Goal: Task Accomplishment & Management: Manage account settings

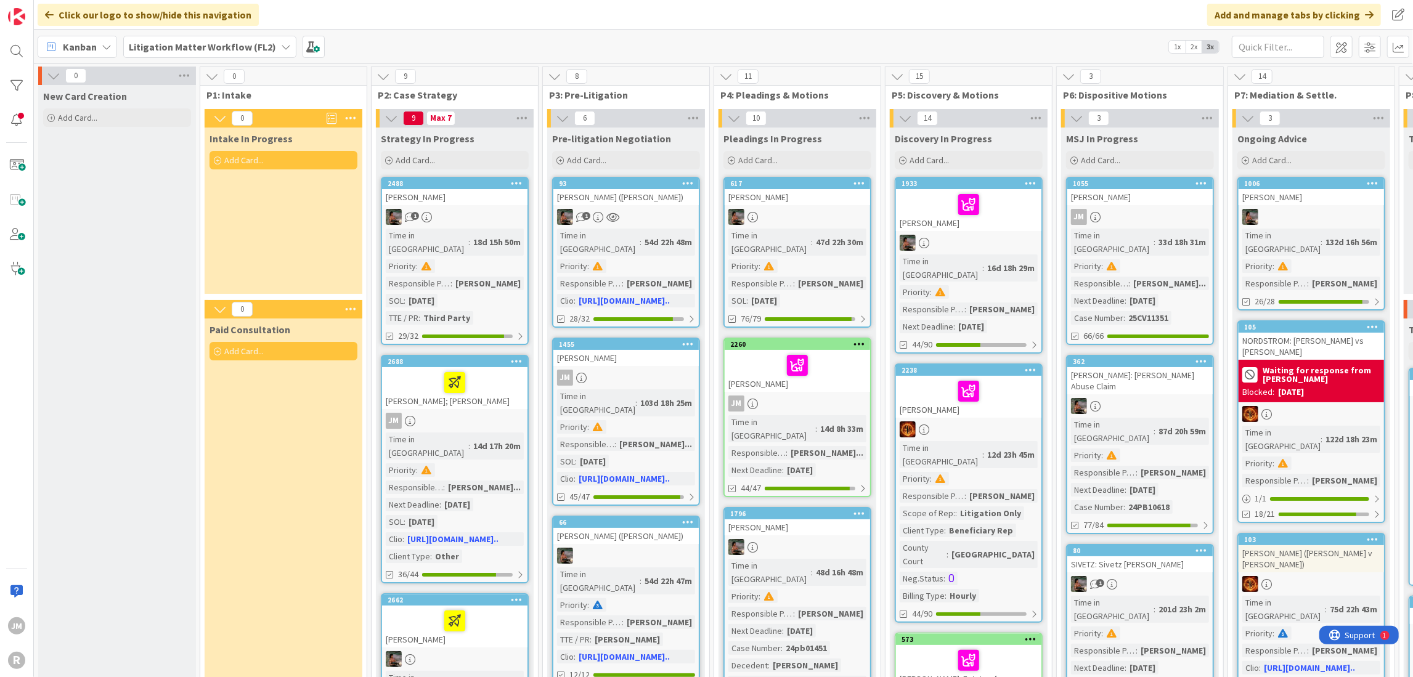
click at [103, 44] on icon at bounding box center [107, 47] width 10 height 10
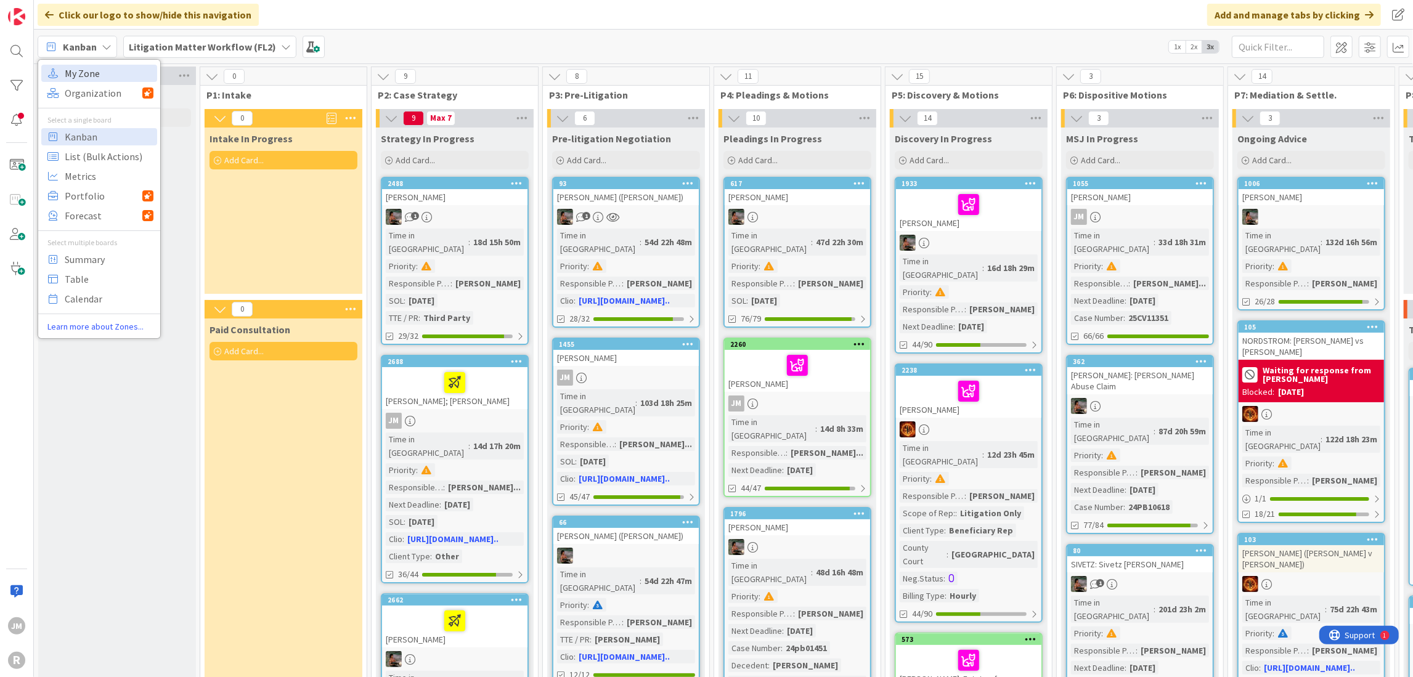
click at [101, 79] on span "My Zone" at bounding box center [109, 73] width 89 height 18
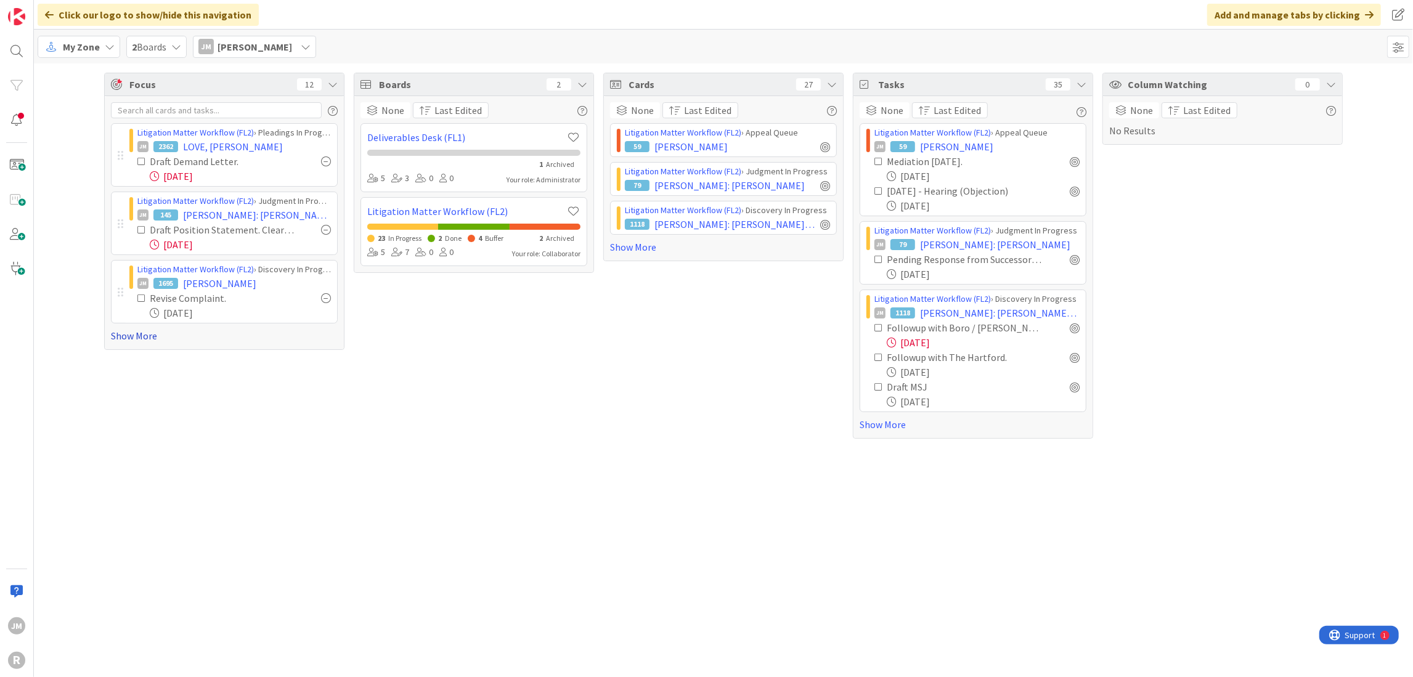
click at [130, 332] on link "Show More" at bounding box center [224, 336] width 227 height 15
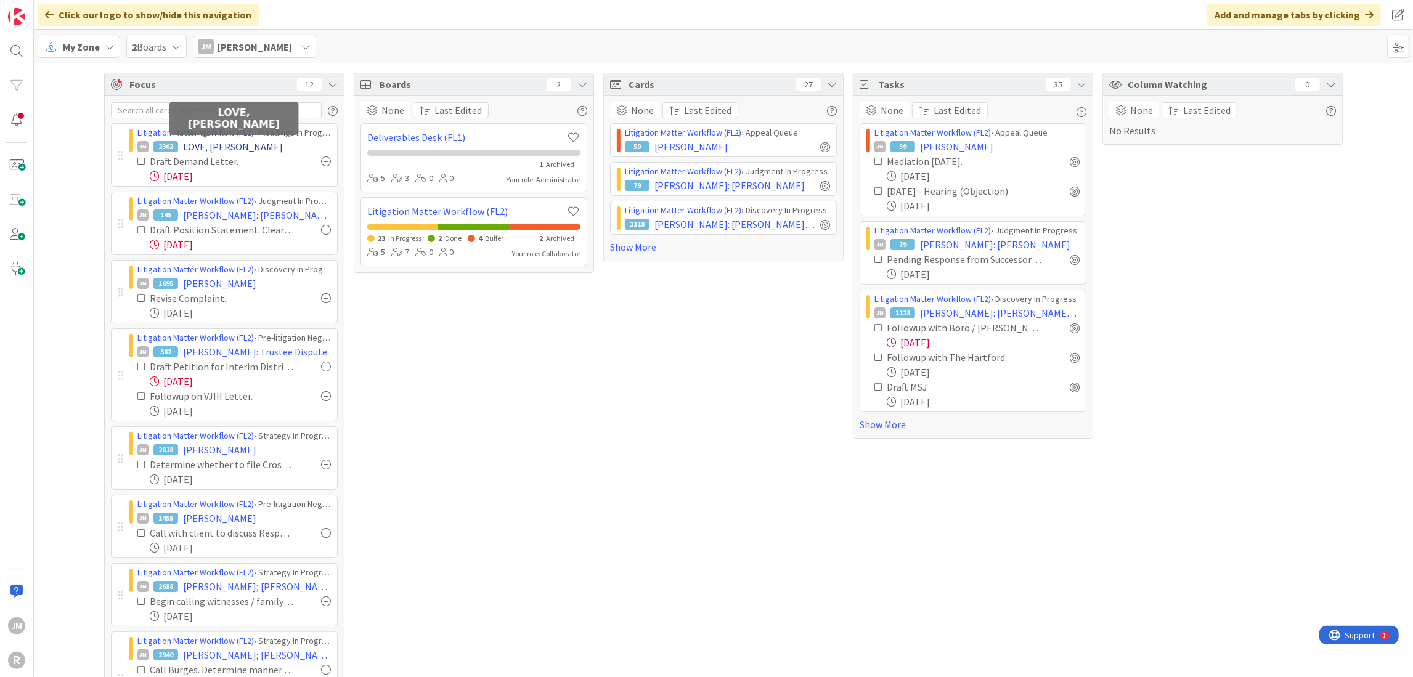
click at [219, 145] on span "LOVE, [PERSON_NAME]" at bounding box center [233, 146] width 100 height 15
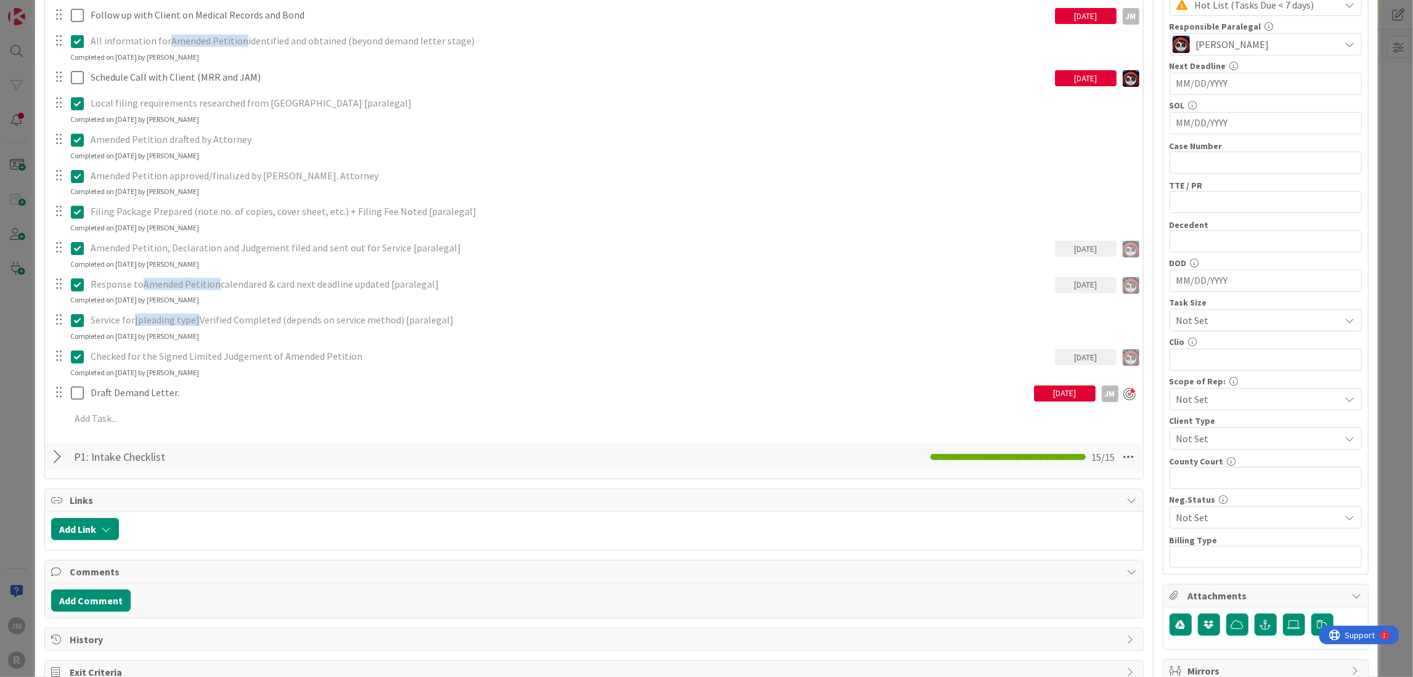
scroll to position [365, 0]
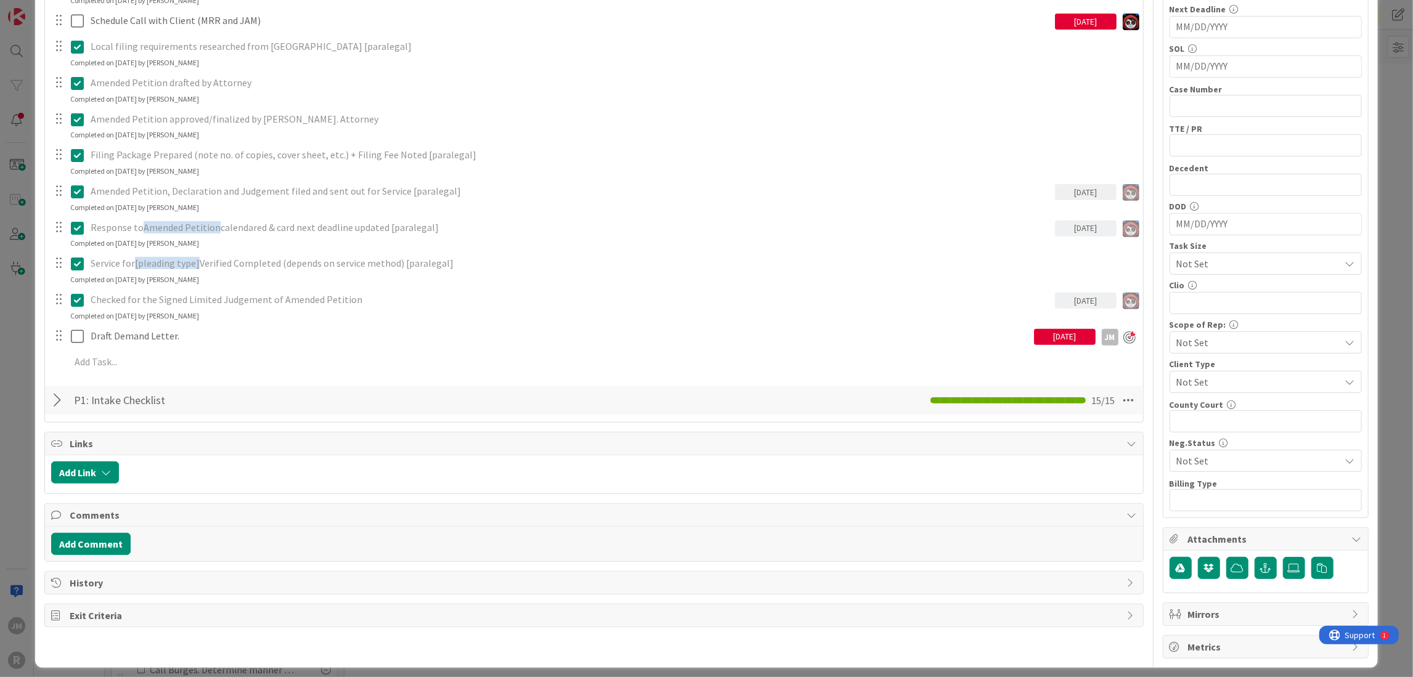
click at [161, 349] on div "Responsible attorney determined specific pleading(s) necessary: [Limited Judgem…" at bounding box center [593, 126] width 1085 height 503
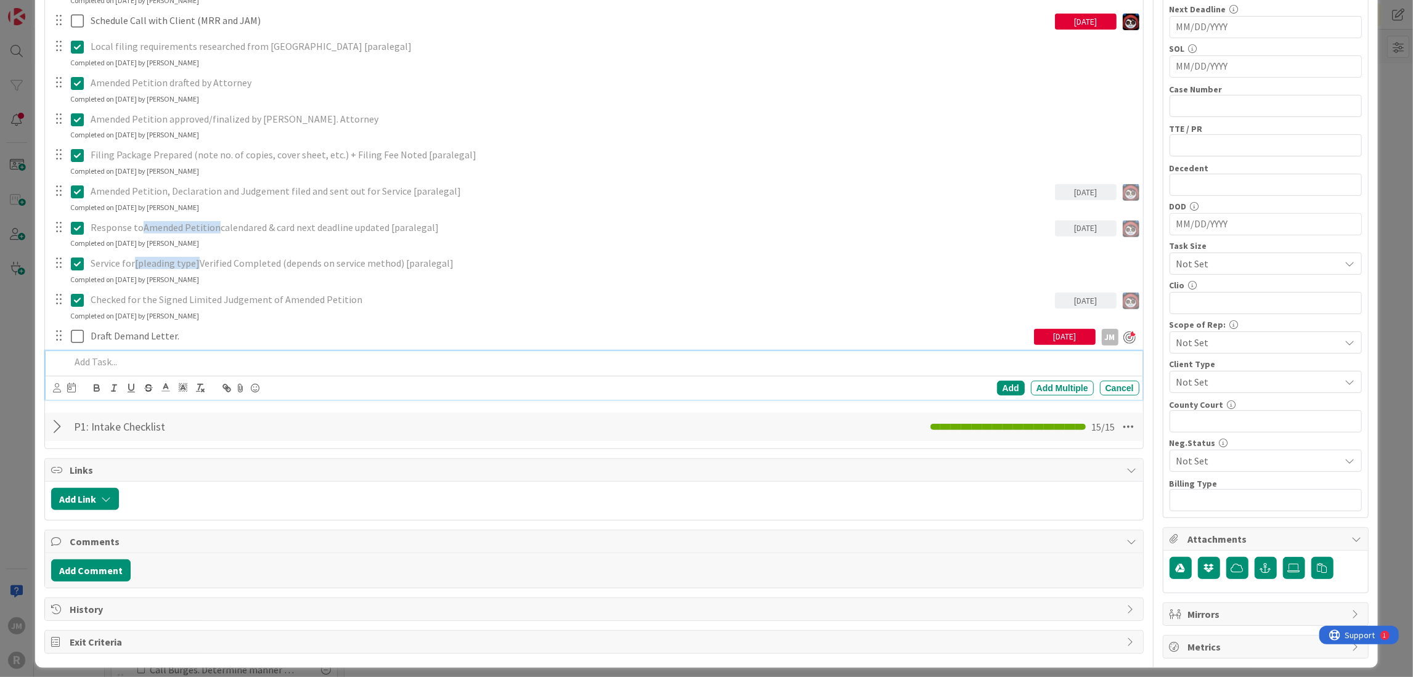
click at [161, 356] on p at bounding box center [602, 362] width 1064 height 14
click at [1001, 383] on div "Add" at bounding box center [1011, 388] width 28 height 15
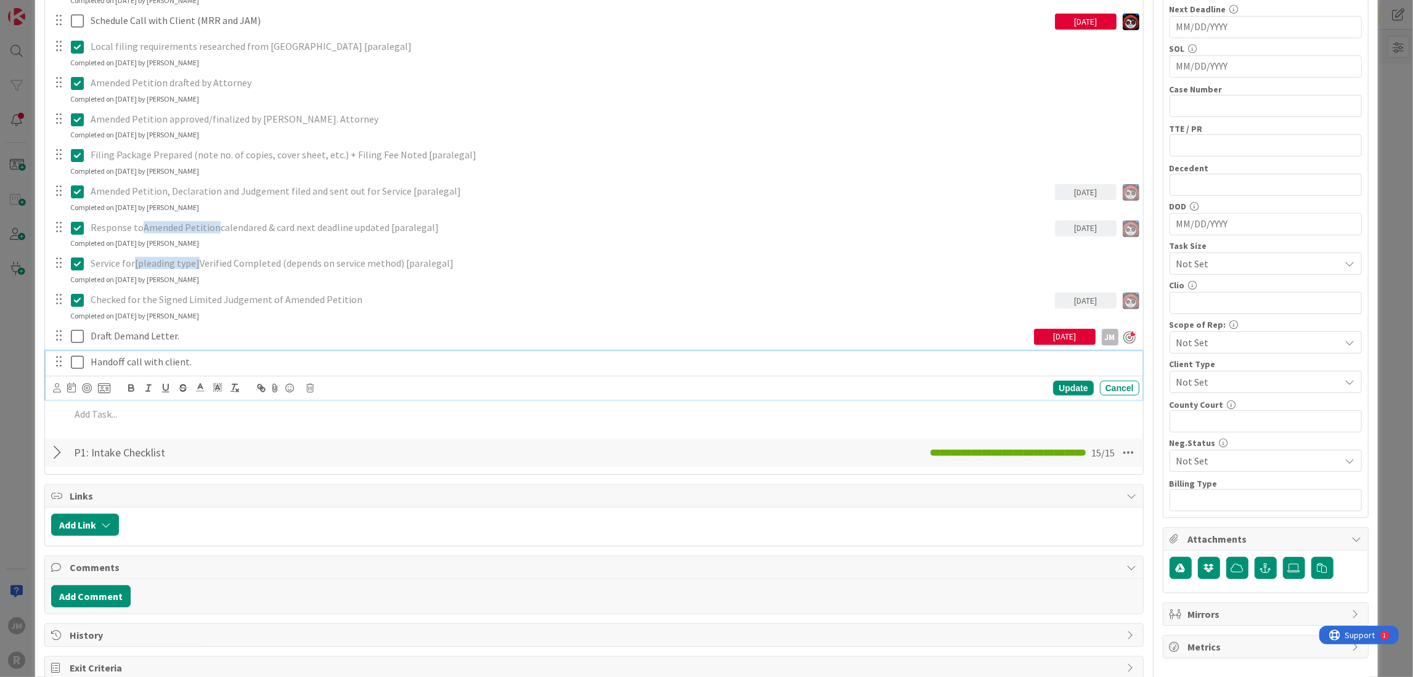
click at [202, 355] on p "Handoff call with client." at bounding box center [613, 362] width 1044 height 14
click at [51, 386] on div "Update Cancel" at bounding box center [594, 388] width 1096 height 24
click at [57, 385] on icon at bounding box center [57, 387] width 8 height 9
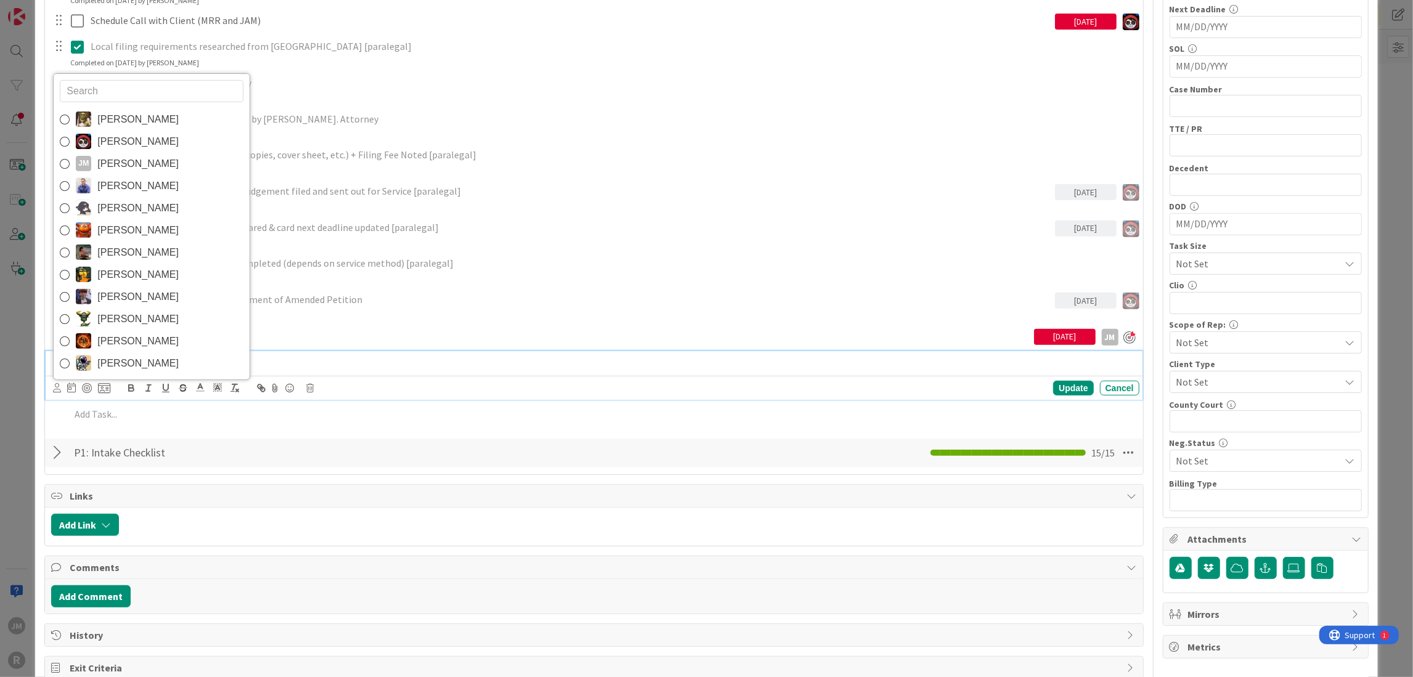
click at [112, 160] on span "[PERSON_NAME]" at bounding box center [137, 164] width 81 height 18
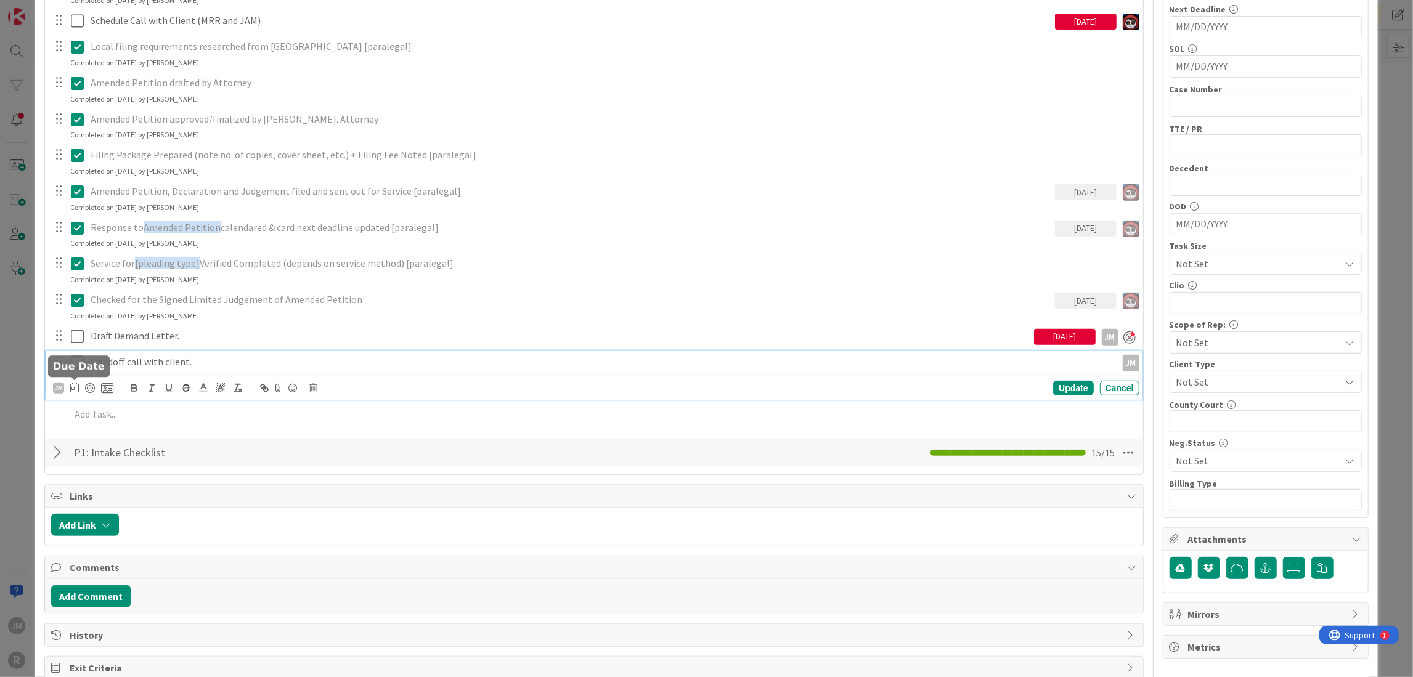
click at [75, 384] on icon at bounding box center [74, 388] width 9 height 10
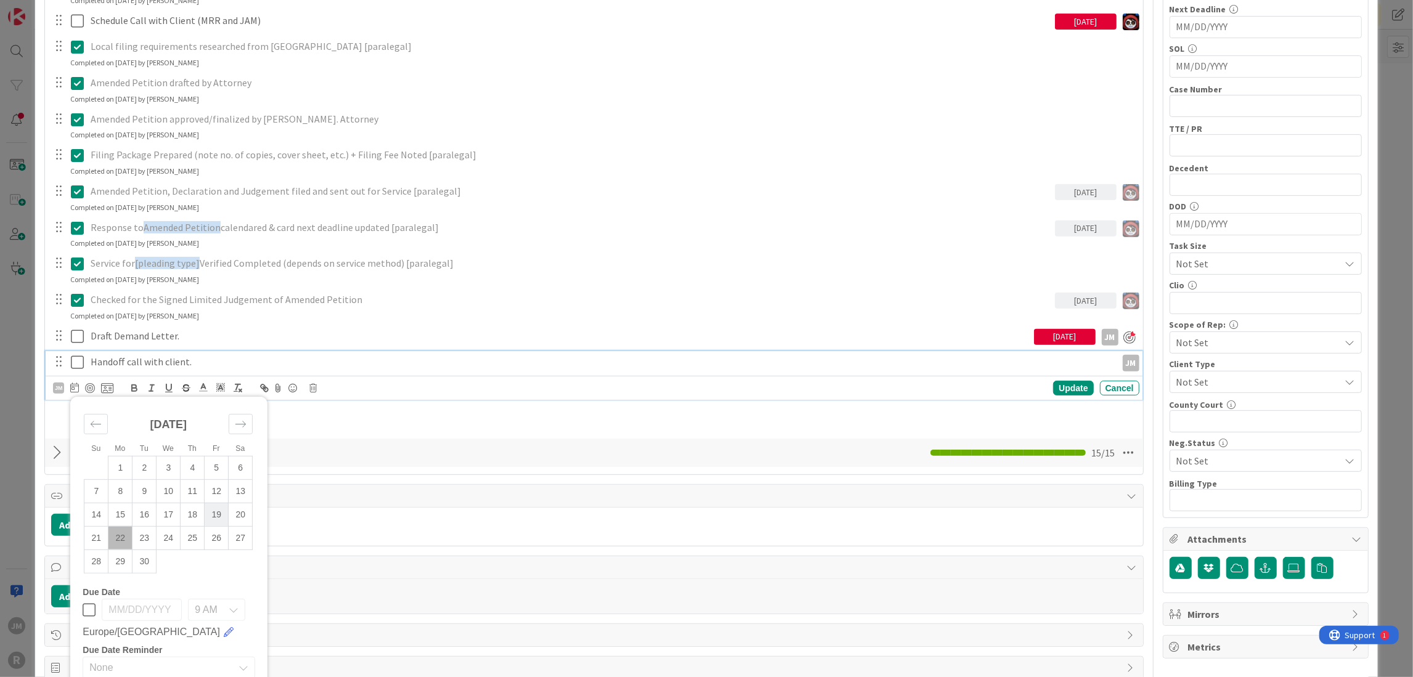
click at [216, 510] on td "19" at bounding box center [217, 514] width 24 height 23
type input "[DATE]"
click at [91, 389] on div at bounding box center [90, 388] width 10 height 10
click at [1068, 387] on div "Update" at bounding box center [1073, 389] width 40 height 15
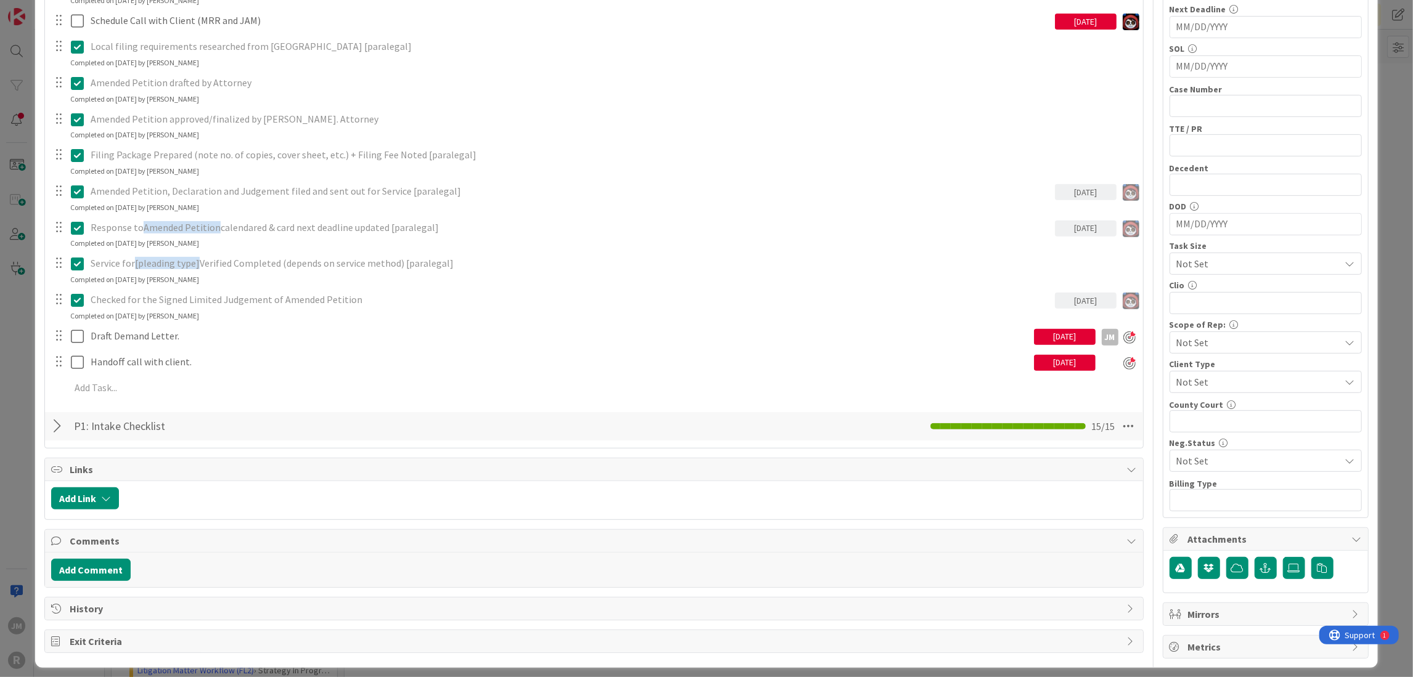
click at [21, 383] on div "ID 2362 Litigation Matter Workflow (FL2) Pleadings In Progress Title 13 / 128 L…" at bounding box center [706, 338] width 1413 height 677
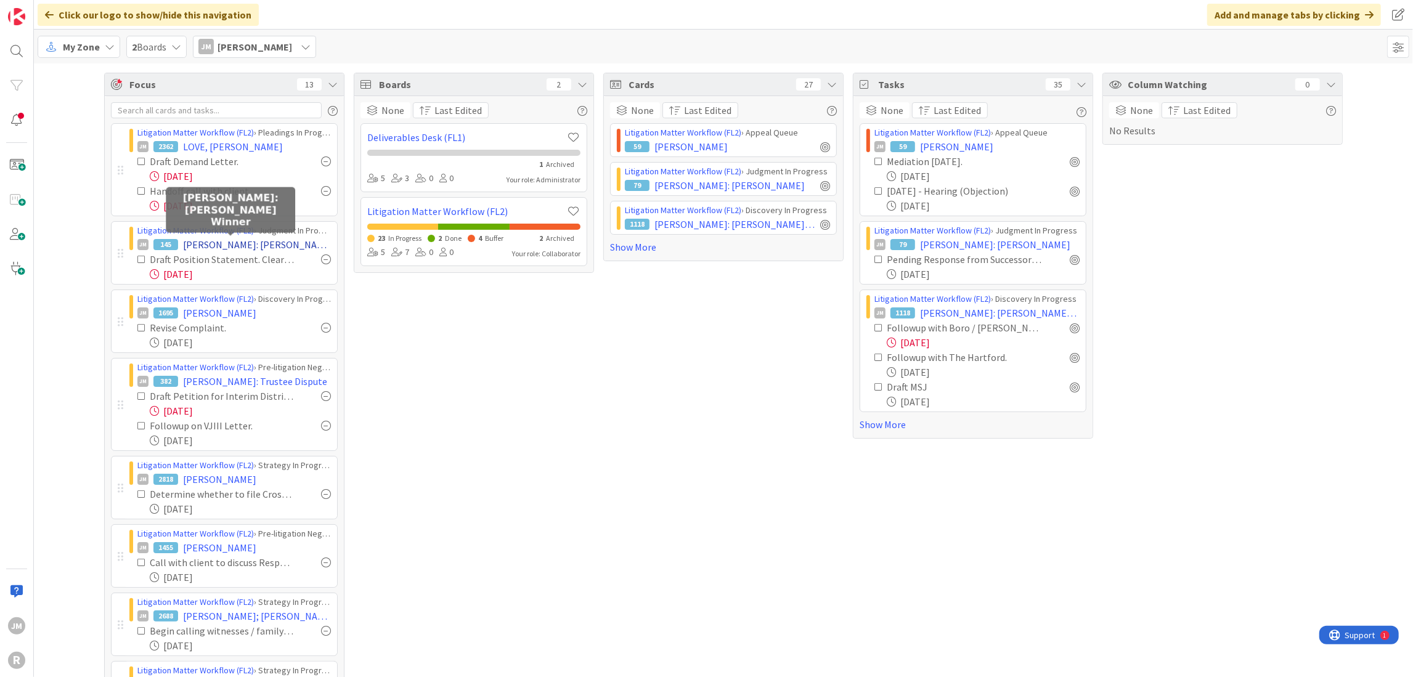
click at [223, 247] on span "[PERSON_NAME]: [PERSON_NAME] Winner" at bounding box center [257, 244] width 148 height 15
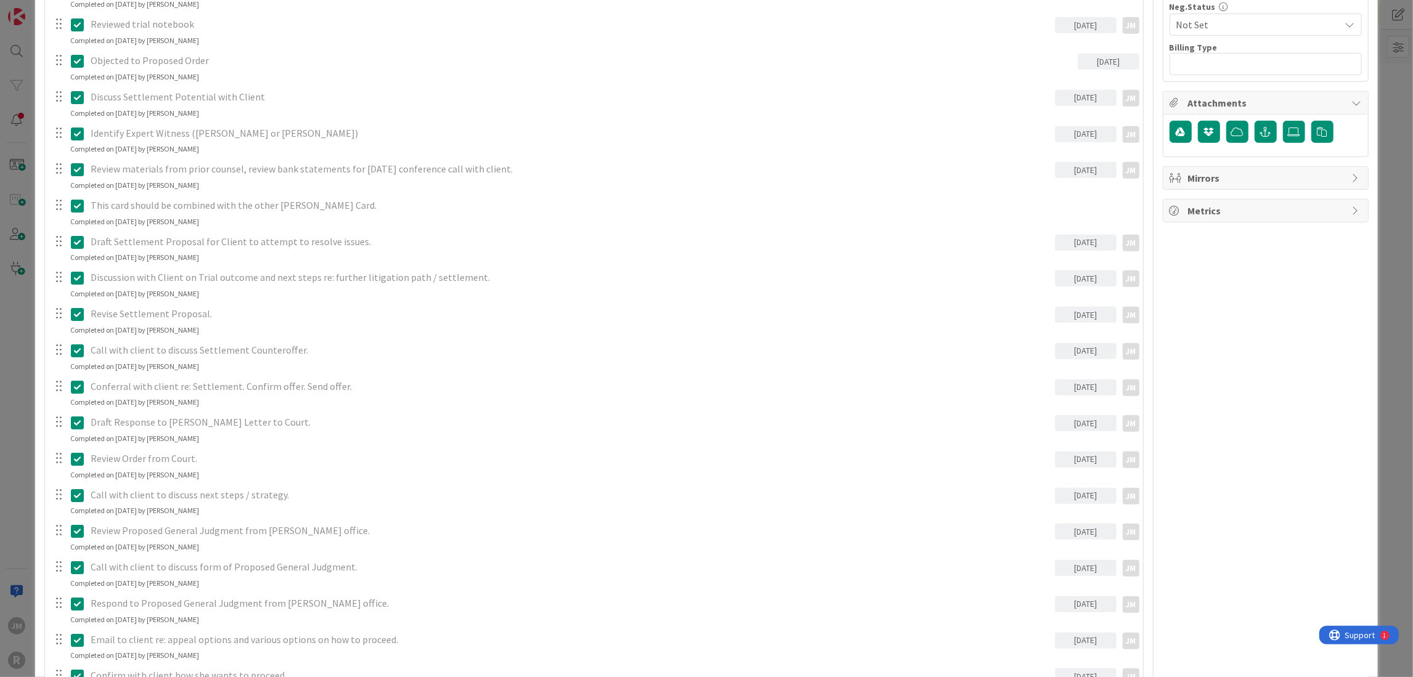
scroll to position [1048, 0]
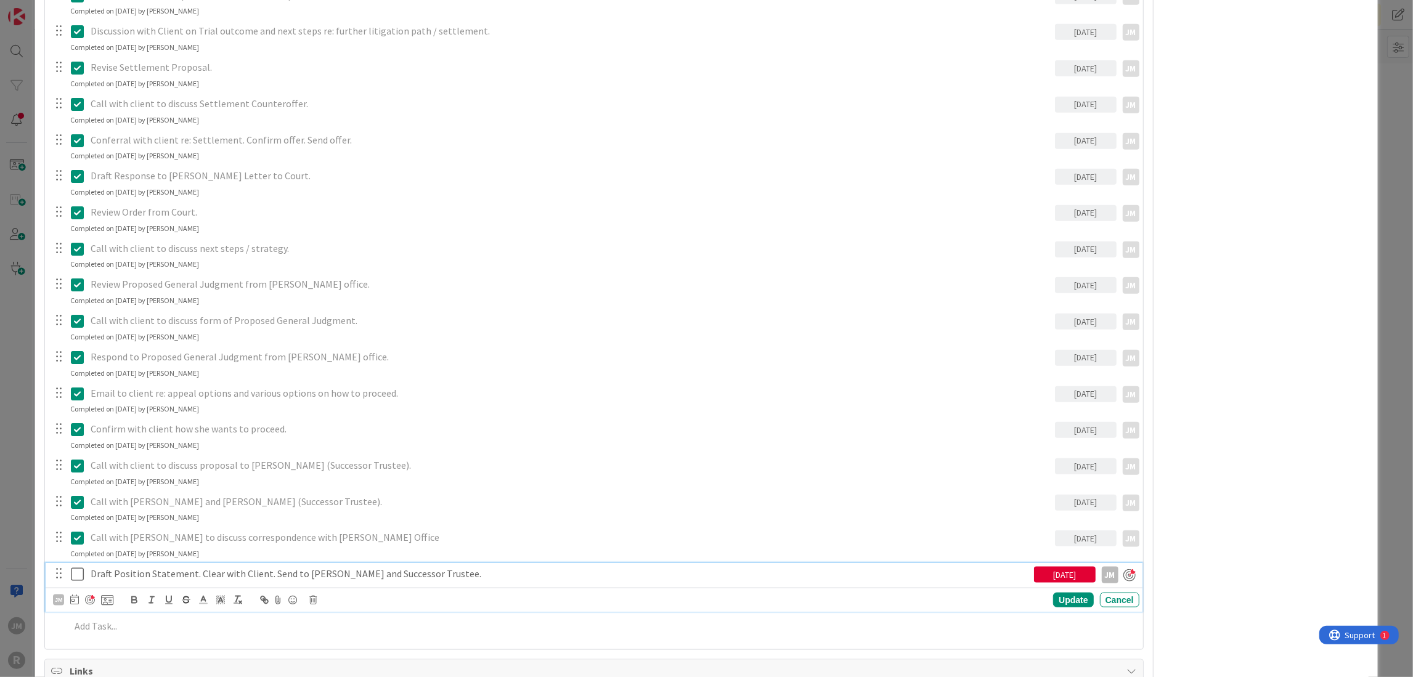
click at [129, 571] on p "Draft Position Statement. Clear with Client. Send to [PERSON_NAME] and Successo…" at bounding box center [560, 574] width 939 height 14
click at [75, 597] on icon at bounding box center [74, 600] width 9 height 10
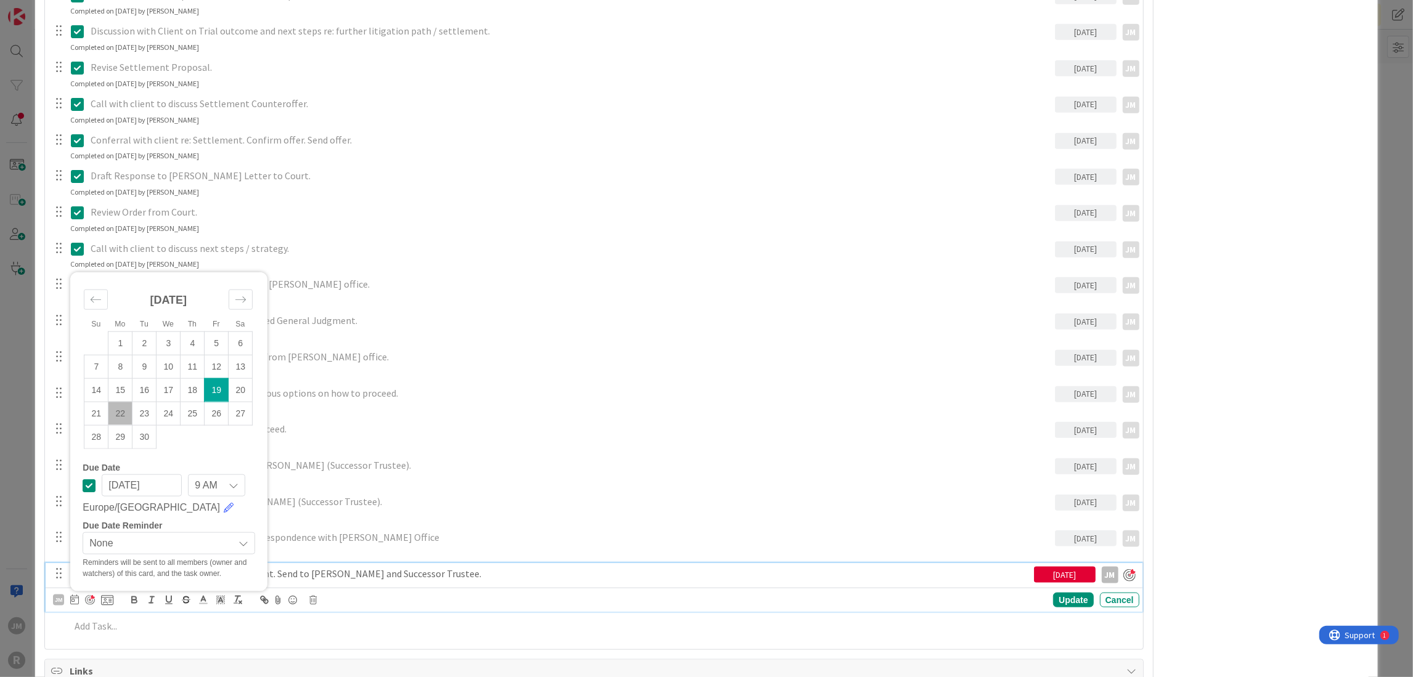
click at [123, 409] on td "22" at bounding box center [120, 413] width 24 height 23
type input "[DATE]"
click at [1064, 608] on div "Su Mo Tu We Th Fr Sa [DATE] 1 2 3 4 5 6 7 8 9 10 11 12 13 14 15 16 17 18 19 20 …" at bounding box center [594, 601] width 1096 height 24
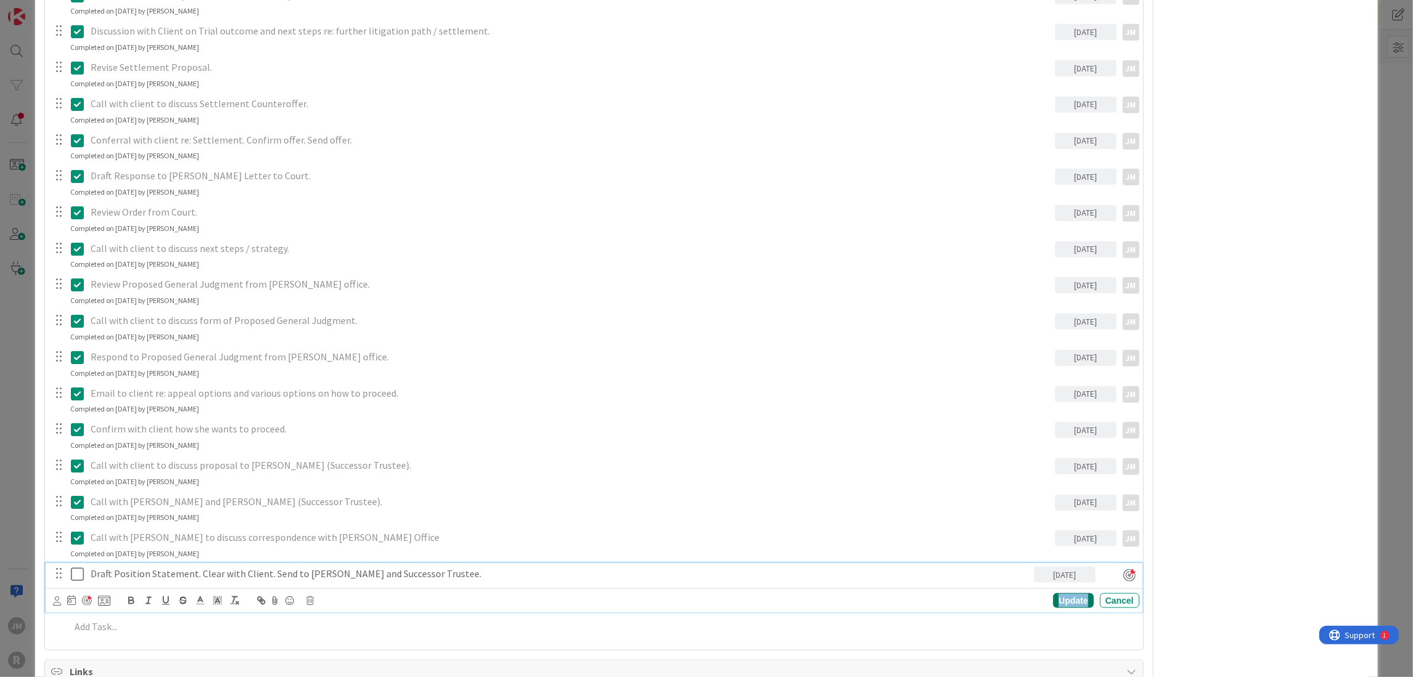
click at [1062, 599] on div "Update" at bounding box center [1073, 601] width 40 height 15
click at [31, 457] on div "ID 145 Litigation Matter Workflow (FL2) Judgment In Progress Title 24 / 128 [PE…" at bounding box center [706, 338] width 1413 height 677
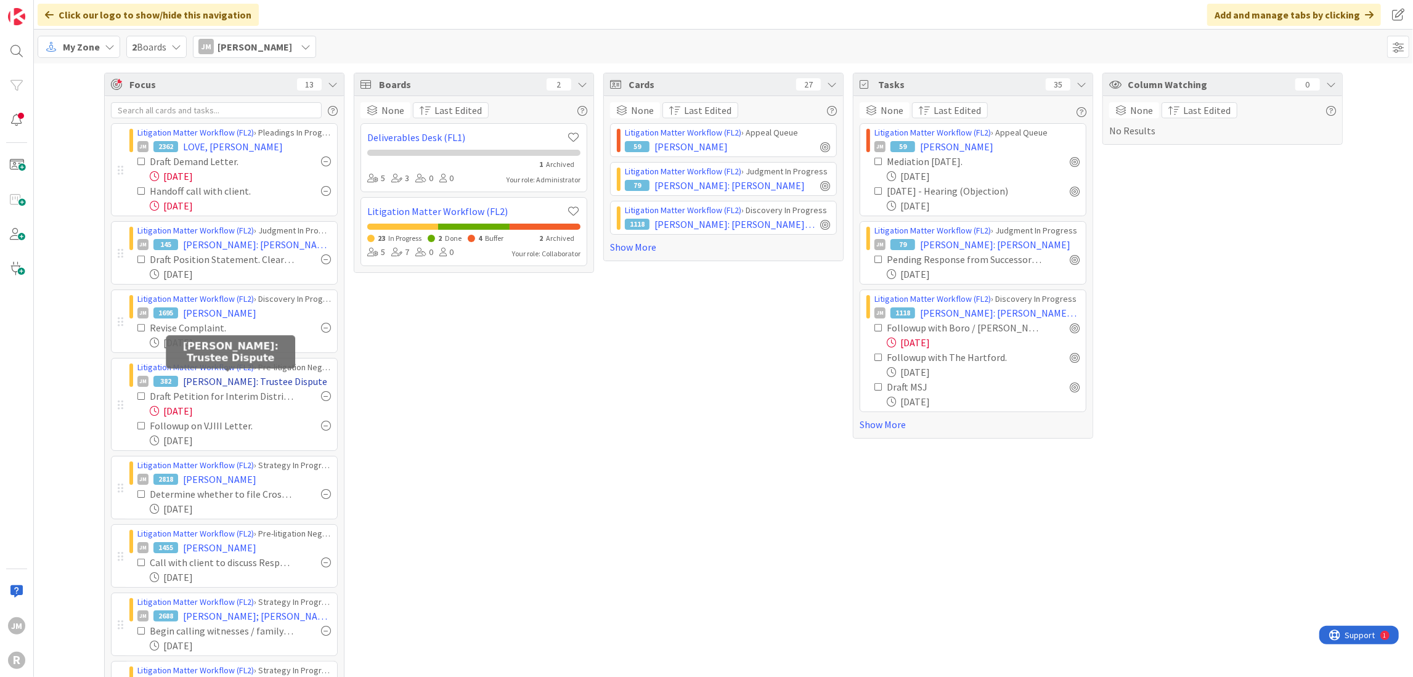
click at [213, 383] on span "[PERSON_NAME]: Trustee Dispute" at bounding box center [255, 381] width 144 height 15
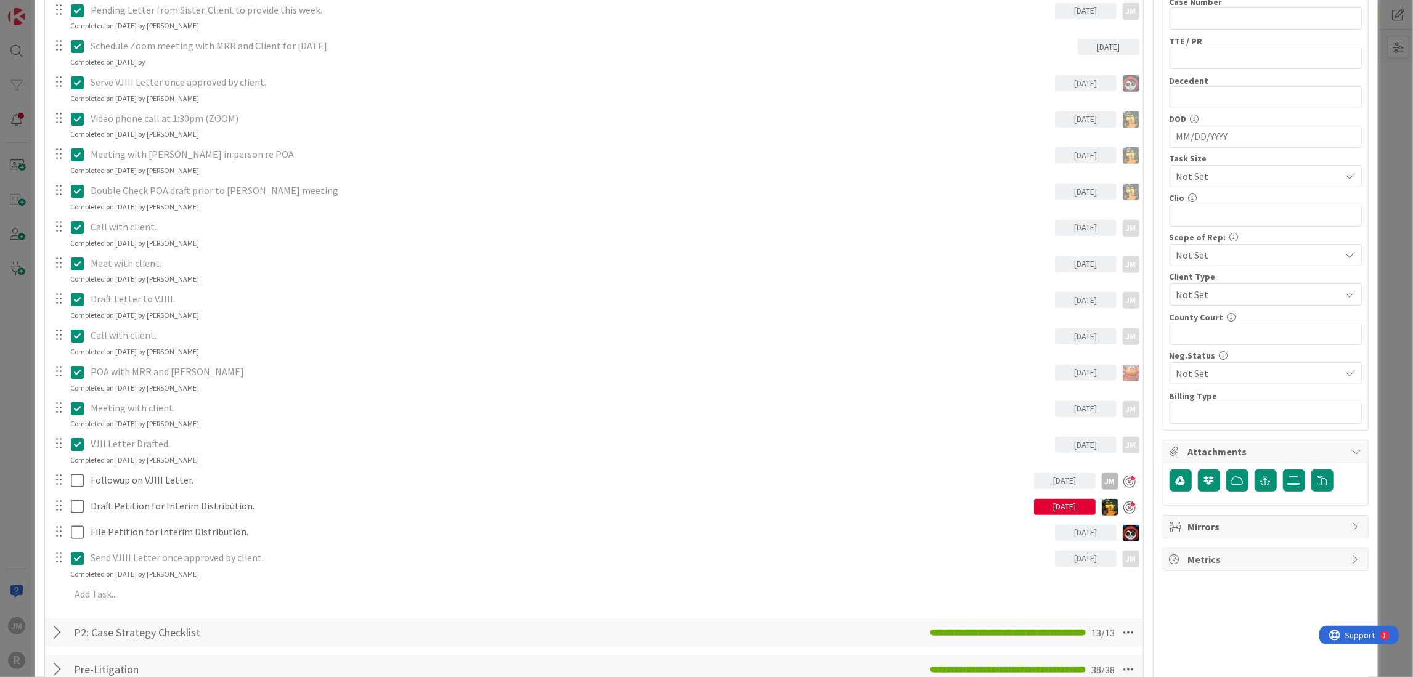
scroll to position [616, 0]
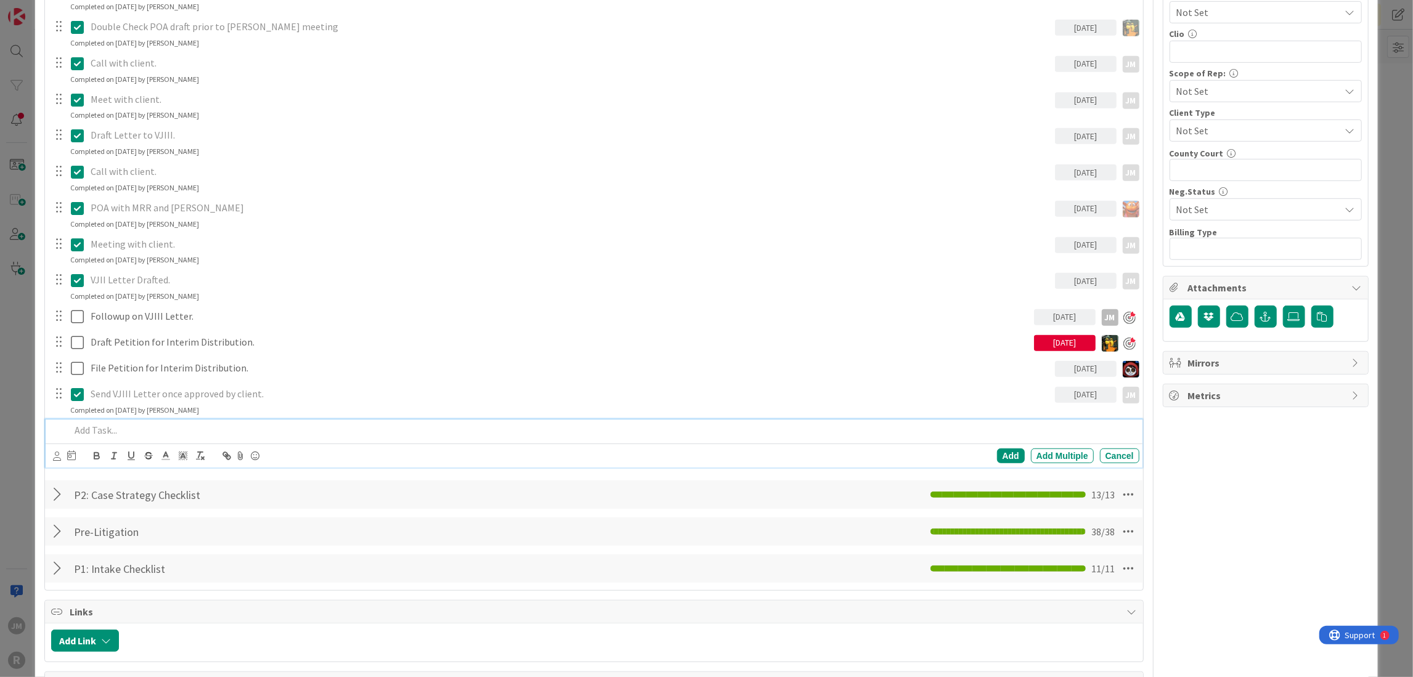
click at [117, 428] on p at bounding box center [602, 430] width 1064 height 14
click at [57, 454] on icon at bounding box center [57, 456] width 8 height 9
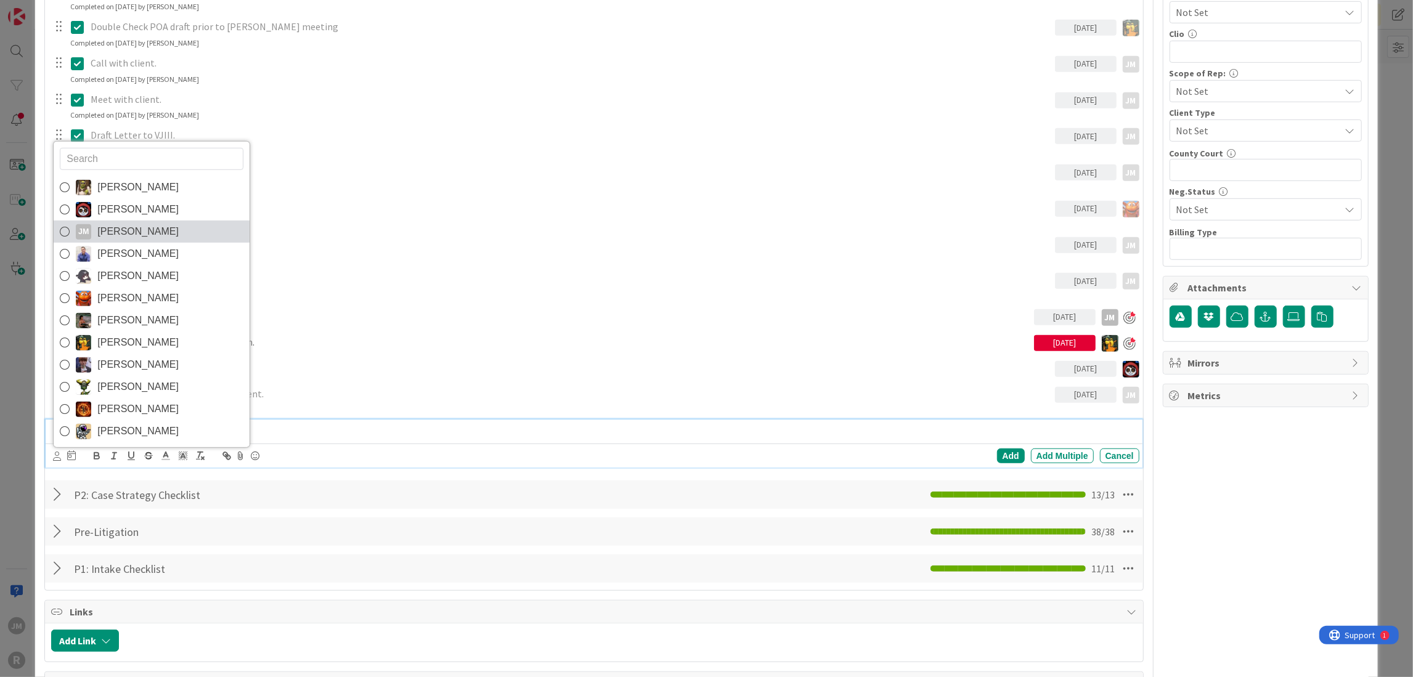
click at [122, 232] on span "[PERSON_NAME]" at bounding box center [137, 232] width 81 height 18
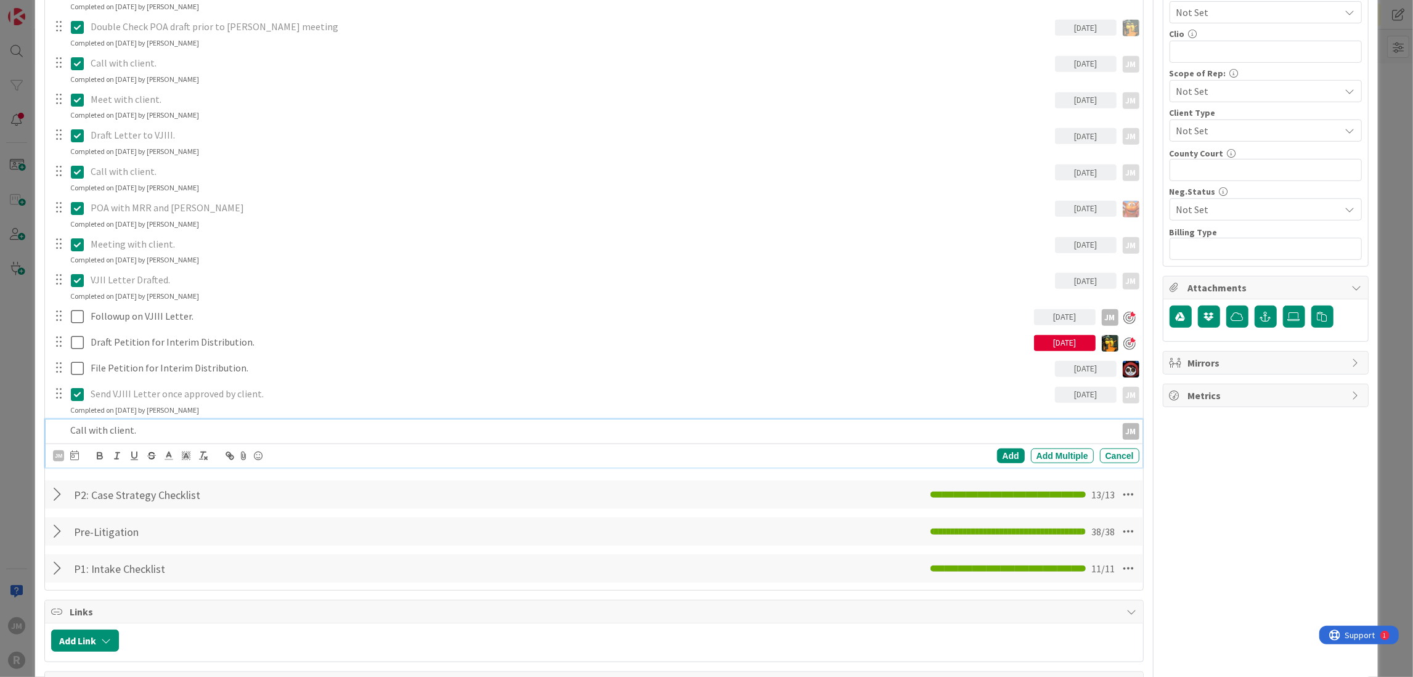
click at [74, 452] on icon at bounding box center [74, 456] width 9 height 10
click at [212, 587] on td "19" at bounding box center [217, 582] width 24 height 23
type input "[DATE]"
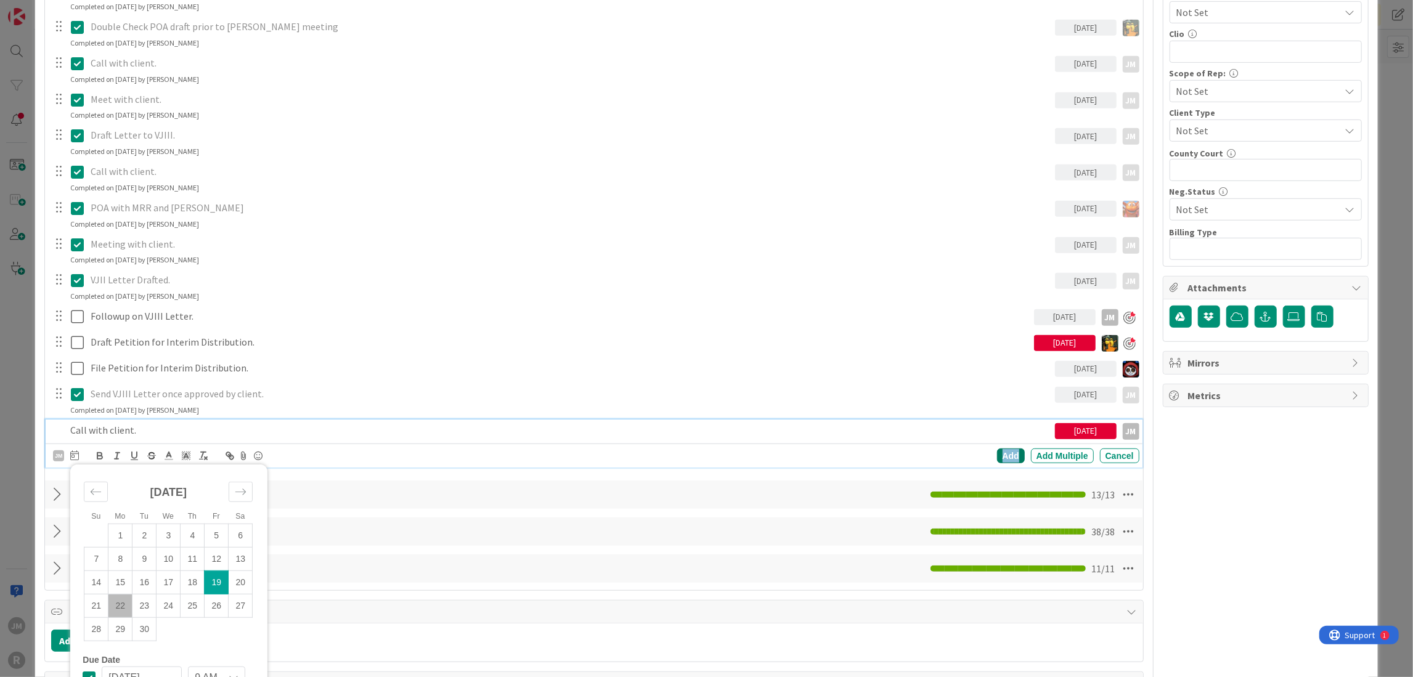
click at [1002, 451] on div "Add" at bounding box center [1011, 456] width 28 height 15
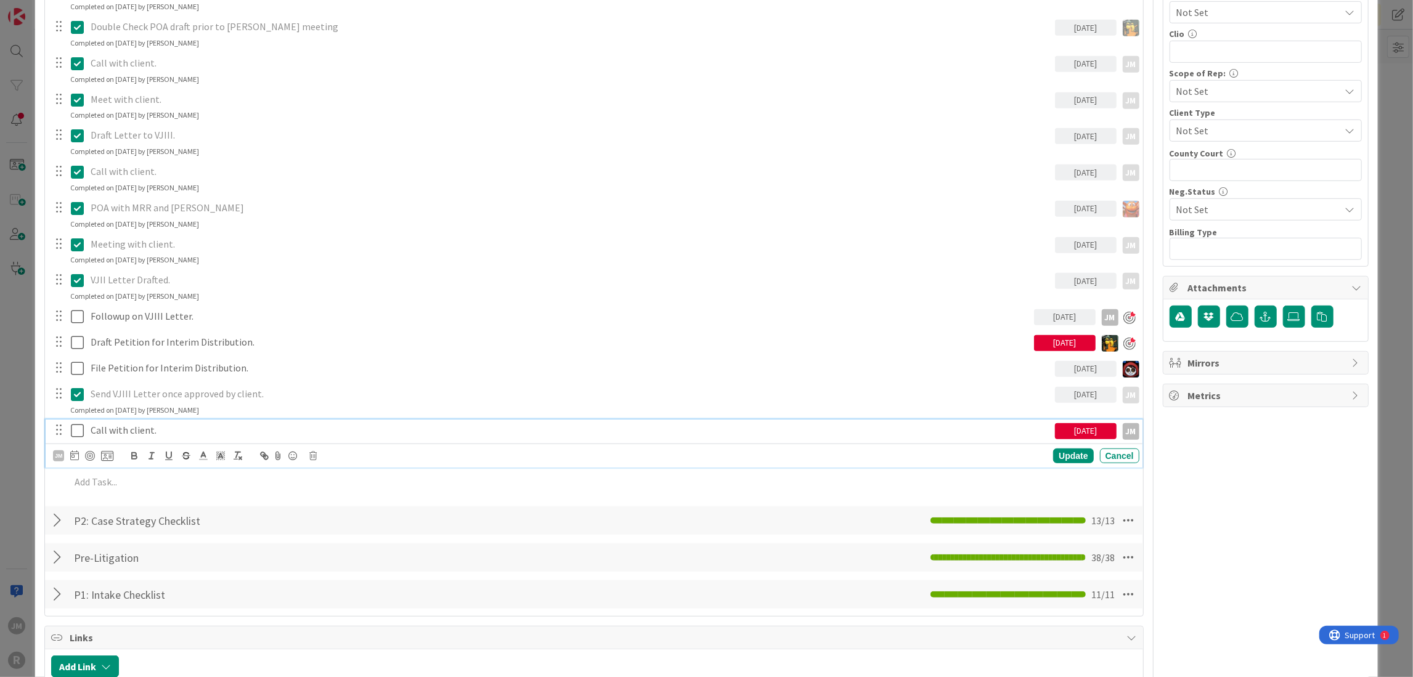
click at [144, 431] on p "Call with client." at bounding box center [571, 430] width 960 height 14
click at [86, 457] on div at bounding box center [90, 456] width 10 height 10
click at [1058, 460] on div "Update" at bounding box center [1073, 457] width 40 height 15
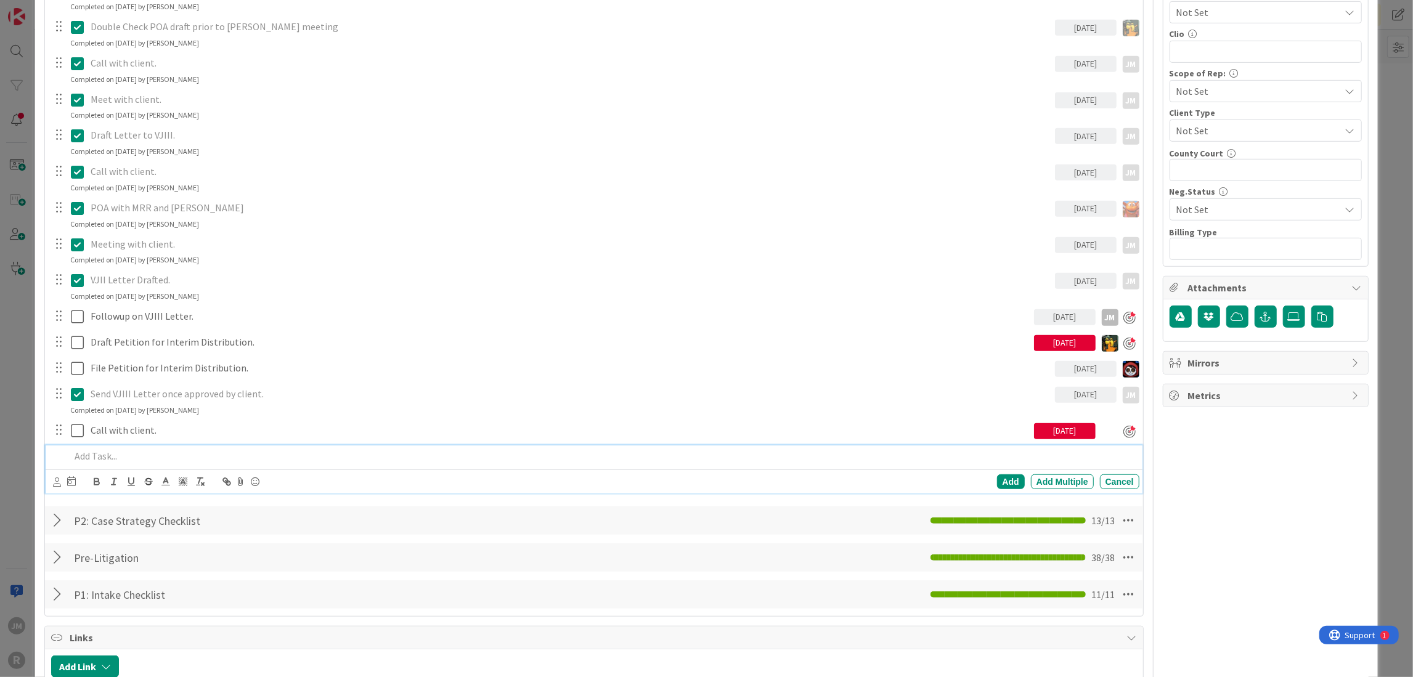
click at [260, 449] on p at bounding box center [602, 456] width 1064 height 14
click at [999, 480] on div "Add" at bounding box center [1011, 482] width 28 height 15
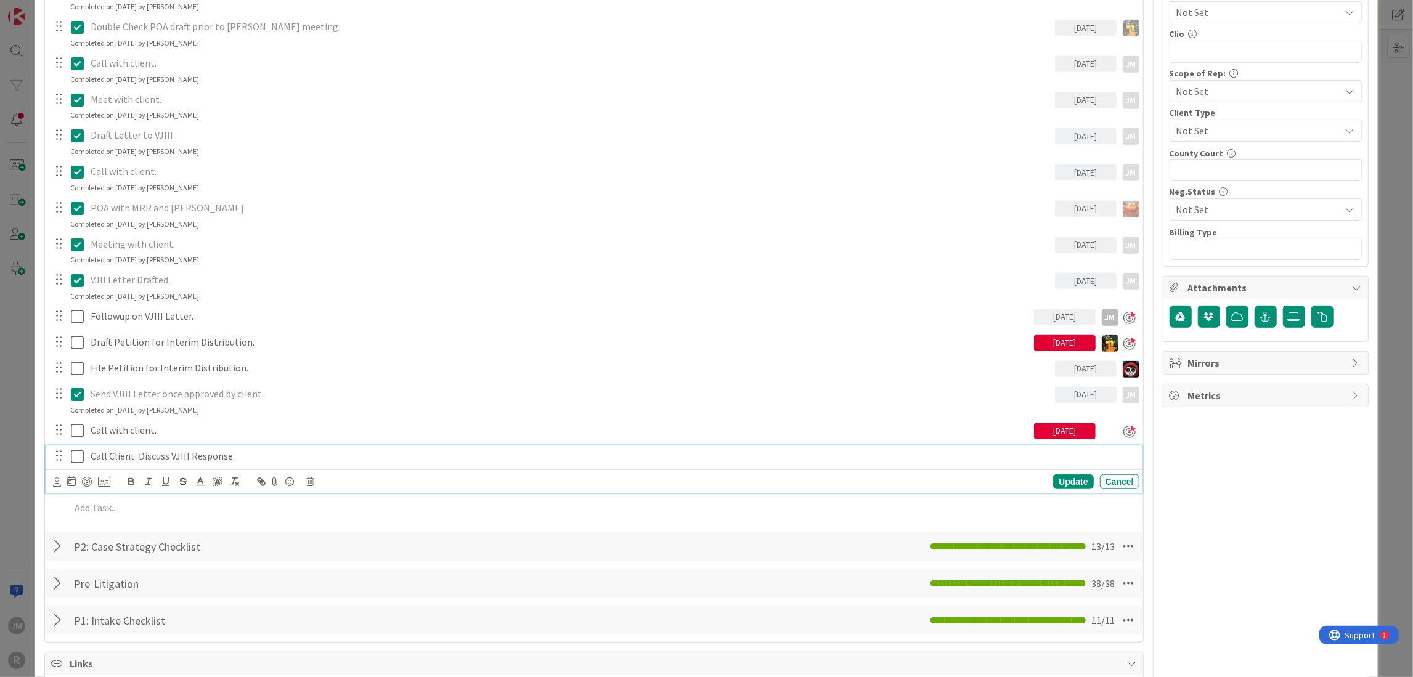
click at [177, 454] on p "Call Client. Discuss VJIII Response." at bounding box center [613, 456] width 1044 height 14
click at [58, 479] on icon at bounding box center [57, 482] width 8 height 9
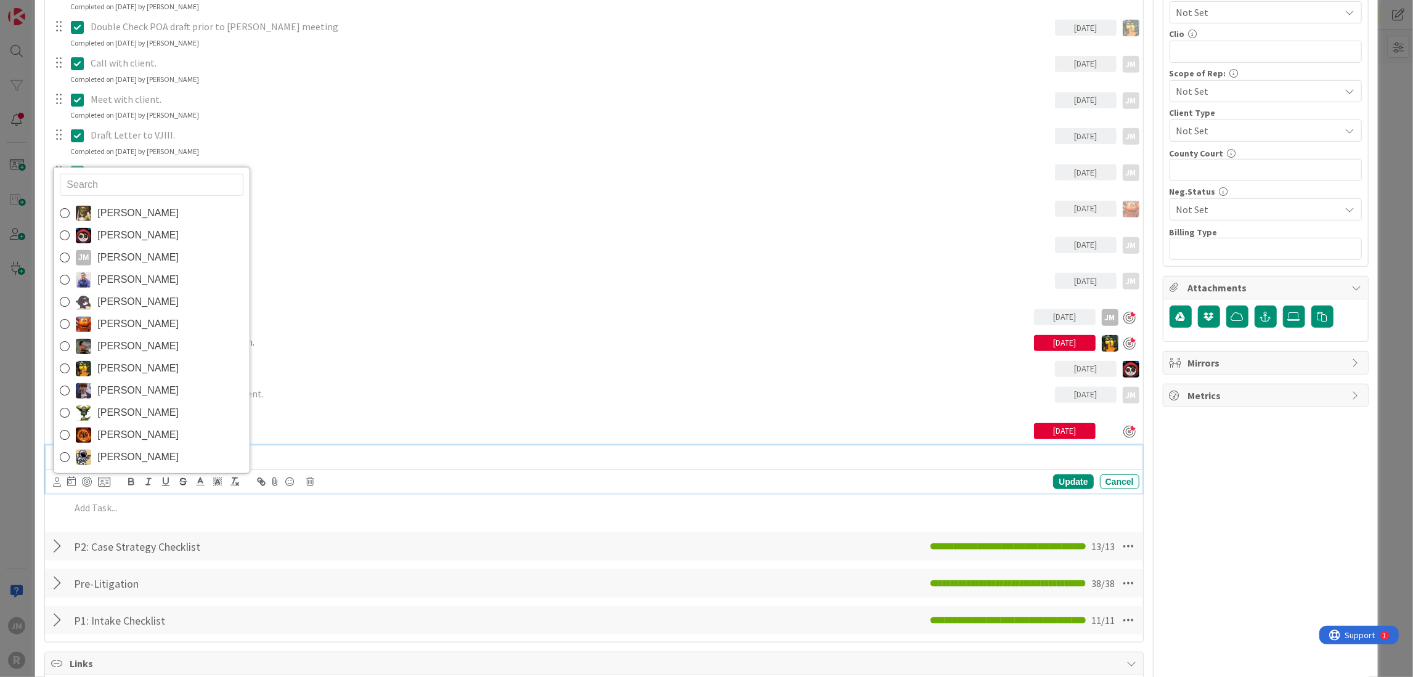
click at [105, 253] on span "[PERSON_NAME]" at bounding box center [137, 257] width 81 height 18
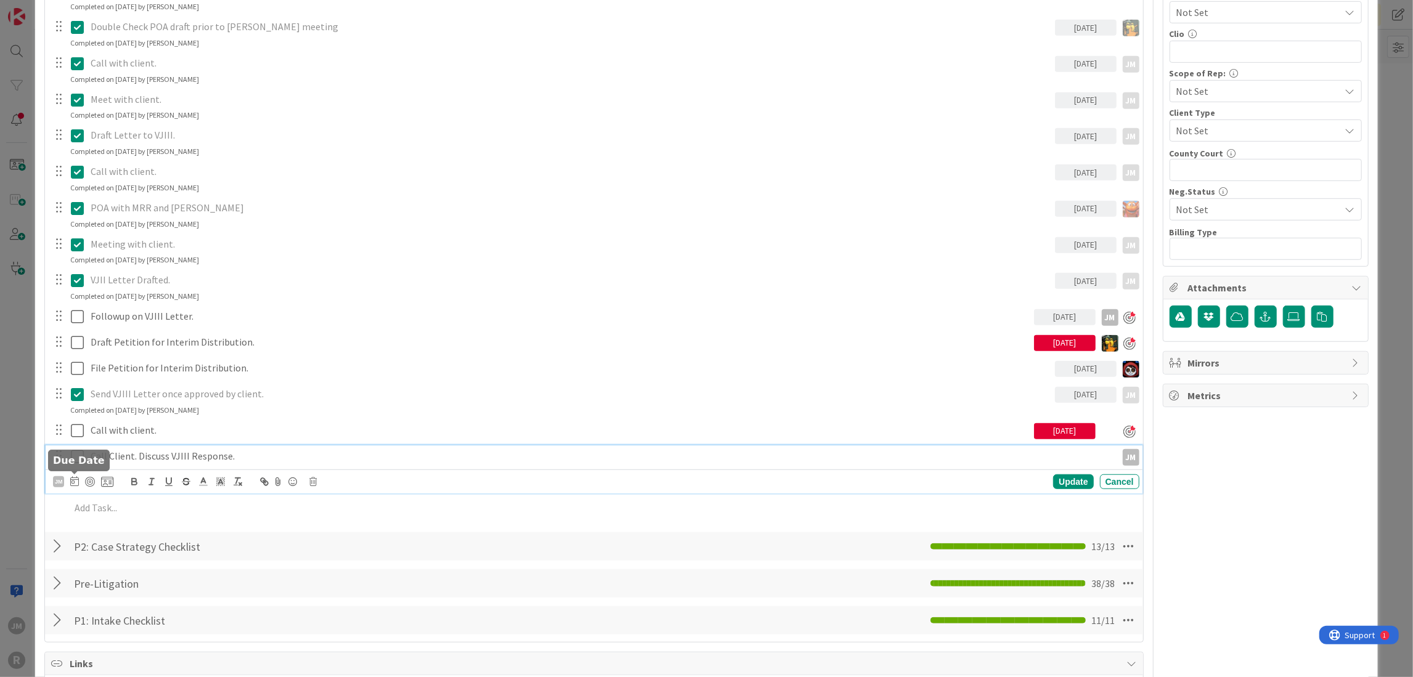
click at [73, 484] on icon at bounding box center [74, 481] width 9 height 10
click at [116, 623] on td "22" at bounding box center [120, 632] width 24 height 23
type input "[DATE]"
click at [92, 480] on div at bounding box center [90, 482] width 10 height 10
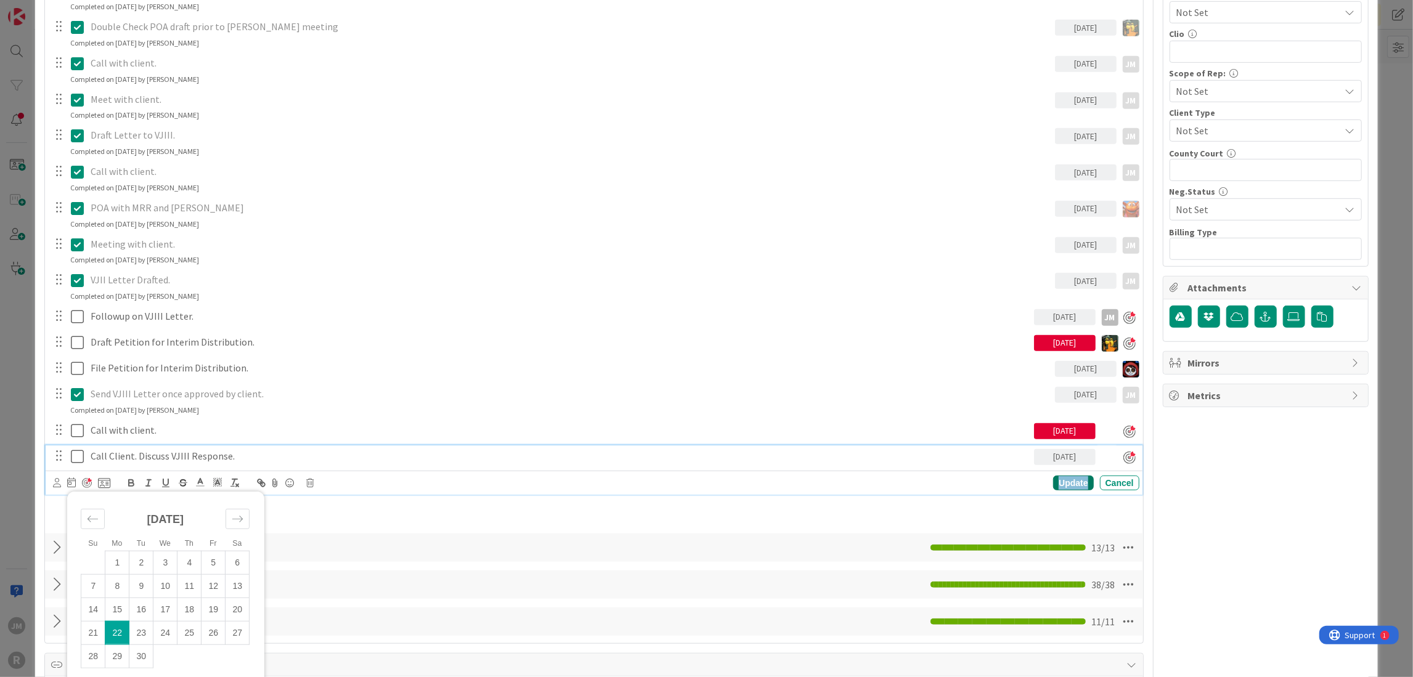
click at [1058, 480] on div "Update" at bounding box center [1073, 483] width 40 height 15
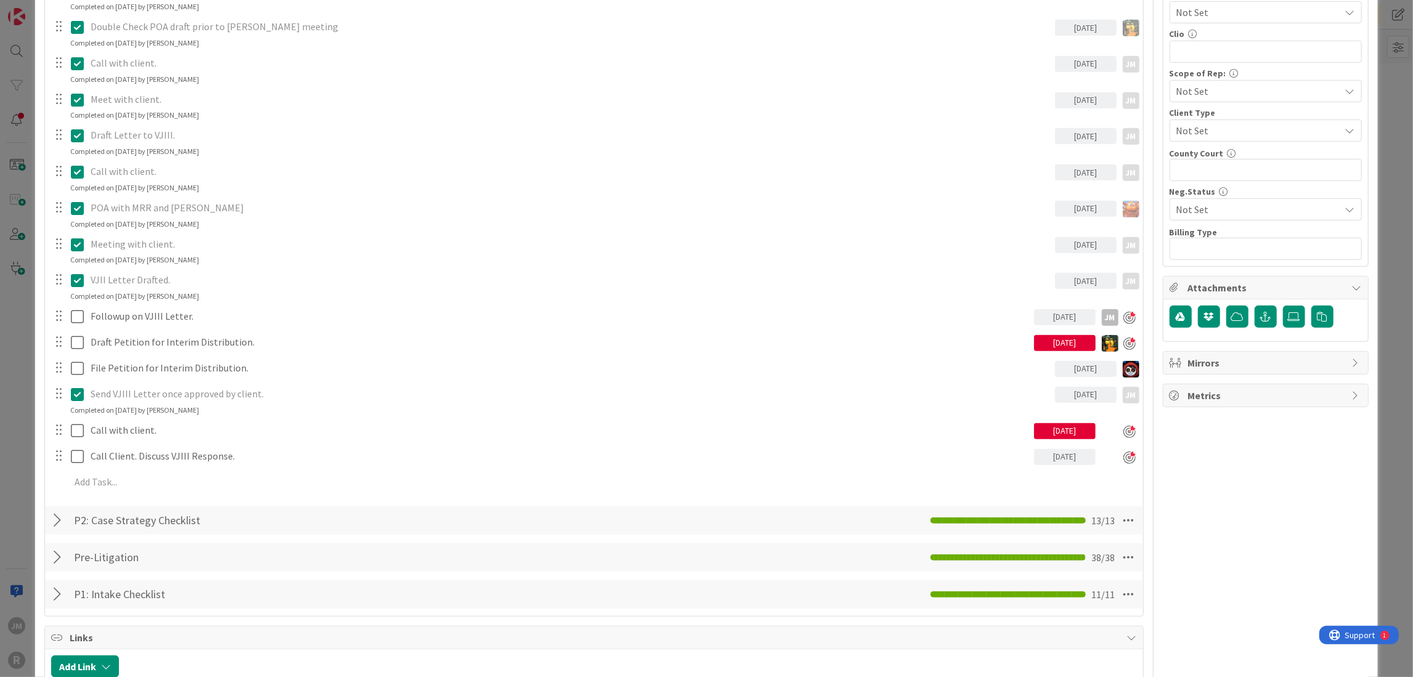
click at [21, 458] on div "ID 382 Litigation Matter Workflow (FL2) Pre-litigation Negotiation Title 23 / 1…" at bounding box center [706, 338] width 1413 height 677
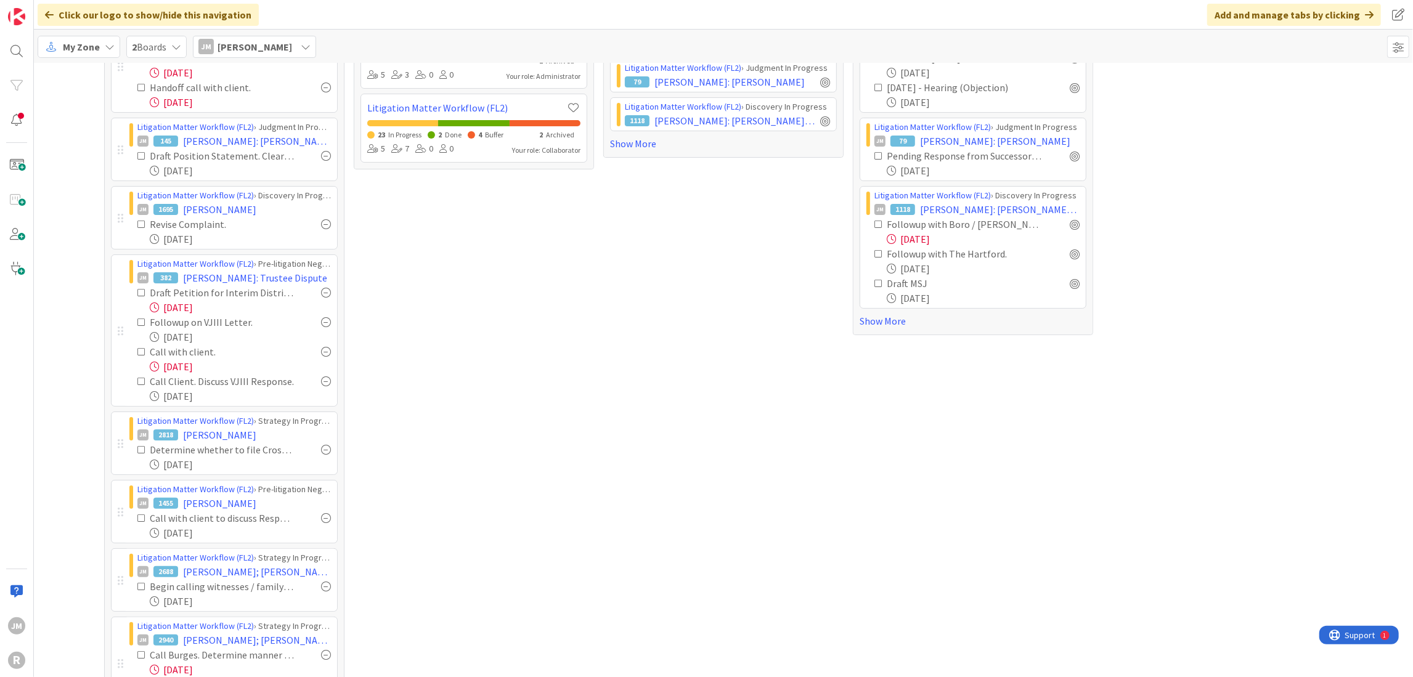
scroll to position [123, 0]
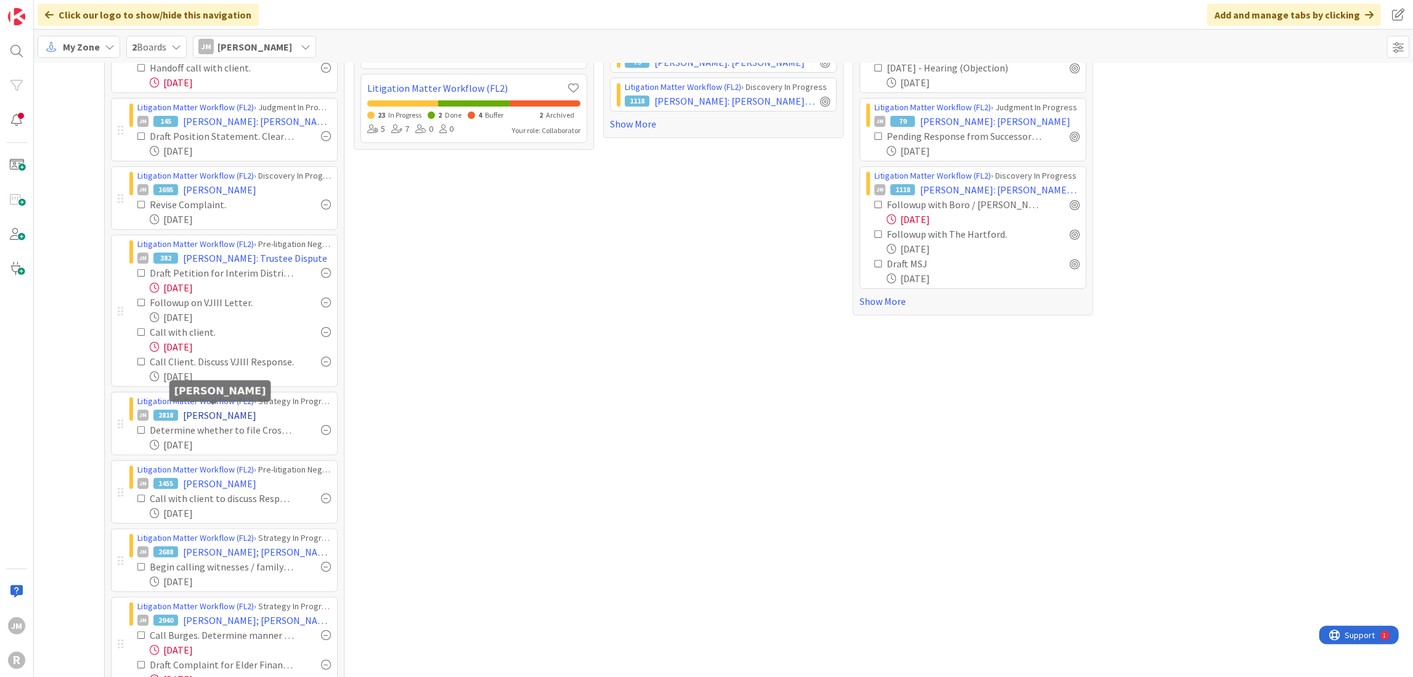
click at [196, 416] on span "[PERSON_NAME]" at bounding box center [219, 415] width 73 height 15
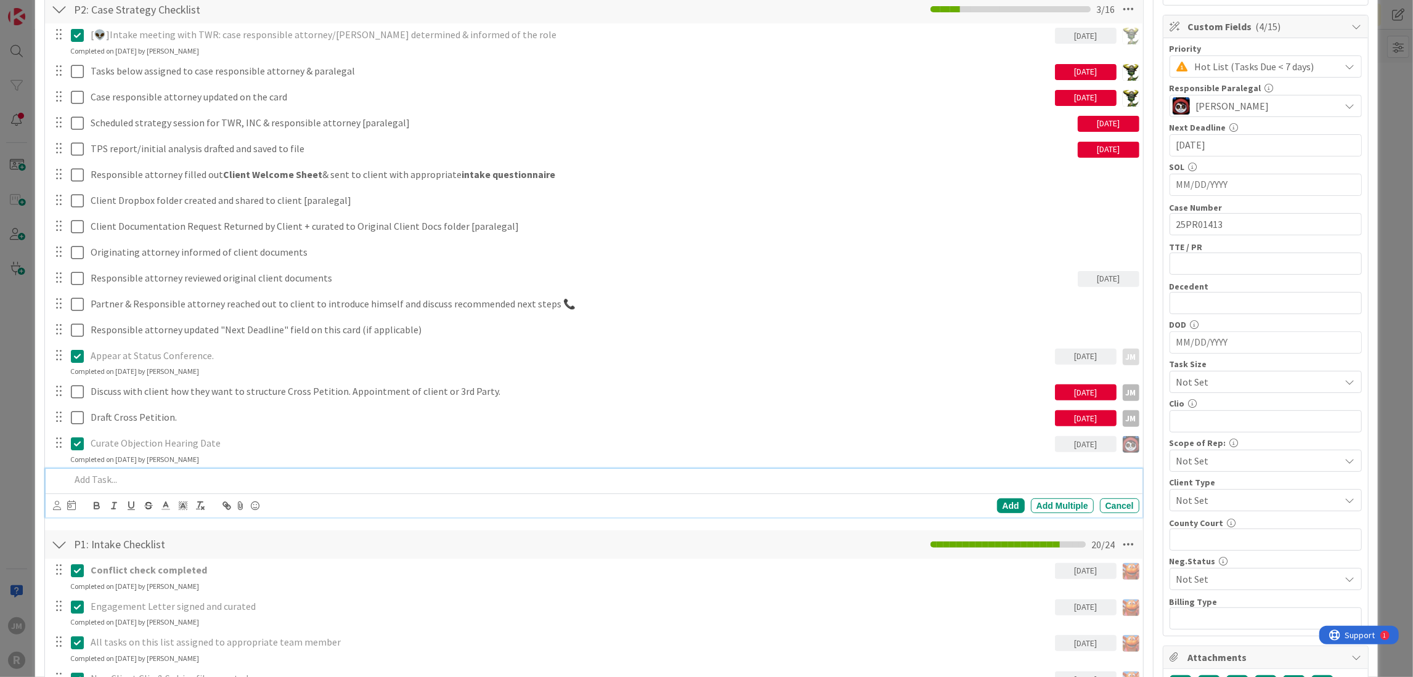
click at [137, 479] on p at bounding box center [602, 480] width 1064 height 14
click at [55, 502] on icon at bounding box center [57, 505] width 8 height 9
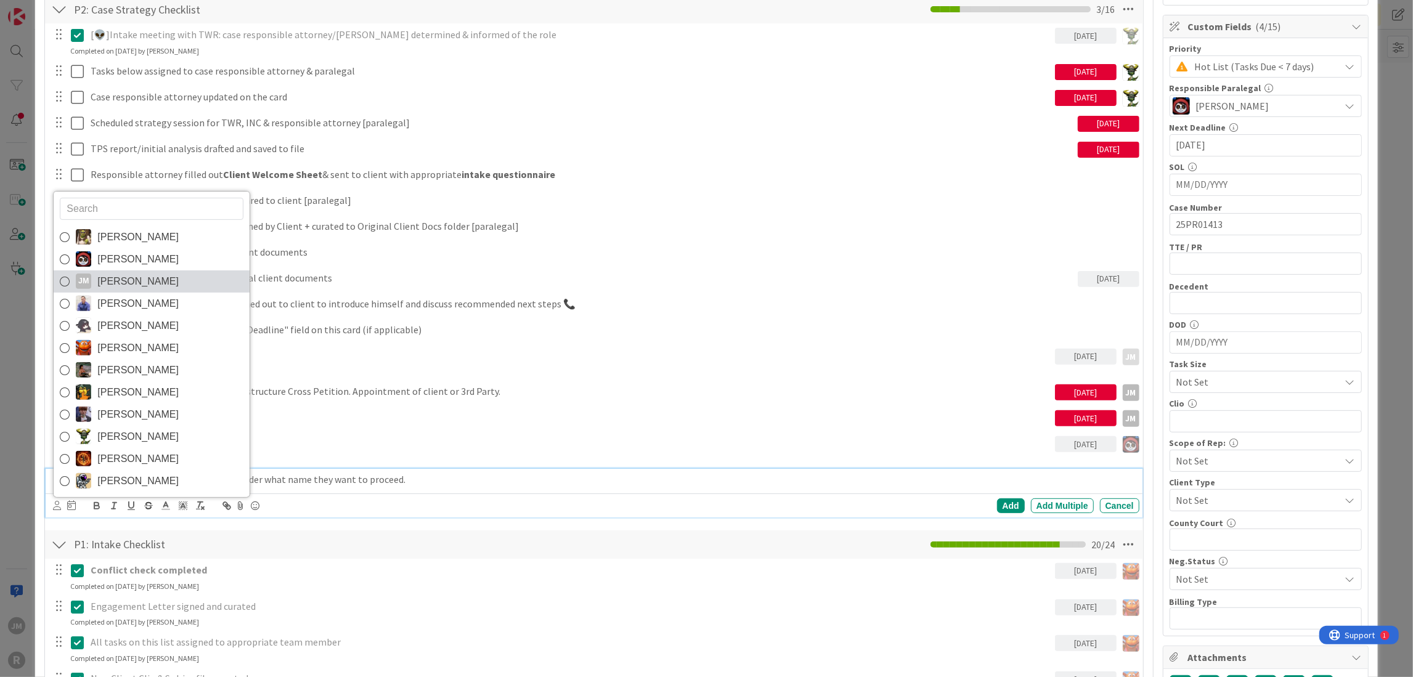
click at [143, 276] on link "[PERSON_NAME] [PERSON_NAME]" at bounding box center [152, 282] width 196 height 22
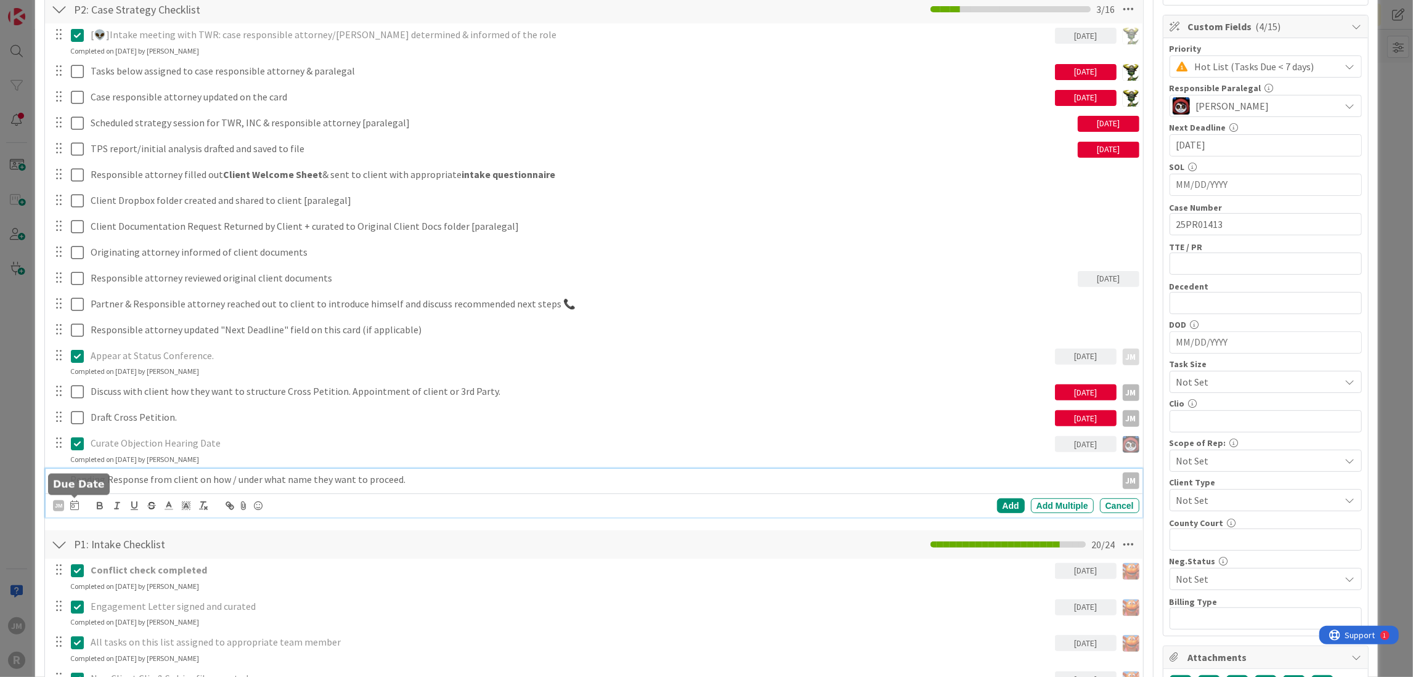
click at [72, 500] on icon at bounding box center [74, 505] width 9 height 10
click at [116, 651] on td "22" at bounding box center [120, 655] width 24 height 23
type input "[DATE]"
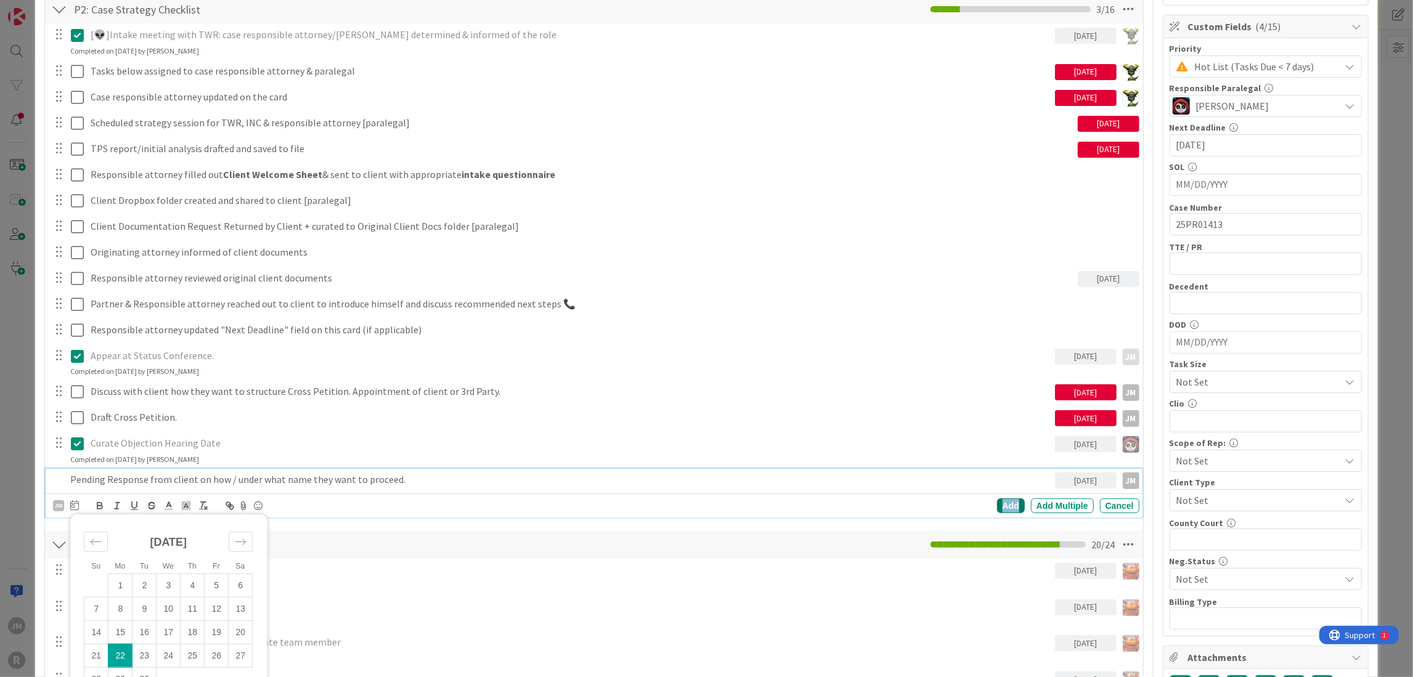
click at [1000, 505] on div "Add" at bounding box center [1011, 506] width 28 height 15
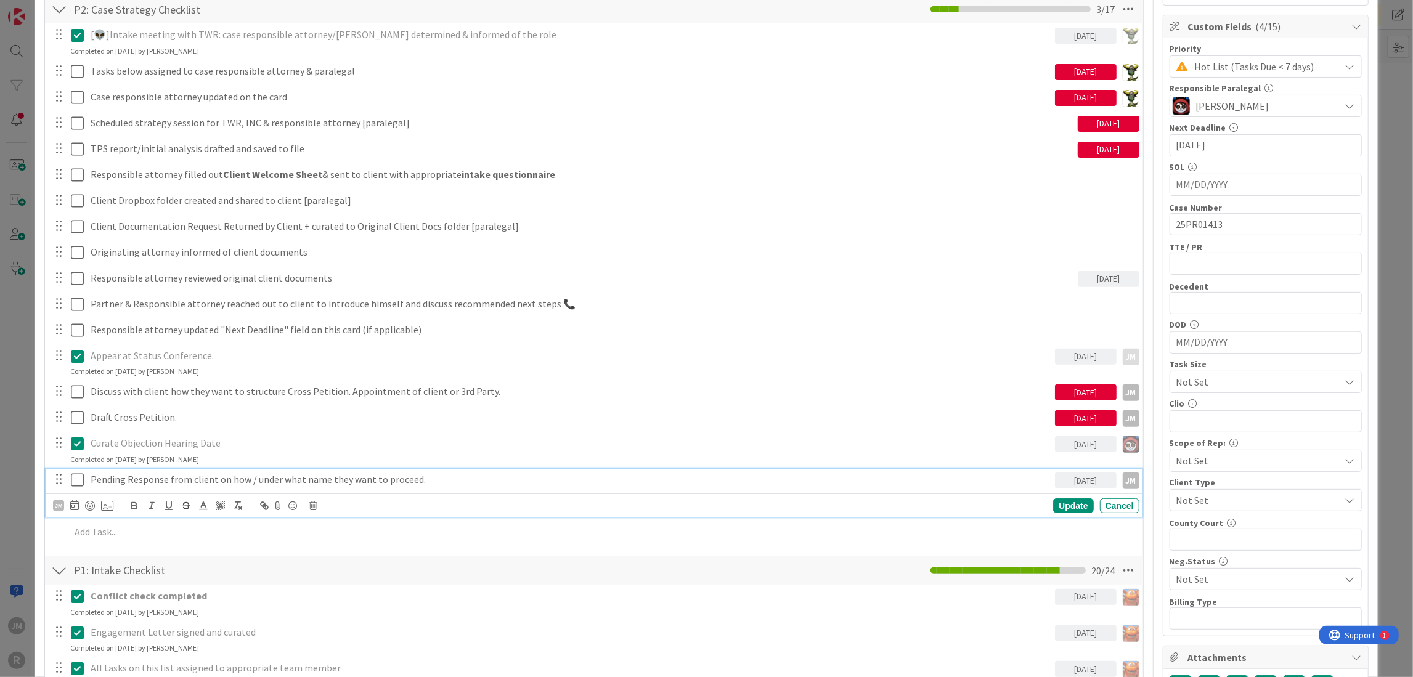
click at [111, 481] on p "Pending Response from client on how / under what name they want to proceed." at bounding box center [571, 480] width 960 height 14
click at [87, 502] on div at bounding box center [90, 506] width 10 height 10
click at [17, 476] on div "ID 2818 Litigation Matter Workflow (FL2) Strategy In Progress Title 15 / 128 [P…" at bounding box center [706, 338] width 1413 height 677
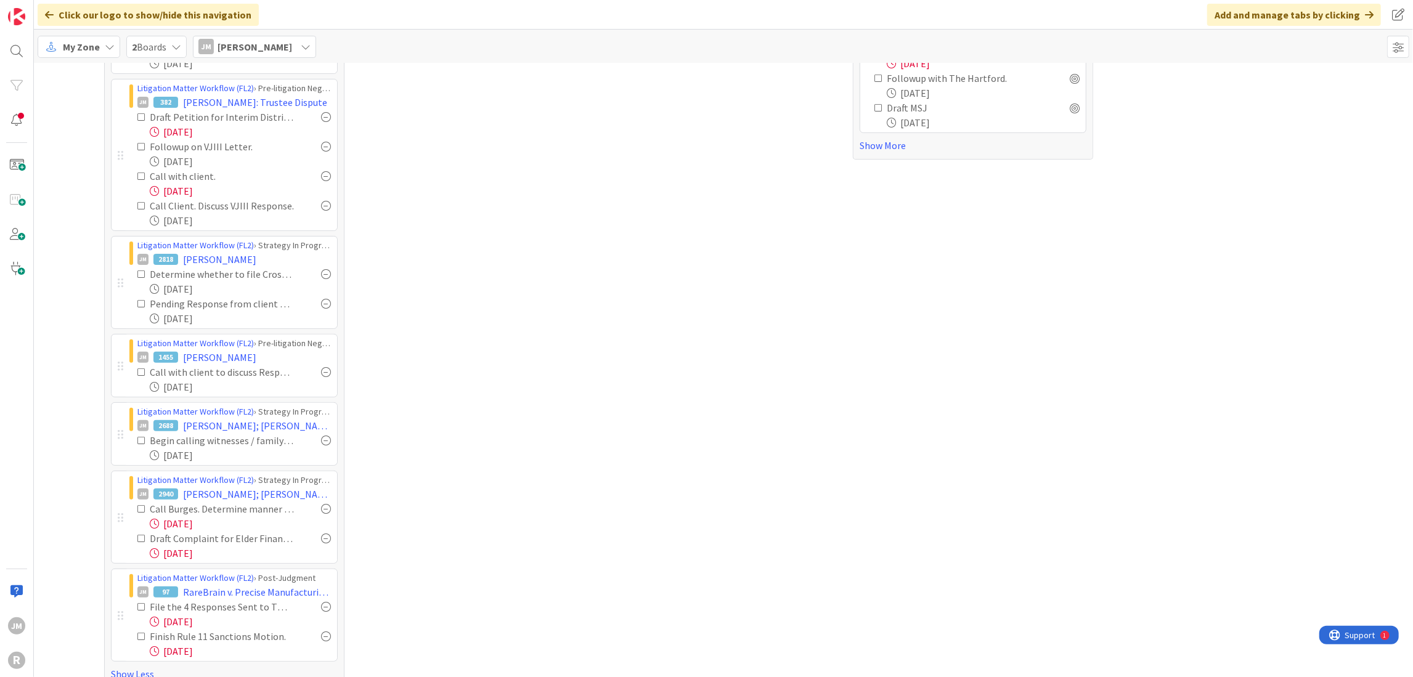
scroll to position [295, 0]
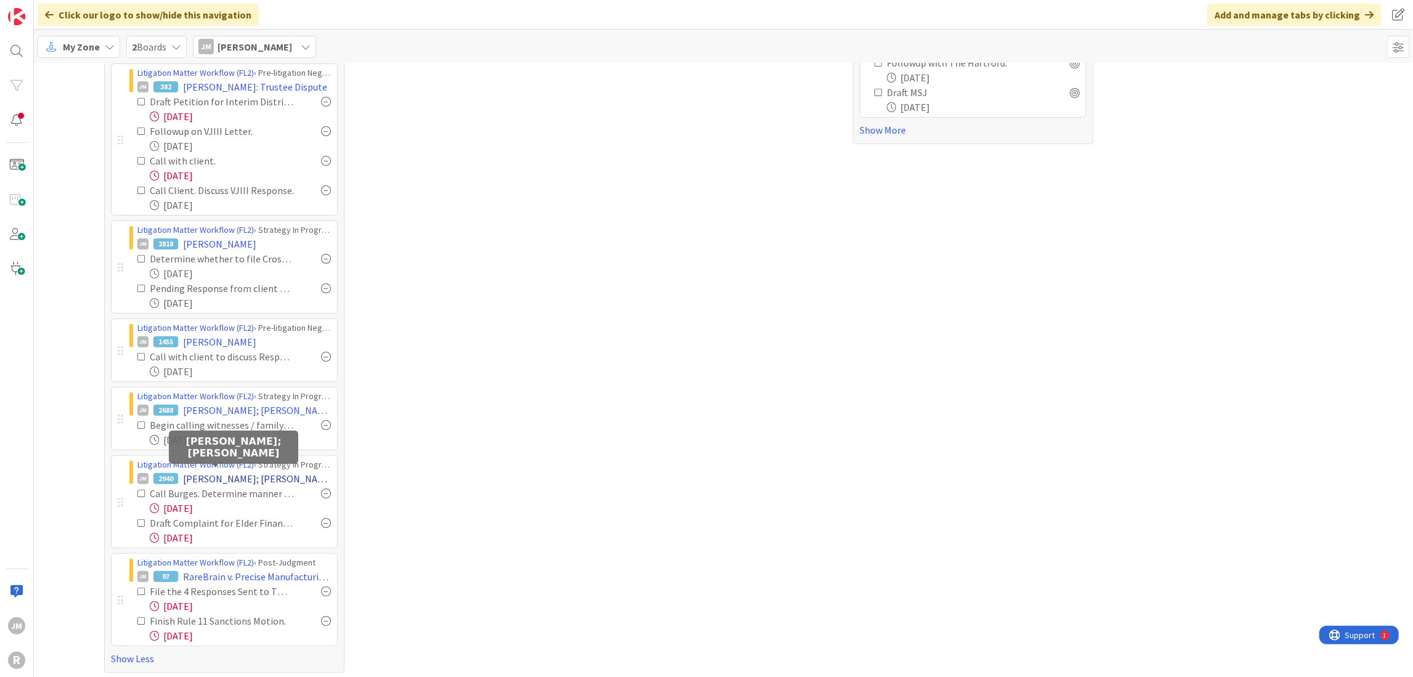
click at [226, 475] on span "[PERSON_NAME]; [PERSON_NAME]" at bounding box center [257, 479] width 148 height 15
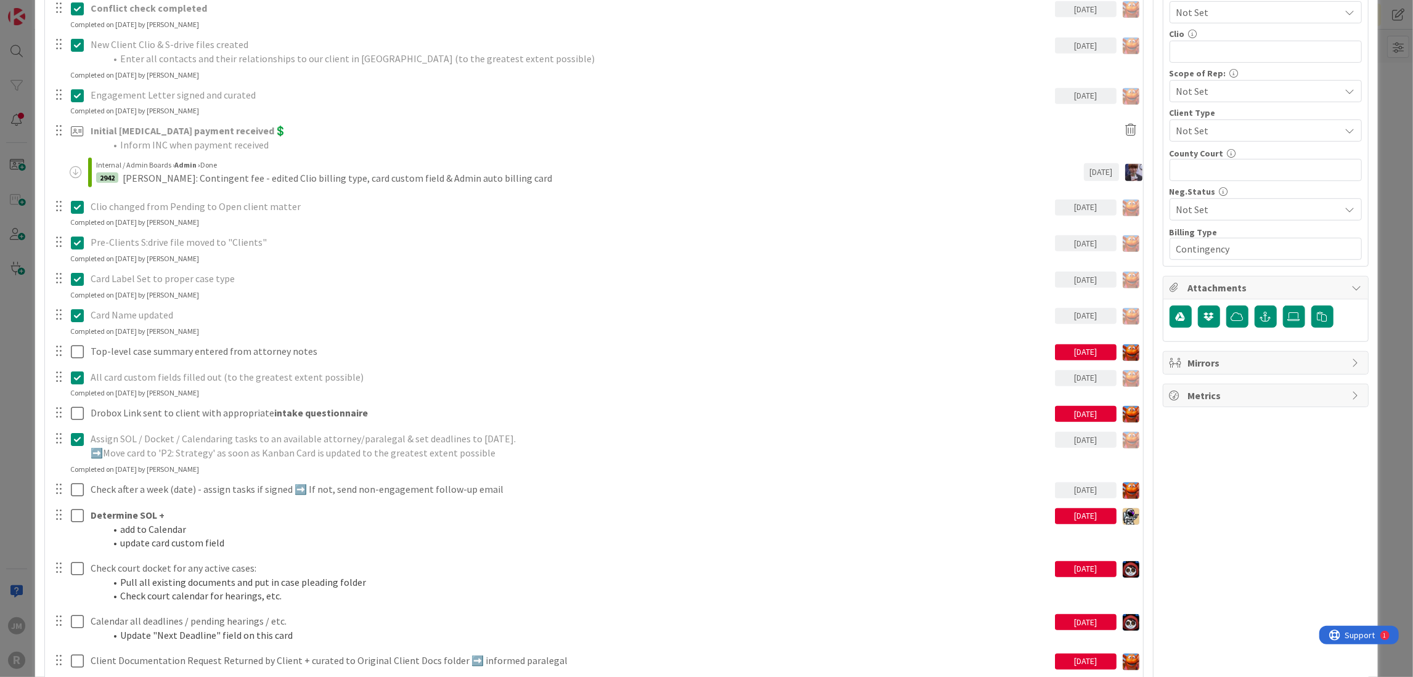
scroll to position [863, 0]
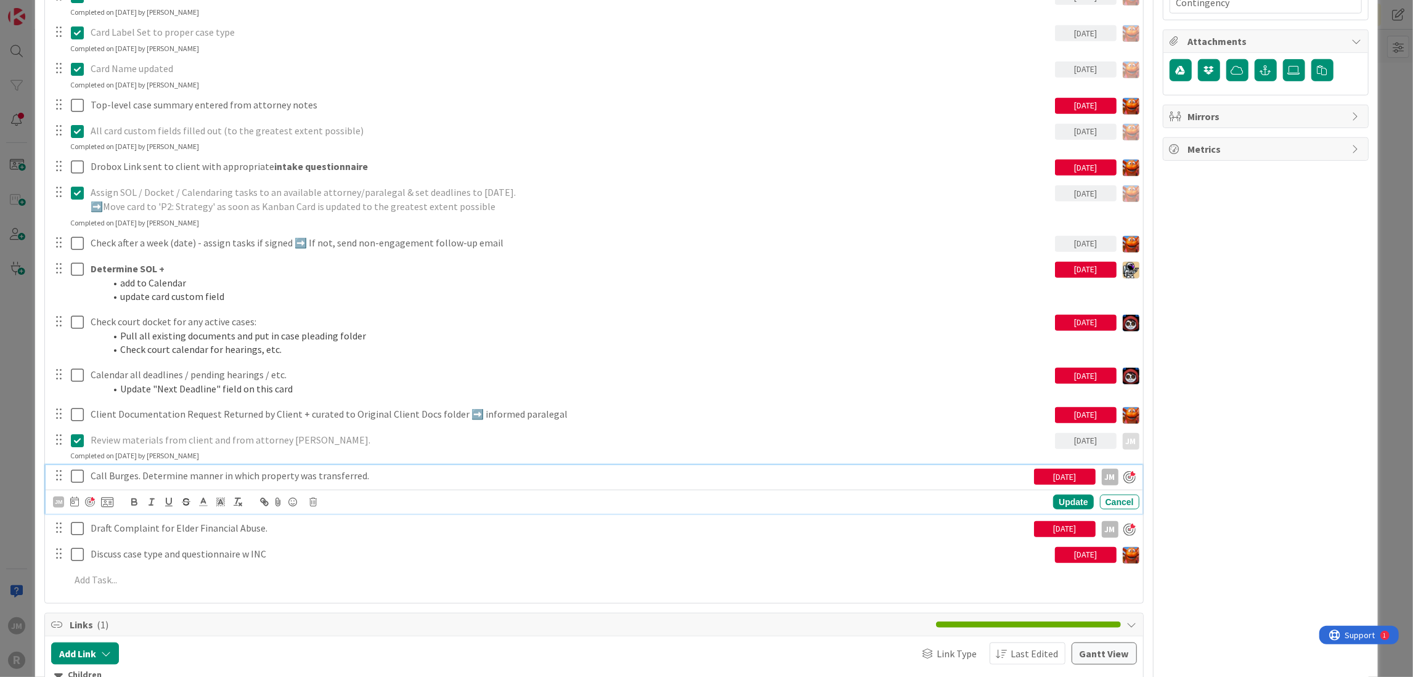
click at [190, 478] on p "Call Burges. Determine manner in which property was transferred." at bounding box center [560, 476] width 939 height 14
click at [74, 500] on icon at bounding box center [74, 502] width 9 height 10
click at [121, 647] on td "22" at bounding box center [120, 651] width 24 height 23
type input "[DATE]"
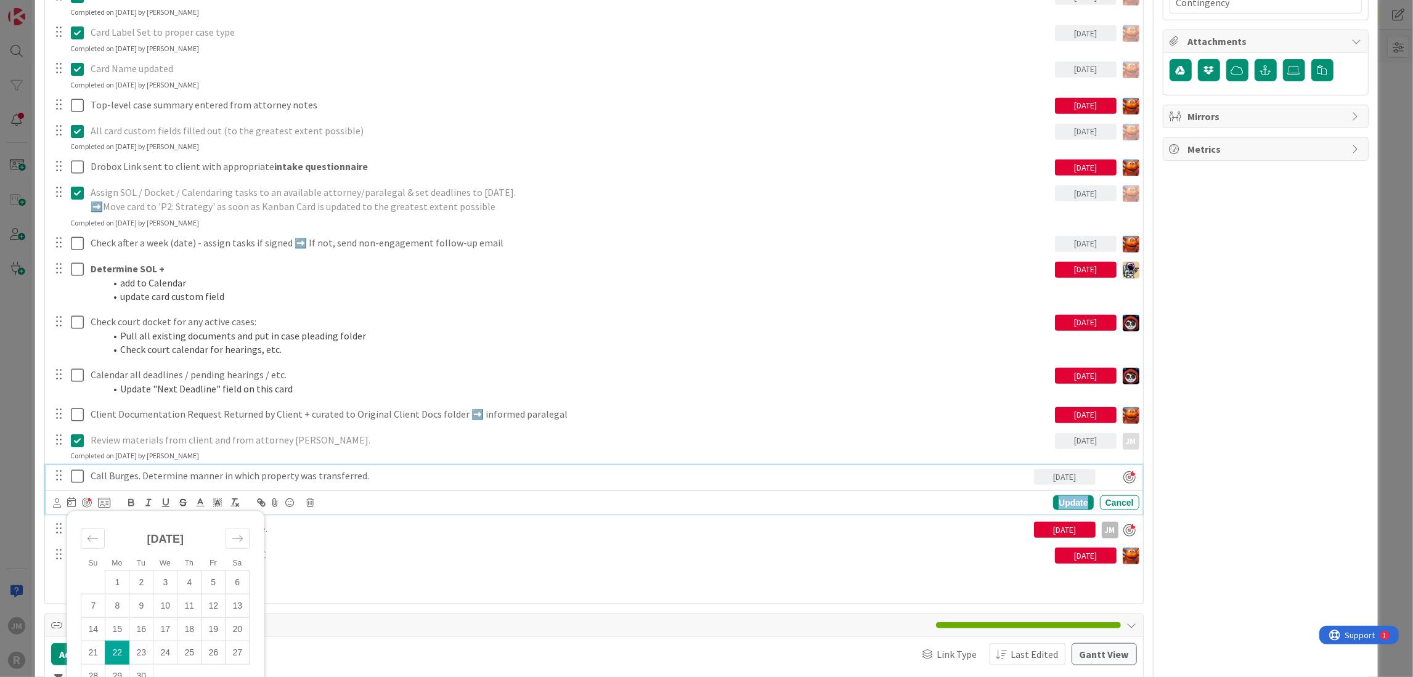
click at [1055, 499] on div "Update" at bounding box center [1073, 503] width 40 height 15
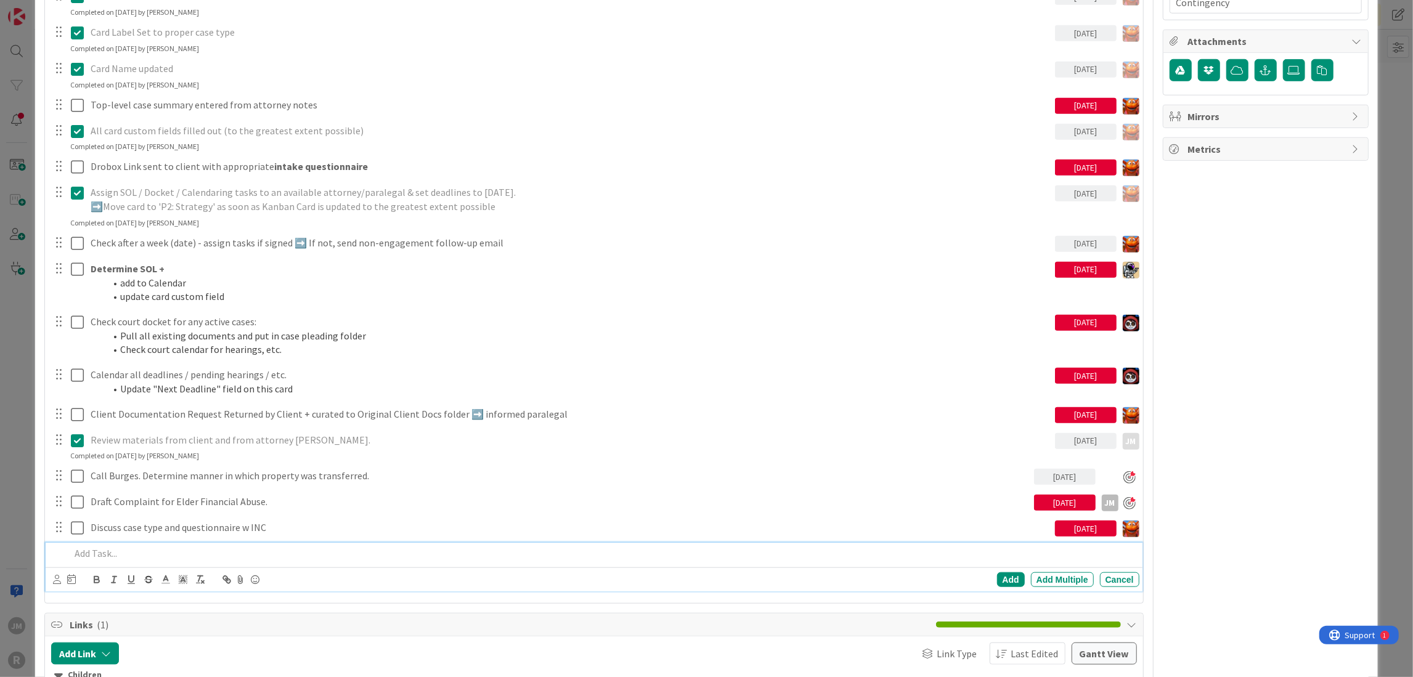
click at [169, 543] on div at bounding box center [602, 554] width 1074 height 22
click at [60, 579] on icon at bounding box center [57, 579] width 8 height 9
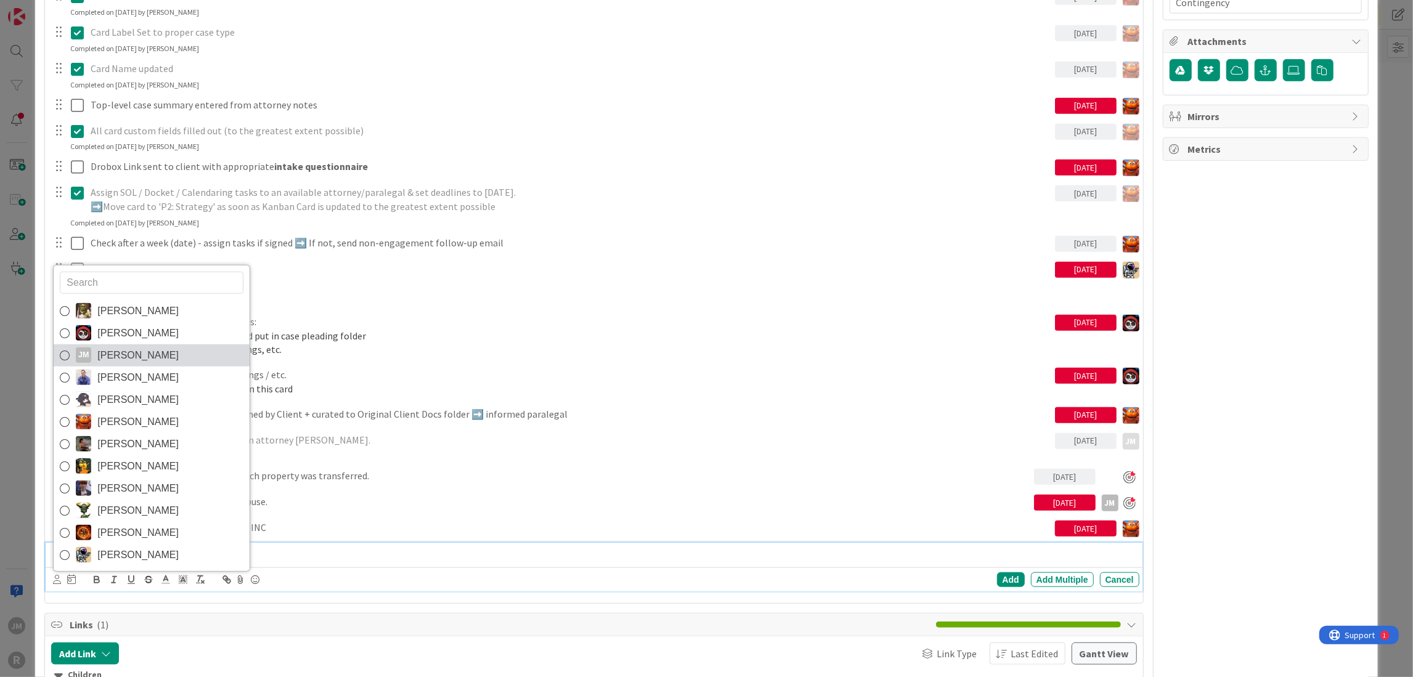
click at [116, 357] on span "[PERSON_NAME]" at bounding box center [137, 355] width 81 height 18
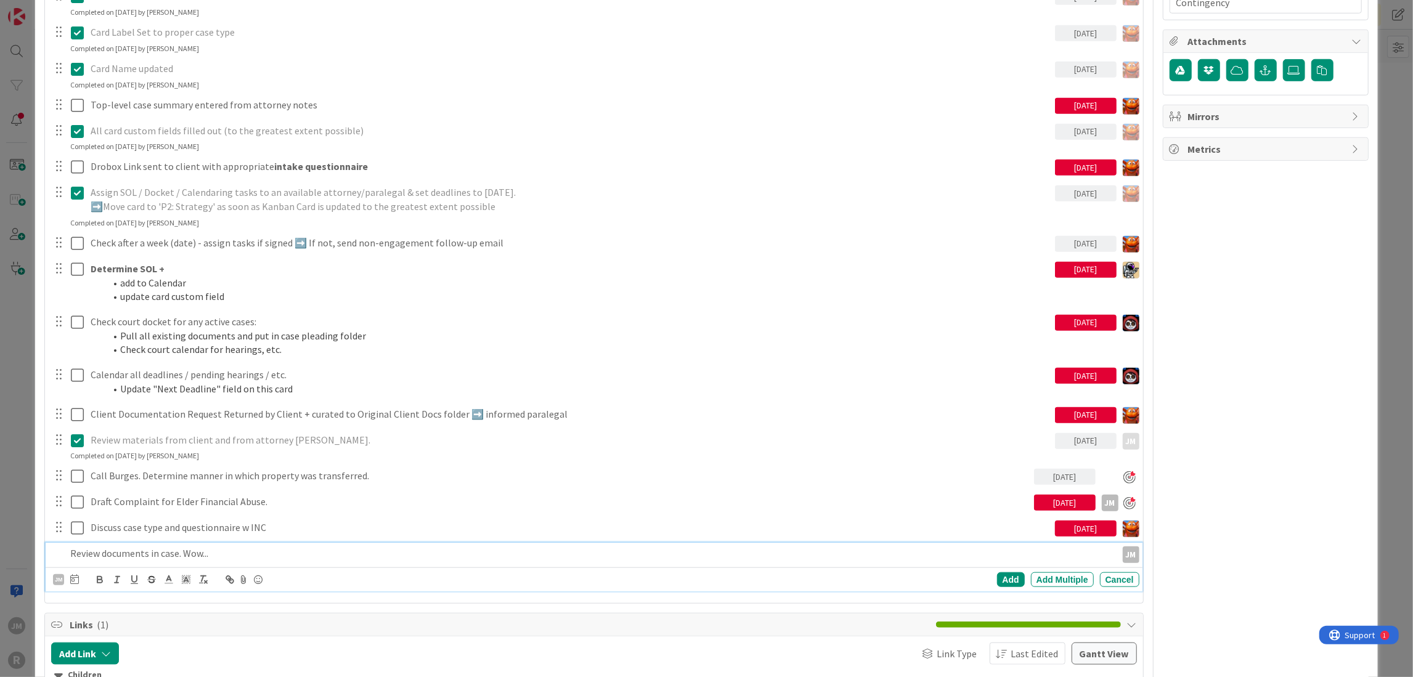
click at [76, 578] on icon at bounding box center [74, 579] width 9 height 10
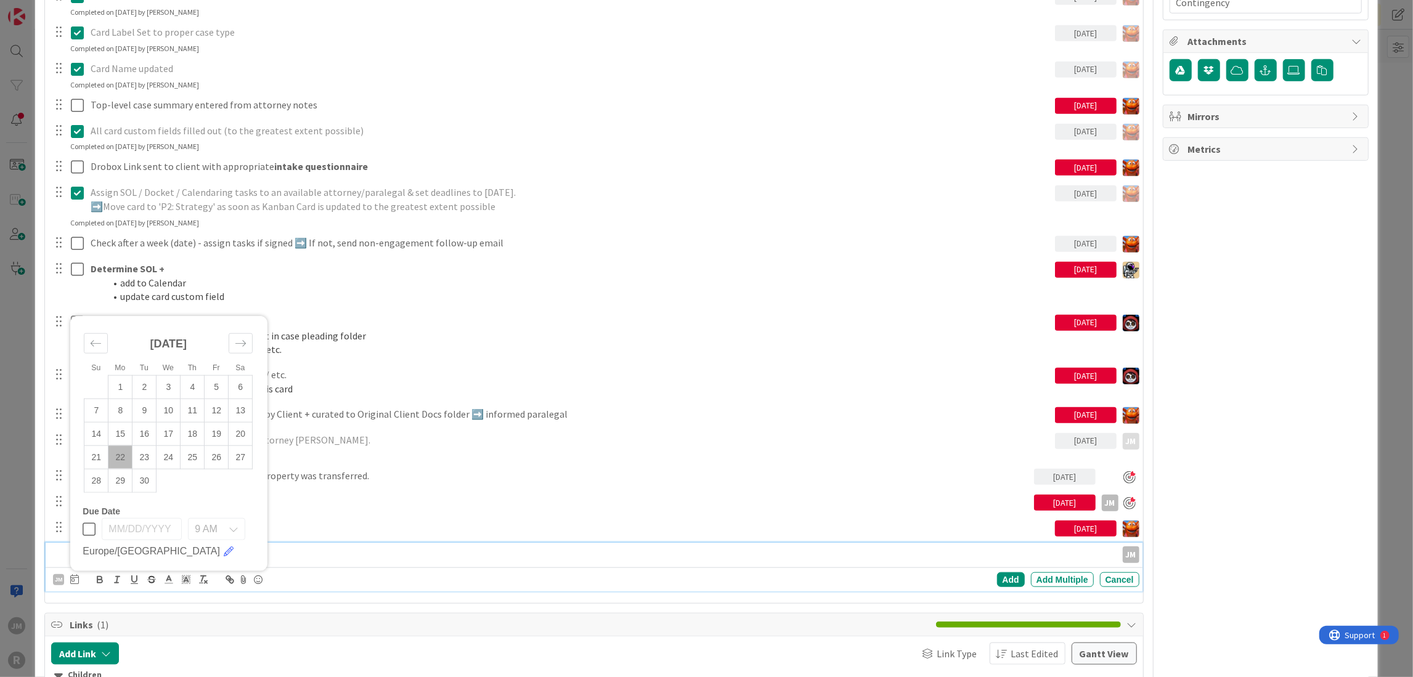
scroll to position [986, 0]
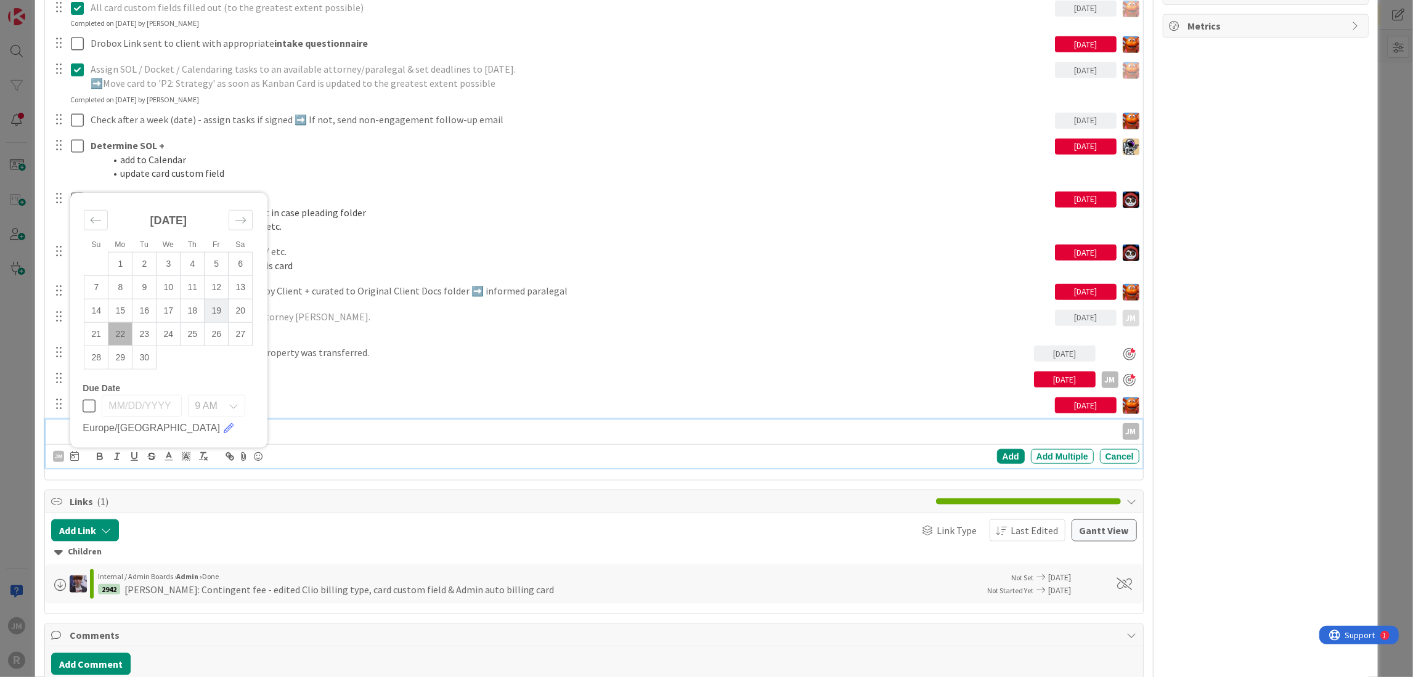
click at [218, 314] on td "19" at bounding box center [217, 310] width 24 height 23
type input "[DATE]"
click at [1003, 451] on div "Add" at bounding box center [1011, 456] width 28 height 15
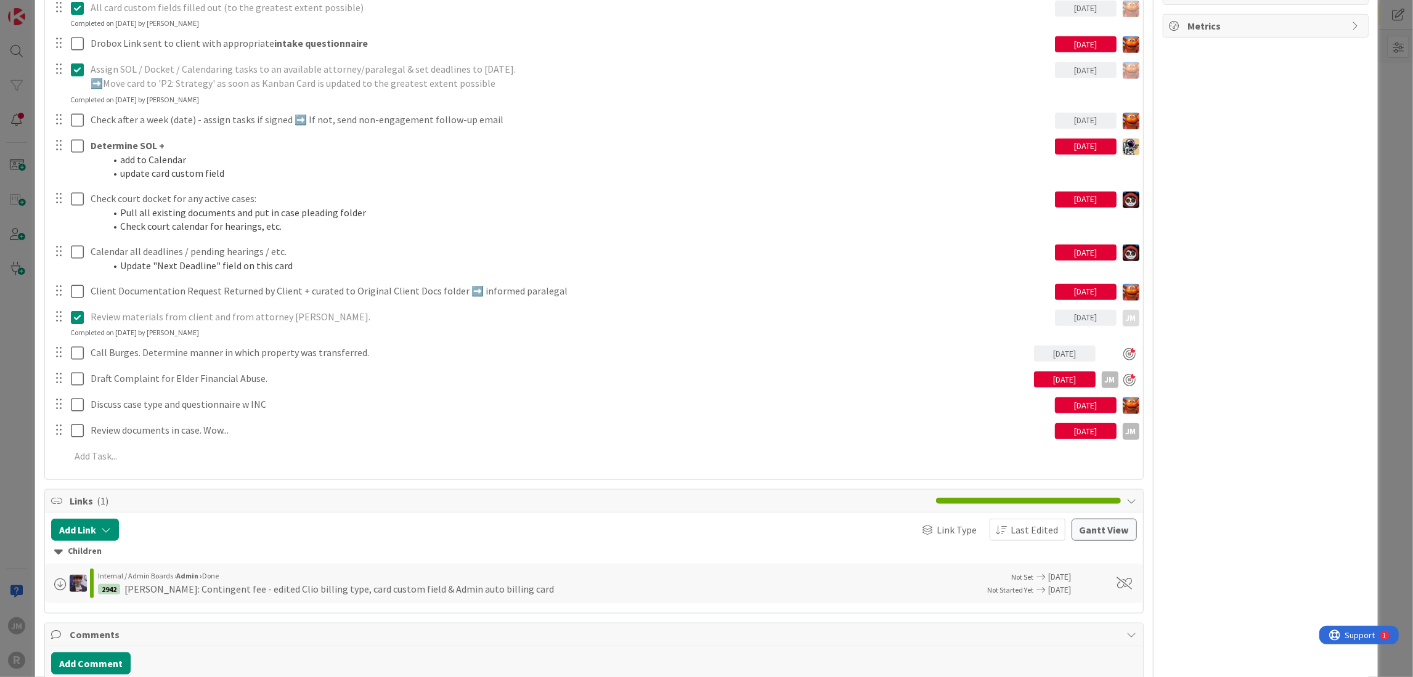
click at [18, 467] on div "ID 2940 Litigation Matter Workflow (FL2) Strategy In Progress Title 15 / 128 [P…" at bounding box center [706, 338] width 1413 height 677
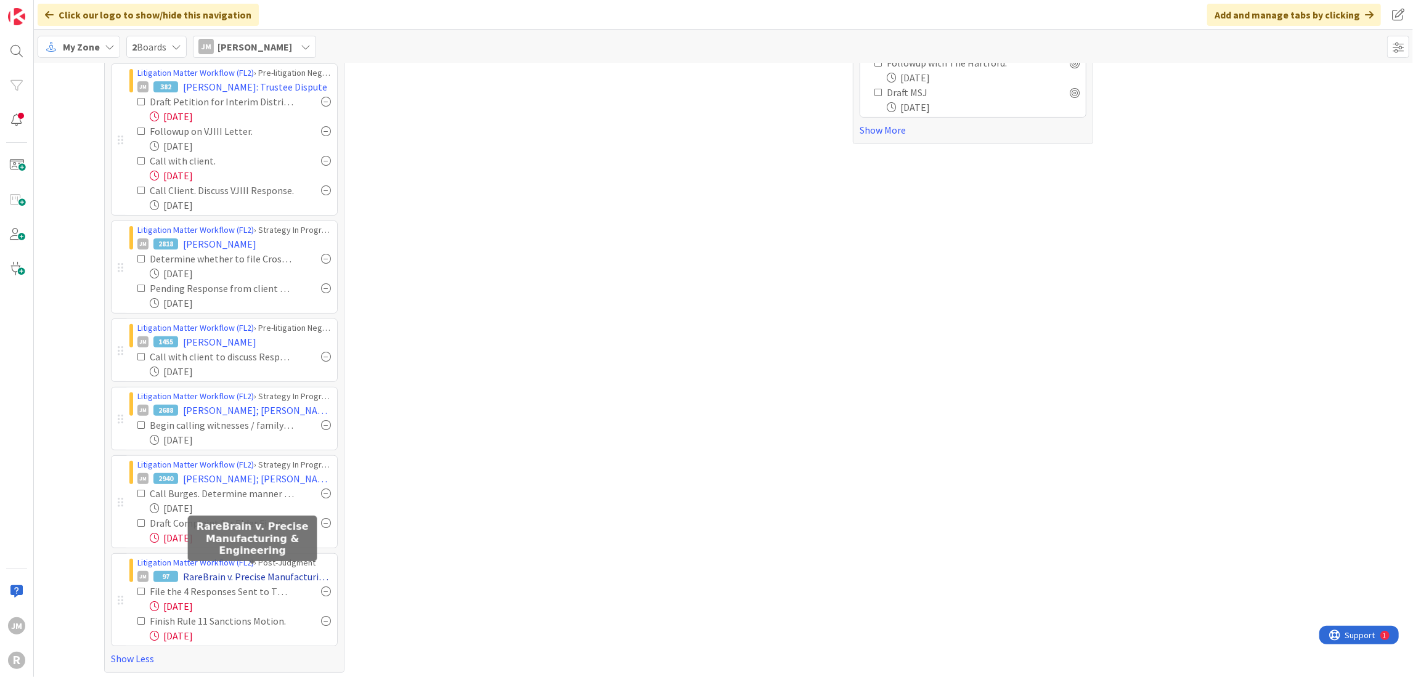
click at [226, 574] on span "RareBrain v. Precise Manufacturing & Engineering" at bounding box center [257, 577] width 148 height 15
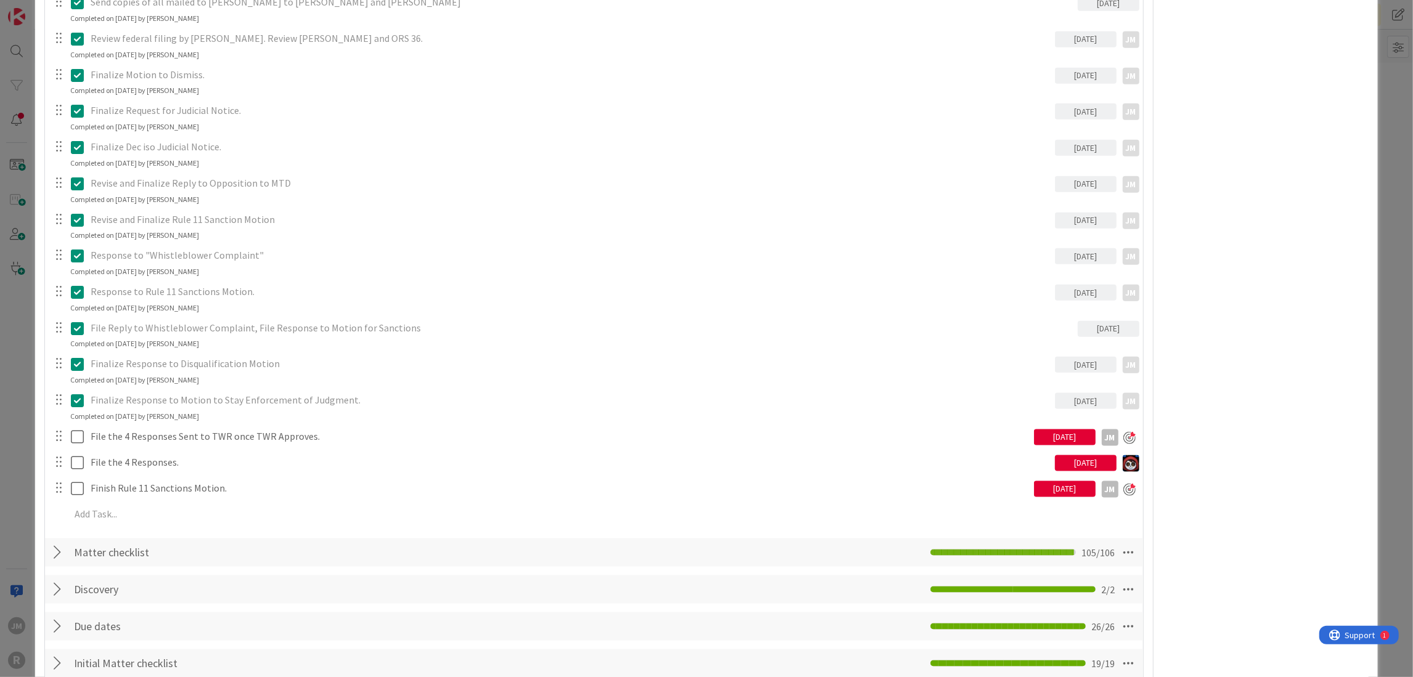
scroll to position [1233, 0]
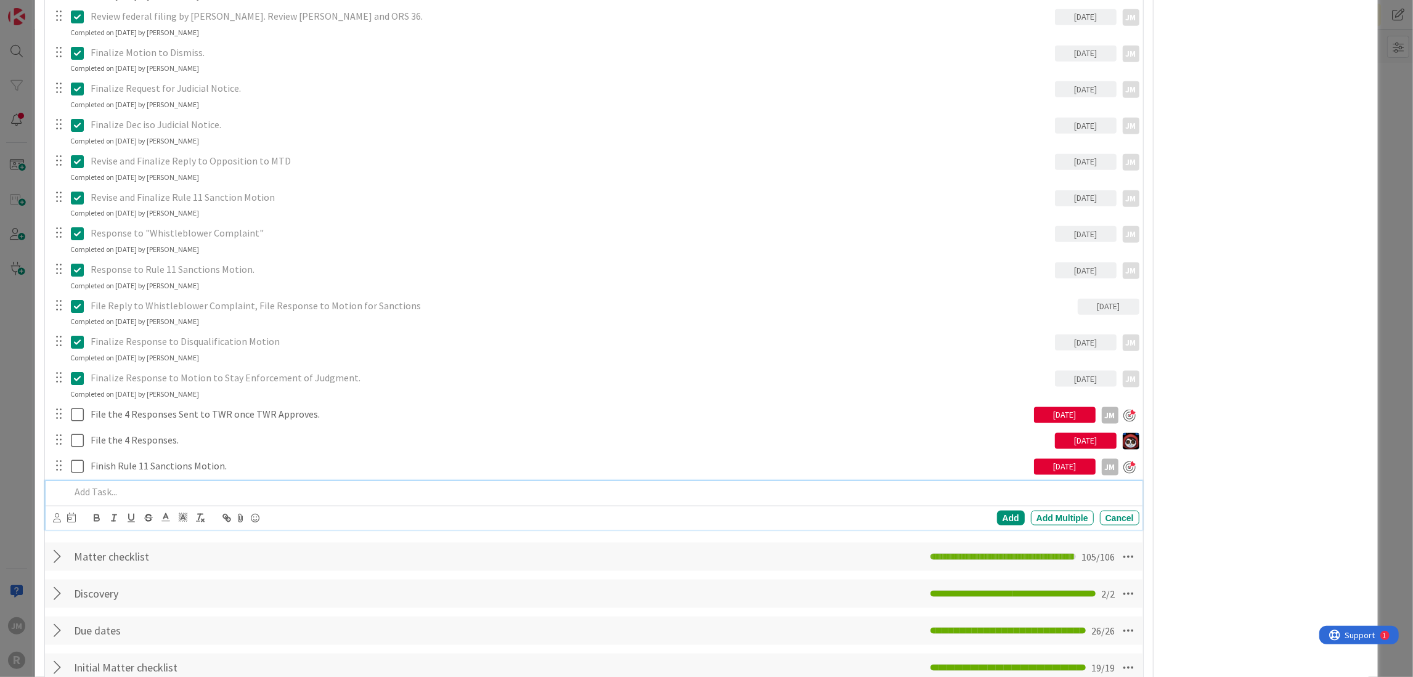
click at [98, 489] on p at bounding box center [602, 492] width 1064 height 14
click at [469, 500] on div "Finalize the 4 Responses. Motion for Sanctions, Motion to Disqualify, Whistlebl…" at bounding box center [602, 492] width 1074 height 22
click at [57, 514] on icon at bounding box center [57, 517] width 8 height 9
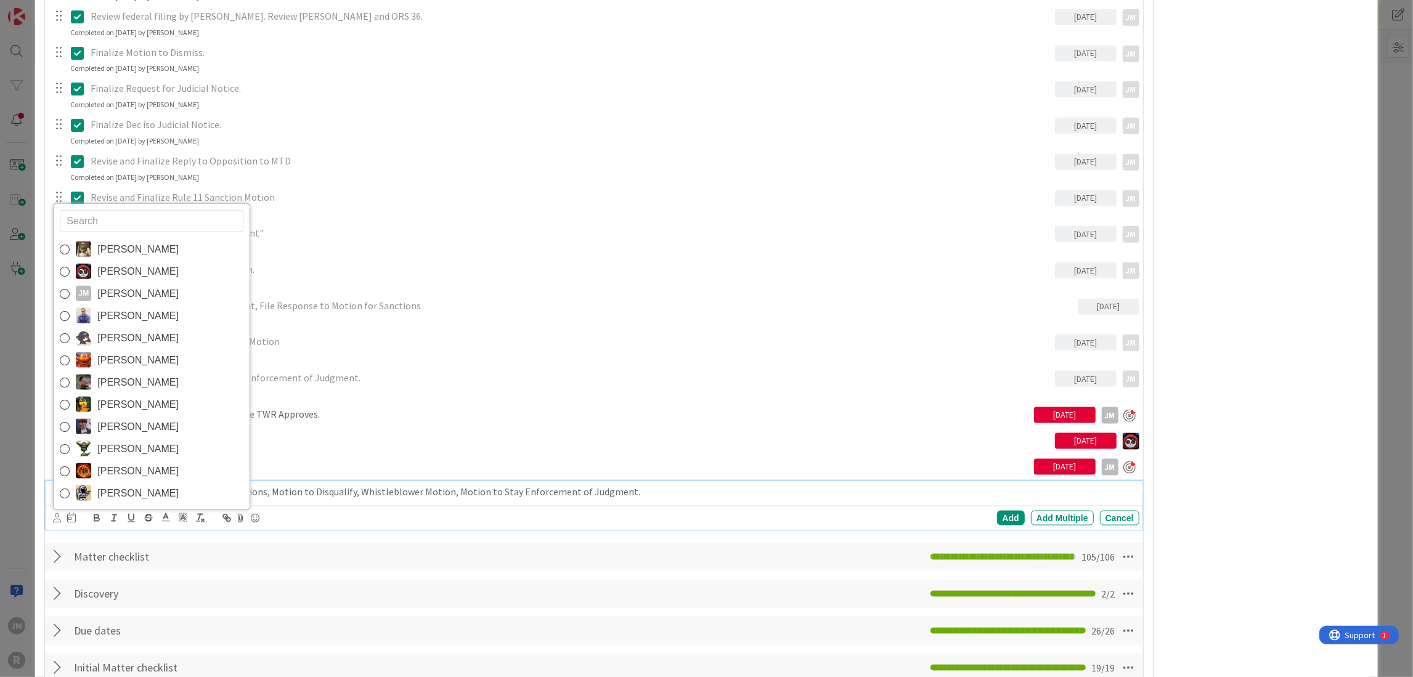
click at [105, 287] on span "[PERSON_NAME]" at bounding box center [137, 294] width 81 height 18
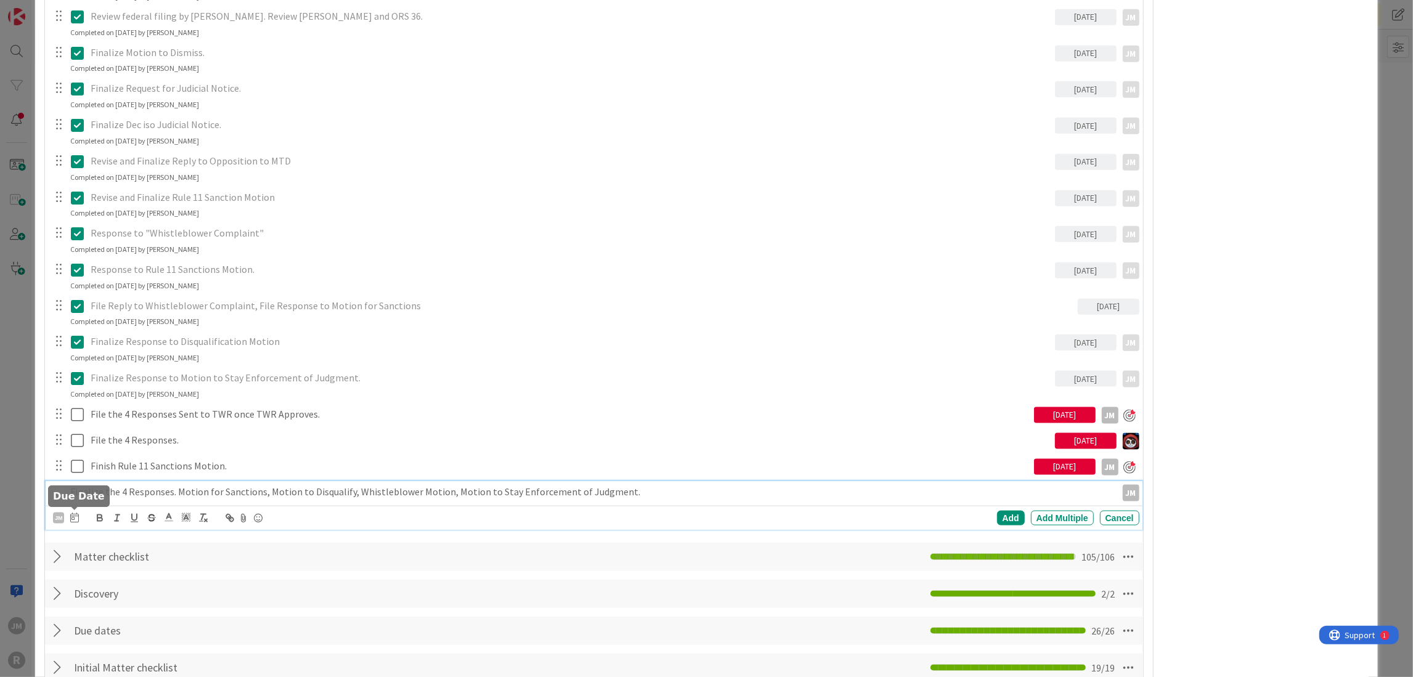
click at [74, 516] on icon at bounding box center [74, 518] width 9 height 10
click at [216, 640] on td "19" at bounding box center [217, 644] width 24 height 23
type input "[DATE]"
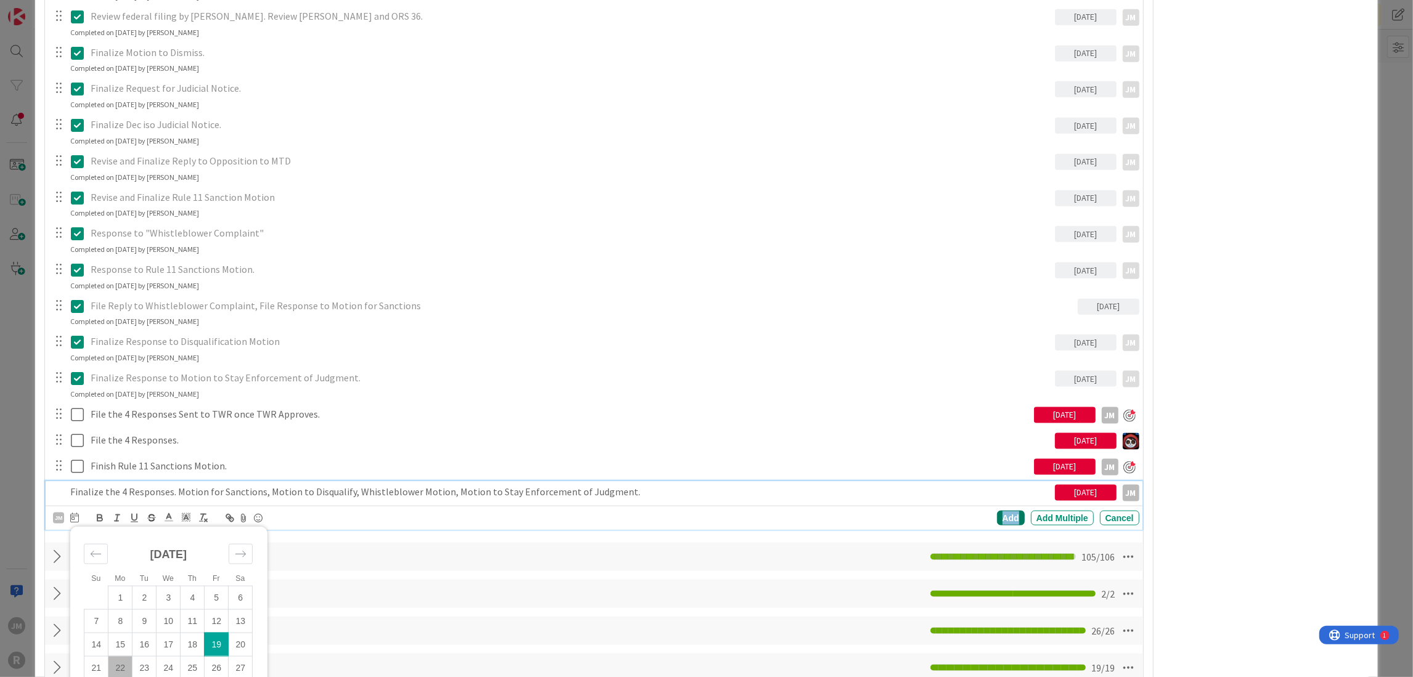
click at [1003, 515] on div "Add" at bounding box center [1011, 518] width 28 height 15
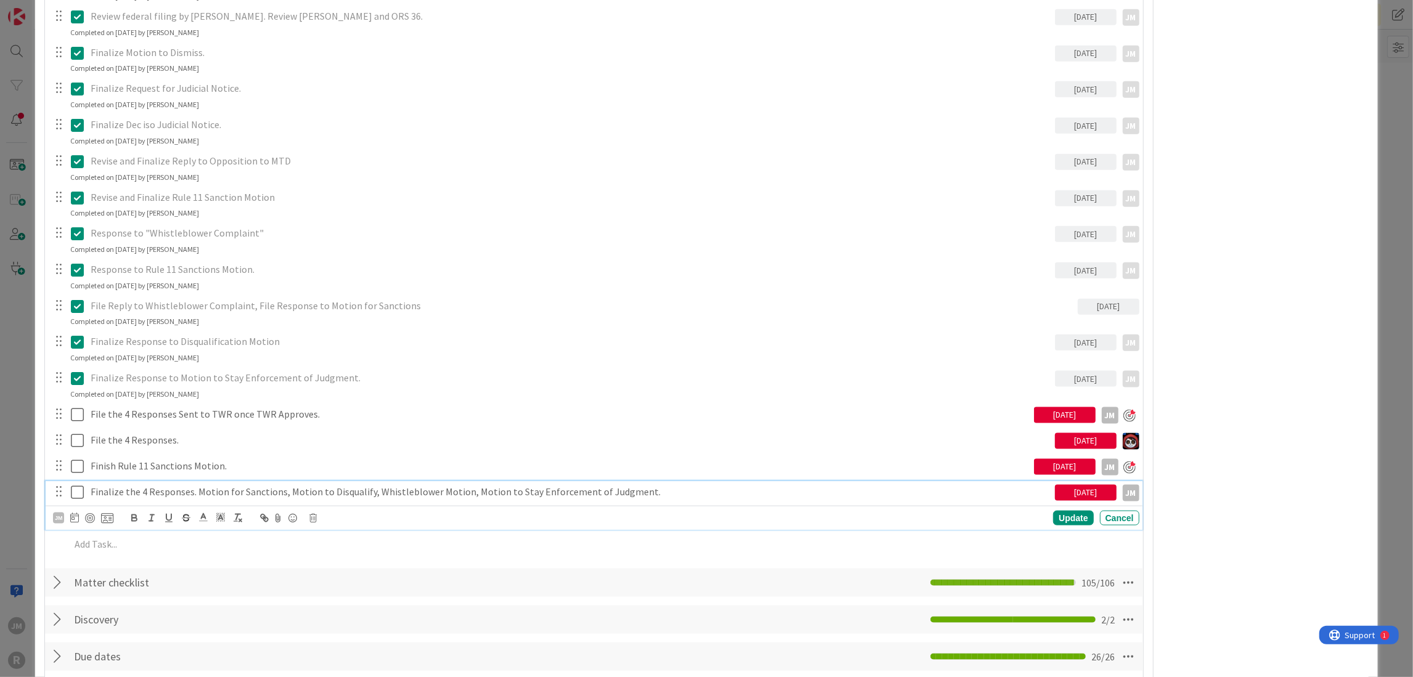
click at [141, 487] on p "Finalize the 4 Responses. Motion for Sanctions, Motion to Disqualify, Whistlebl…" at bounding box center [571, 492] width 960 height 14
click at [88, 515] on div at bounding box center [90, 518] width 10 height 10
click at [23, 474] on div "ID 97 Litigation Matter Workflow (FL2) Post-Judgment Title 48 / 128 RareBrain v…" at bounding box center [706, 338] width 1413 height 677
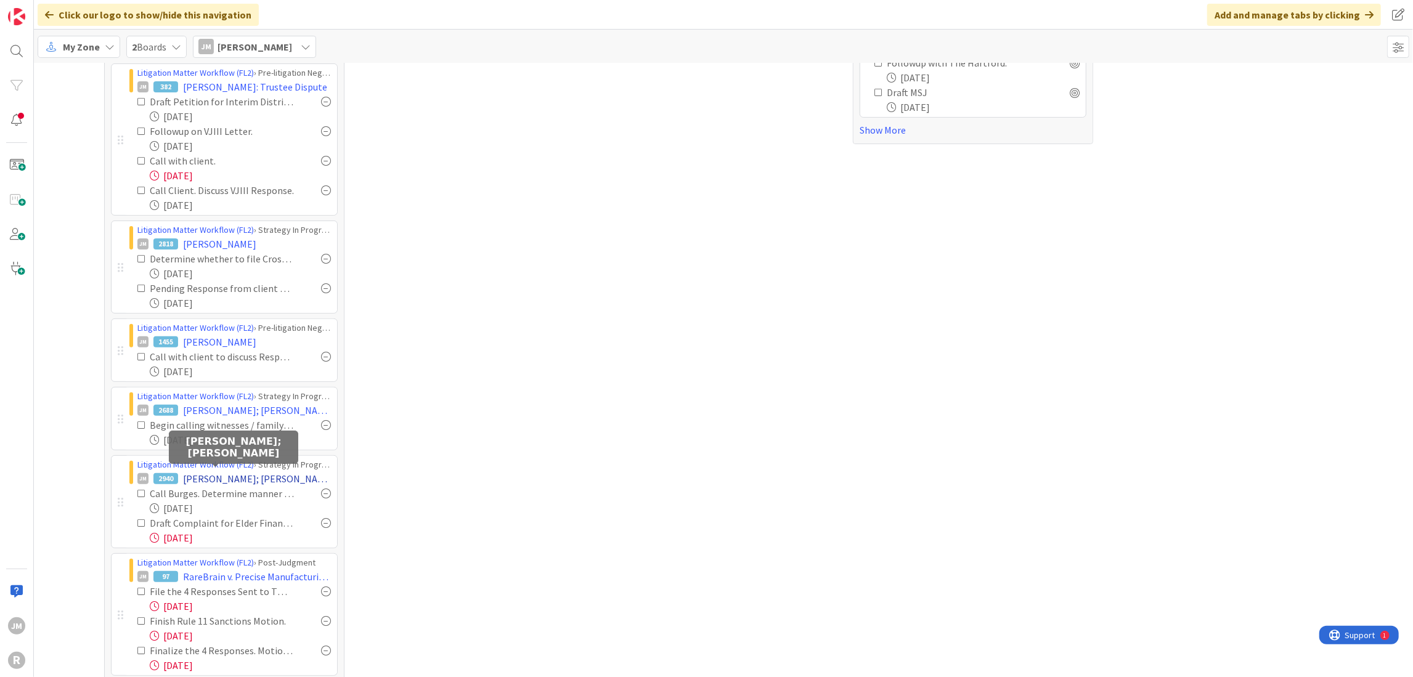
click at [196, 476] on span "[PERSON_NAME]; [PERSON_NAME]" at bounding box center [257, 479] width 148 height 15
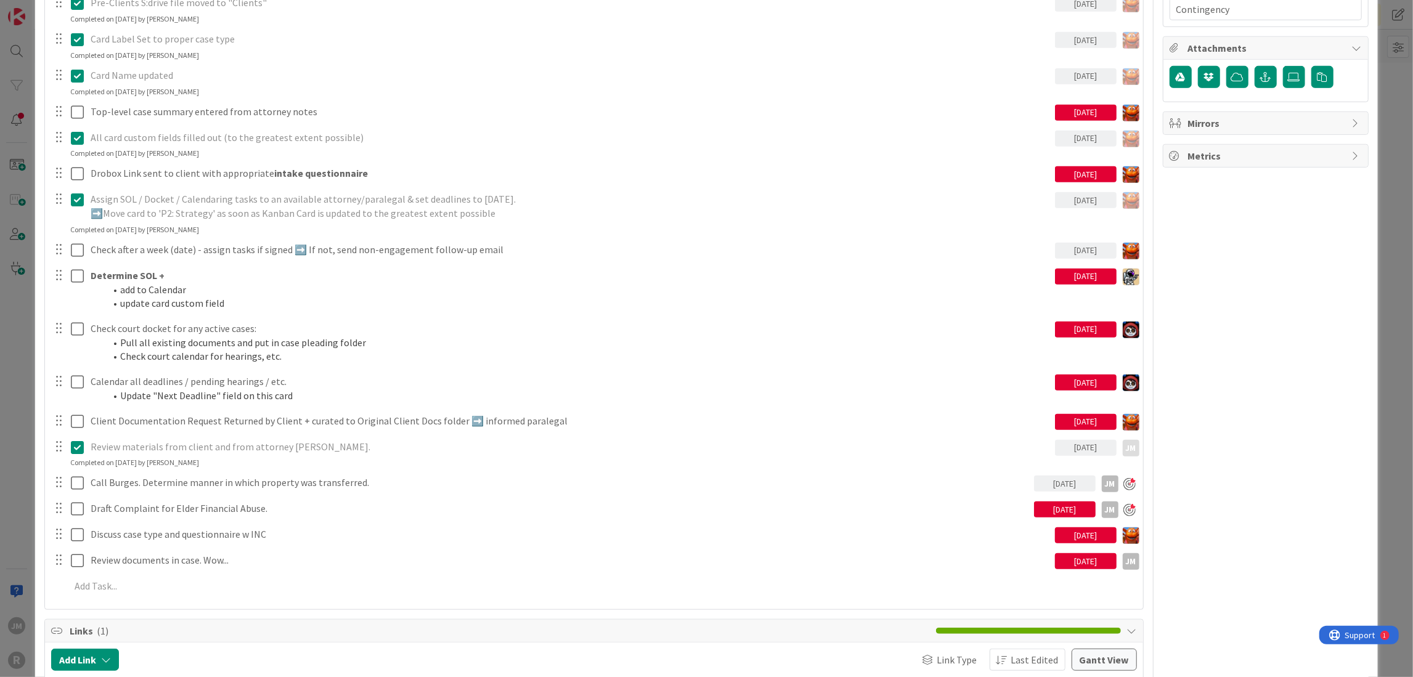
scroll to position [863, 0]
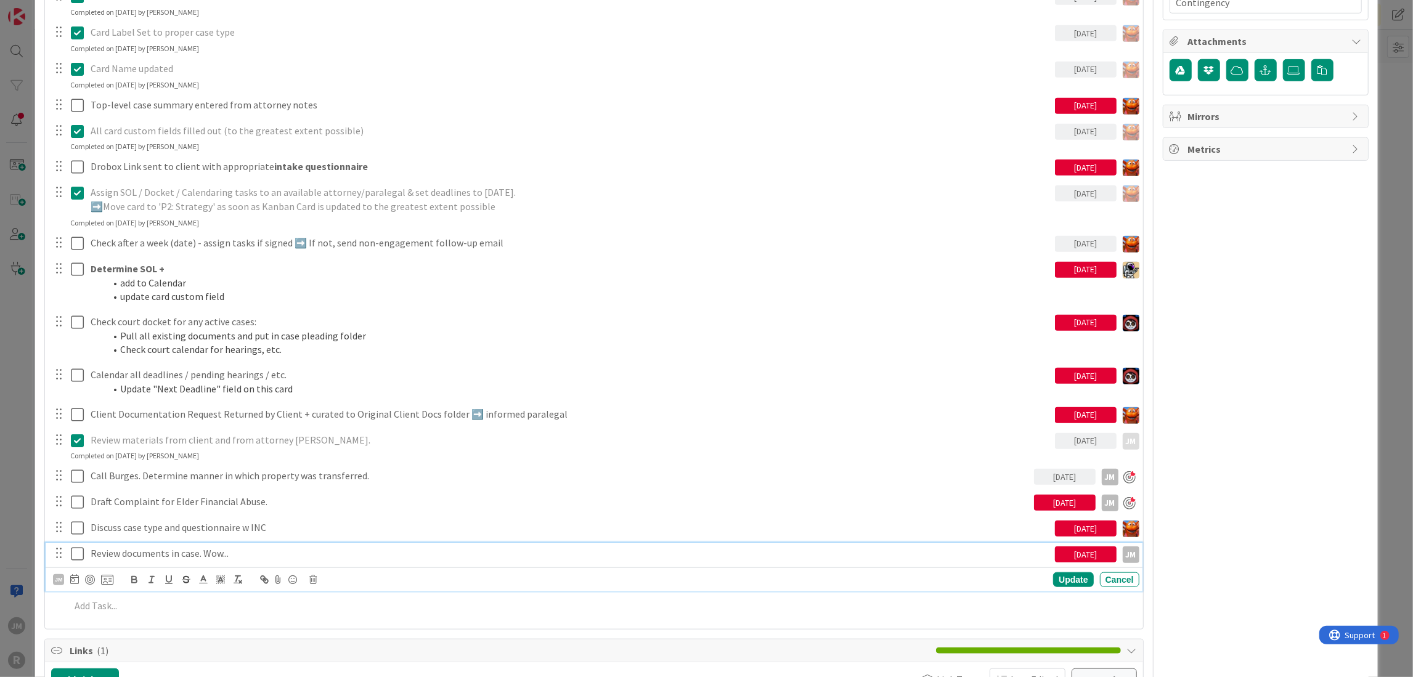
click at [195, 552] on p "Review documents in case. Wow..." at bounding box center [571, 554] width 960 height 14
click at [89, 578] on div at bounding box center [90, 580] width 10 height 10
click at [1066, 583] on div "Update" at bounding box center [1073, 580] width 40 height 15
click at [159, 498] on p "Draft Complaint for Elder Financial Abuse." at bounding box center [560, 502] width 939 height 14
click at [67, 526] on div "JM" at bounding box center [83, 528] width 60 height 15
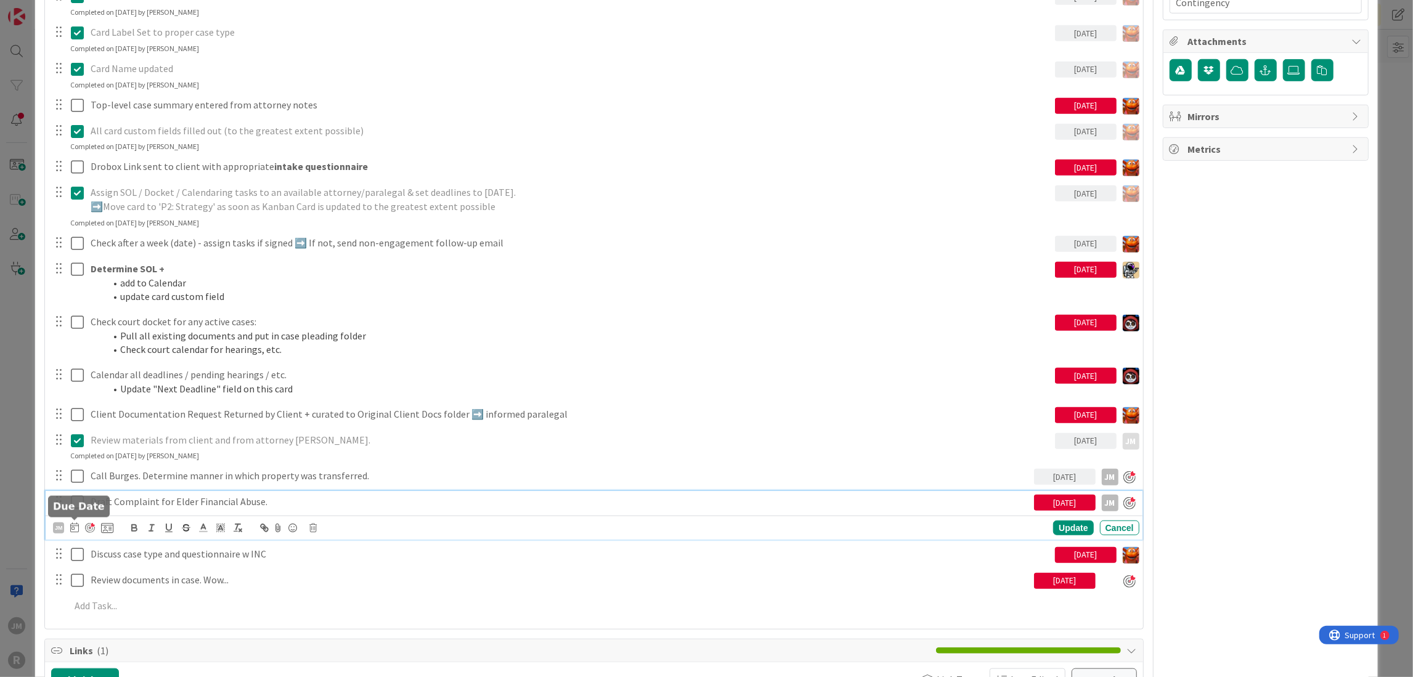
click at [71, 525] on icon at bounding box center [74, 528] width 9 height 10
click at [120, 666] on td "22" at bounding box center [120, 677] width 24 height 23
type input "[DATE]"
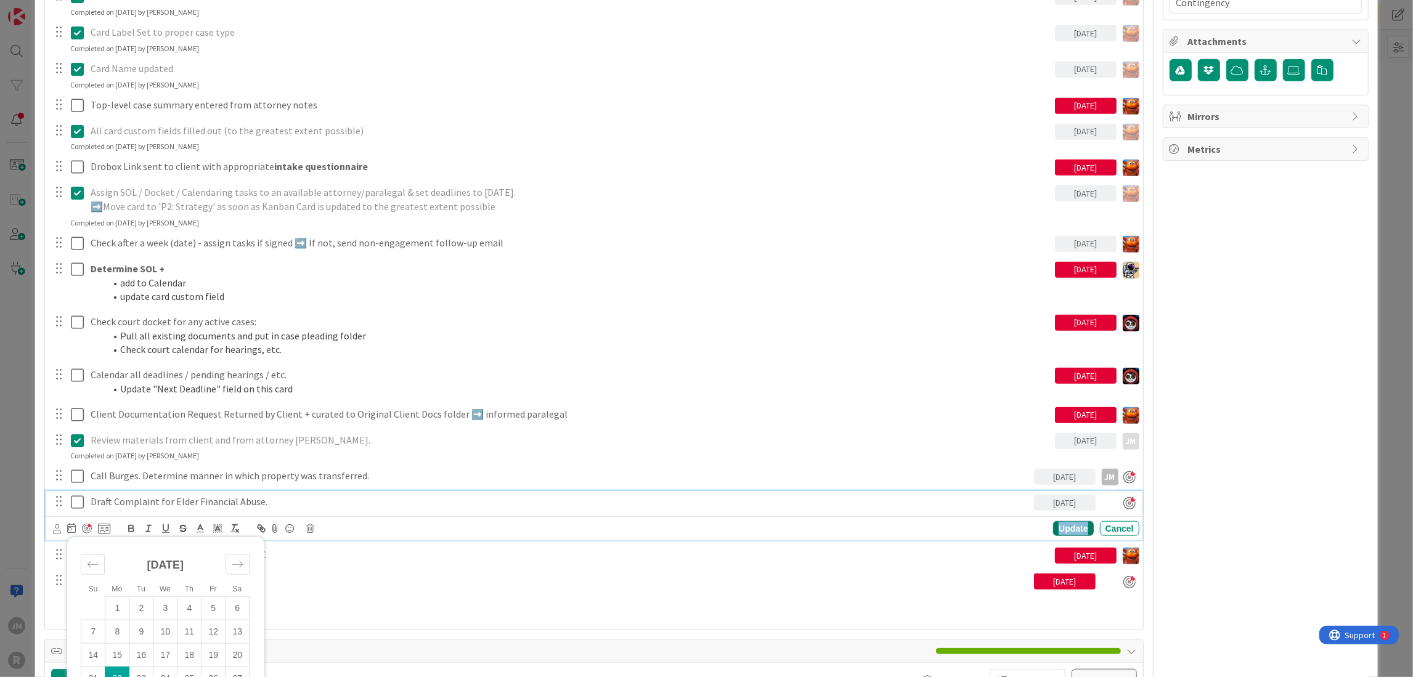
click at [1055, 523] on div "Update" at bounding box center [1073, 528] width 40 height 15
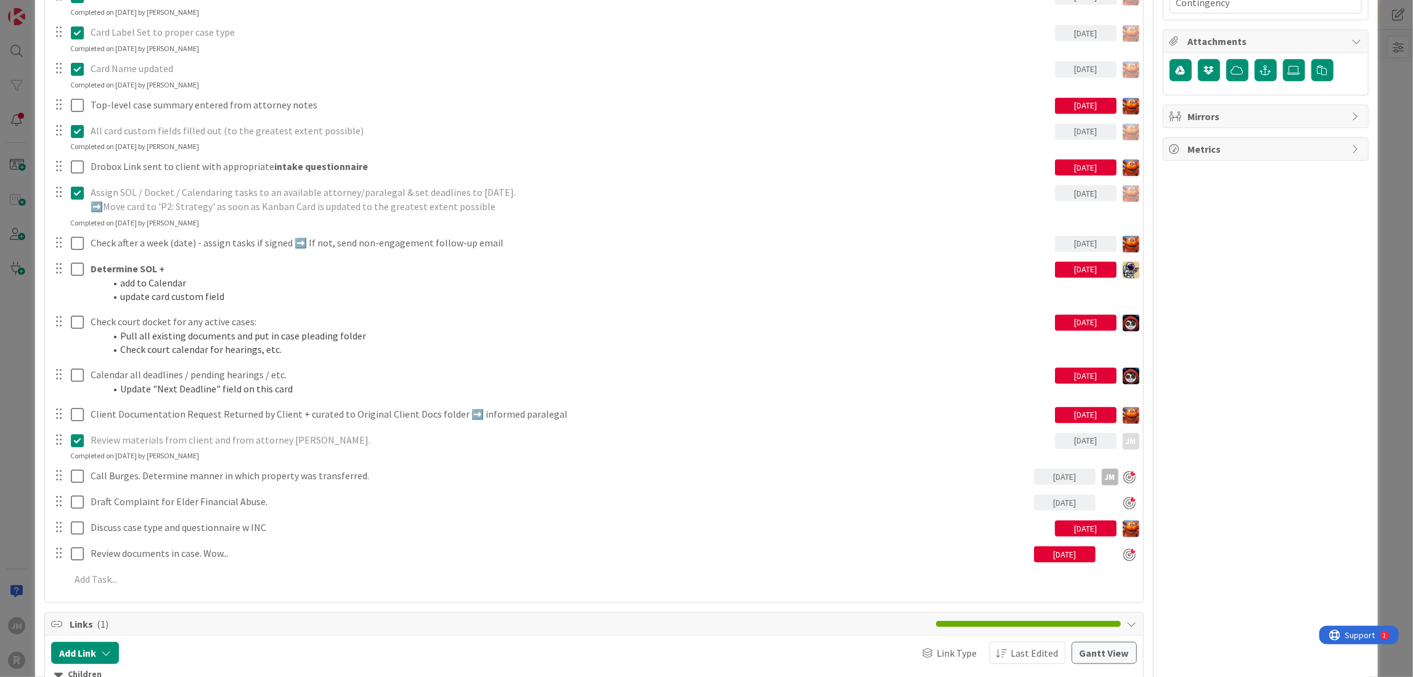
click at [9, 466] on div "ID 2940 Litigation Matter Workflow (FL2) Strategy In Progress Title 15 / 128 [P…" at bounding box center [706, 338] width 1413 height 677
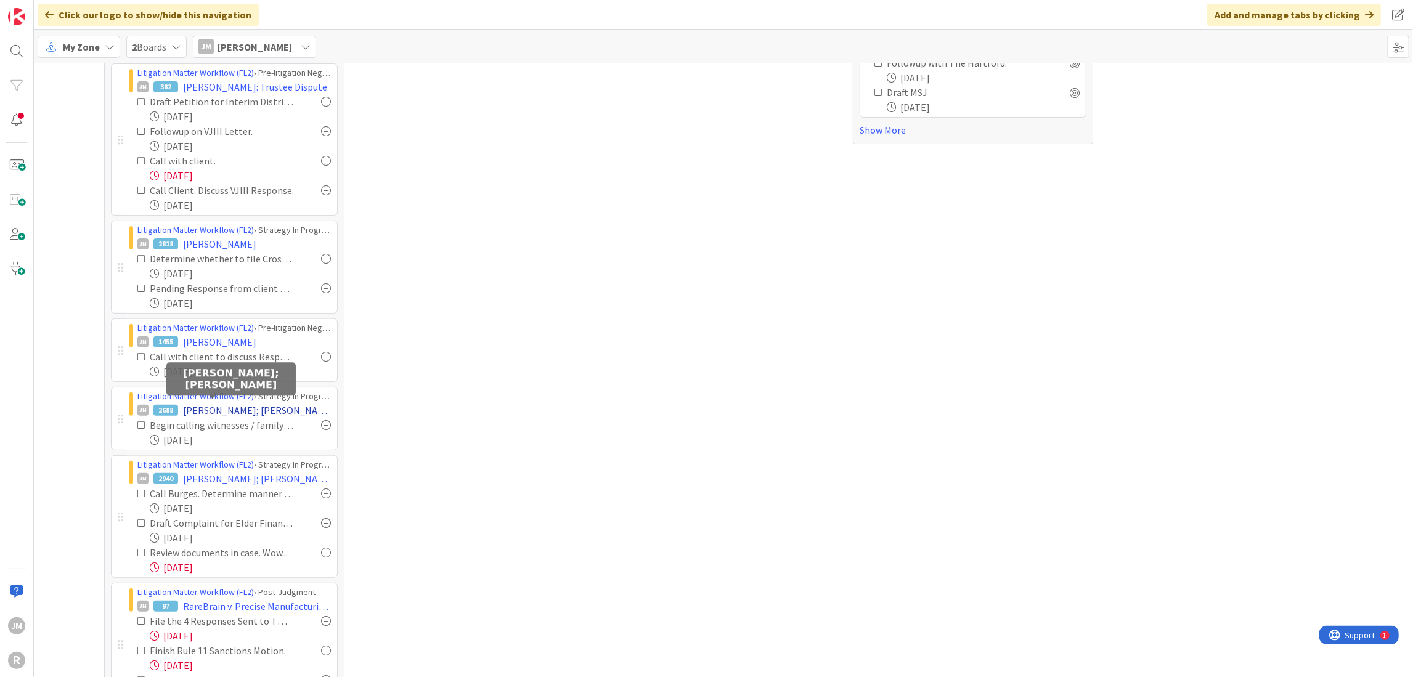
click at [208, 404] on span "[PERSON_NAME]; [PERSON_NAME]" at bounding box center [257, 410] width 148 height 15
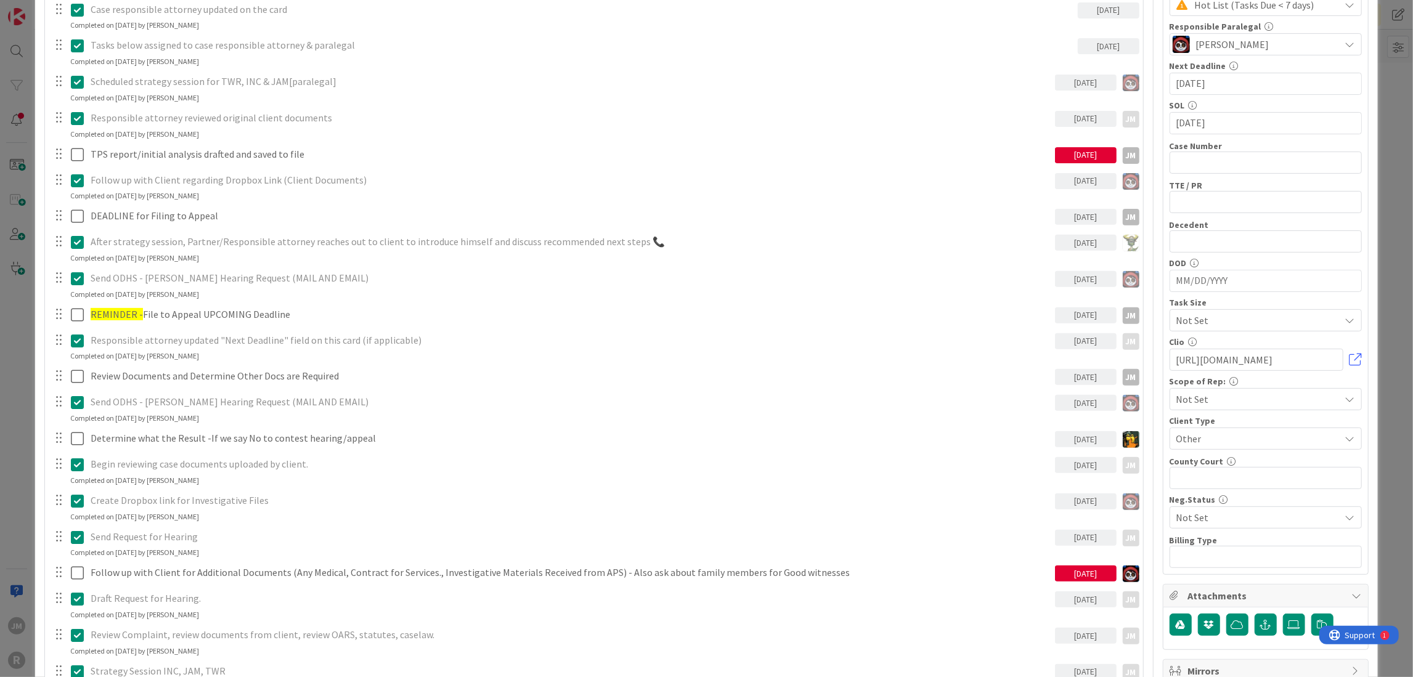
scroll to position [555, 0]
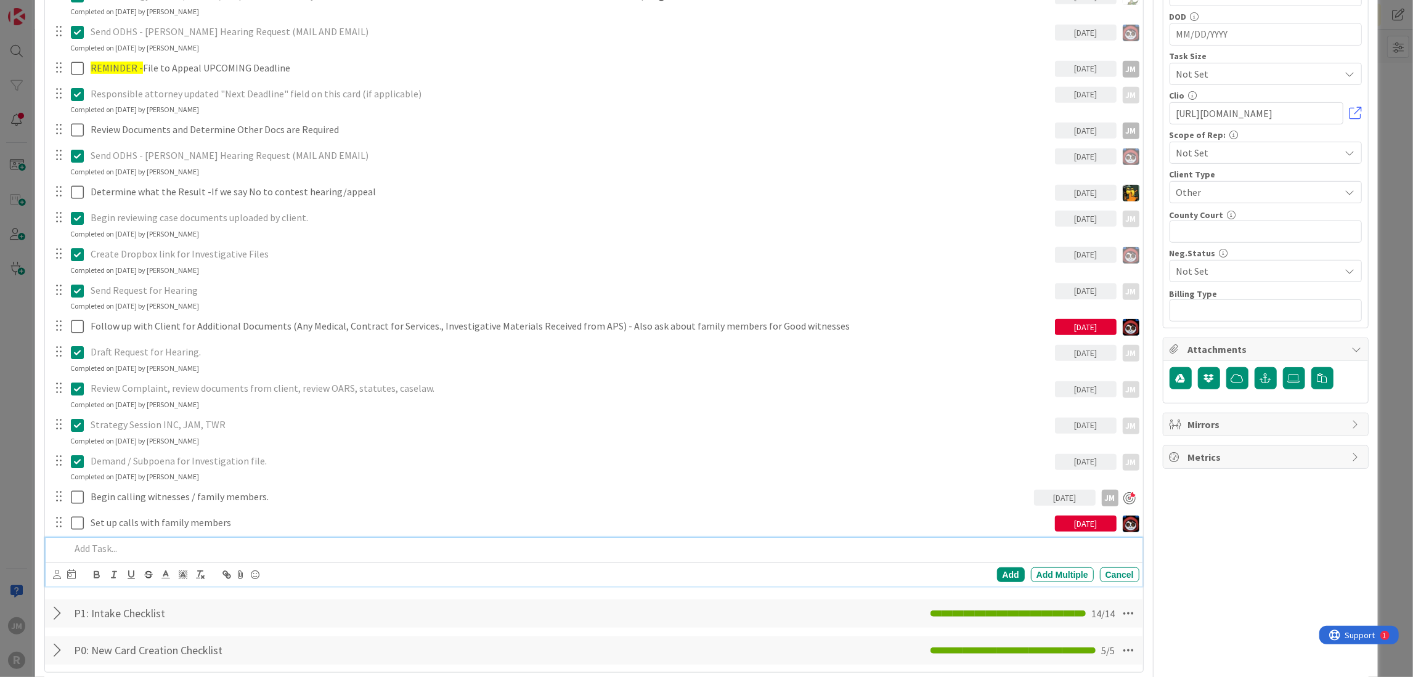
click at [157, 543] on p at bounding box center [602, 549] width 1064 height 14
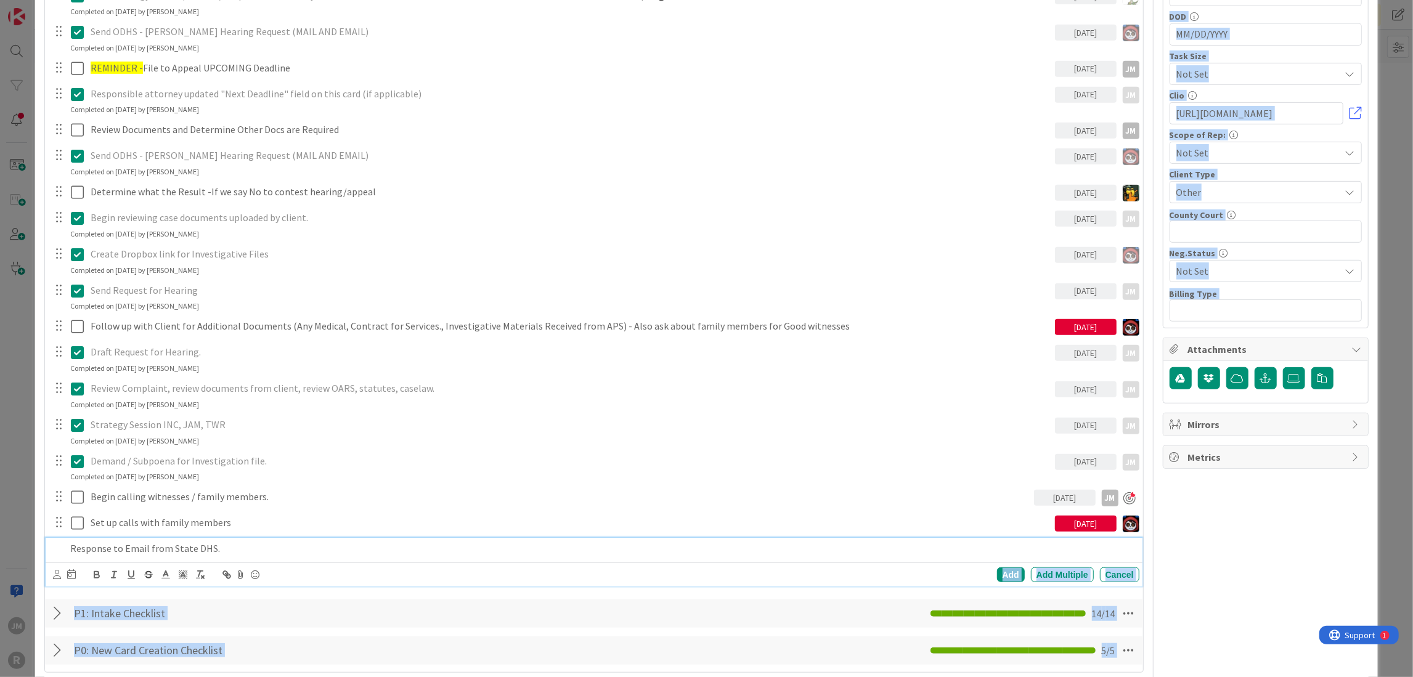
click at [62, 575] on div at bounding box center [64, 575] width 23 height 15
click at [57, 572] on icon at bounding box center [57, 574] width 8 height 9
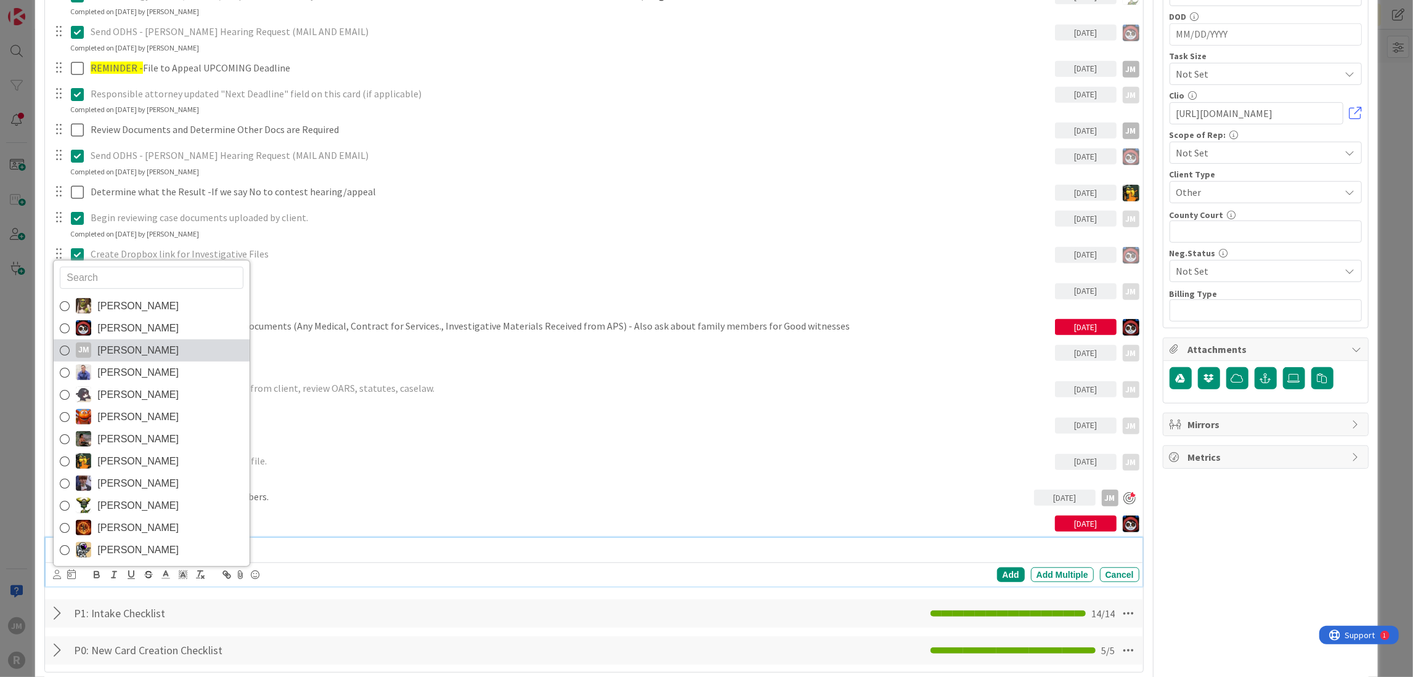
click at [133, 354] on span "[PERSON_NAME]" at bounding box center [137, 350] width 81 height 18
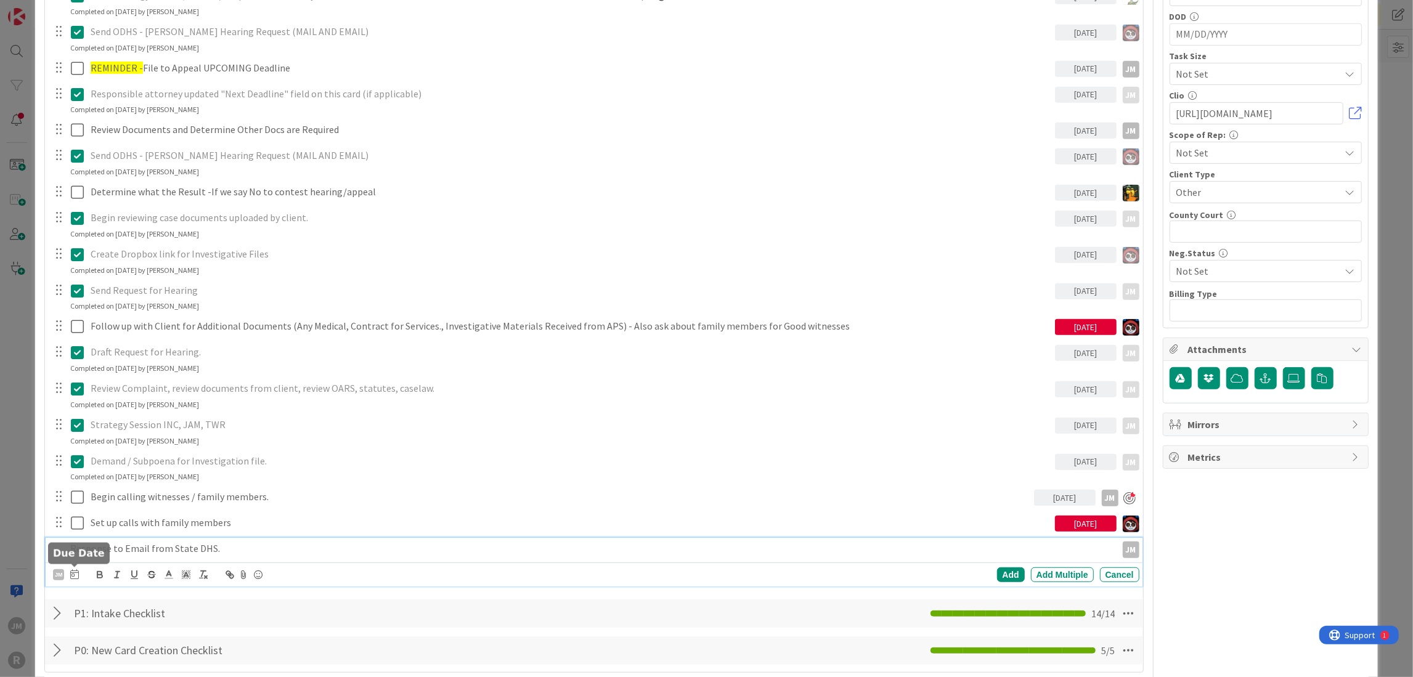
click at [71, 571] on icon at bounding box center [74, 575] width 9 height 10
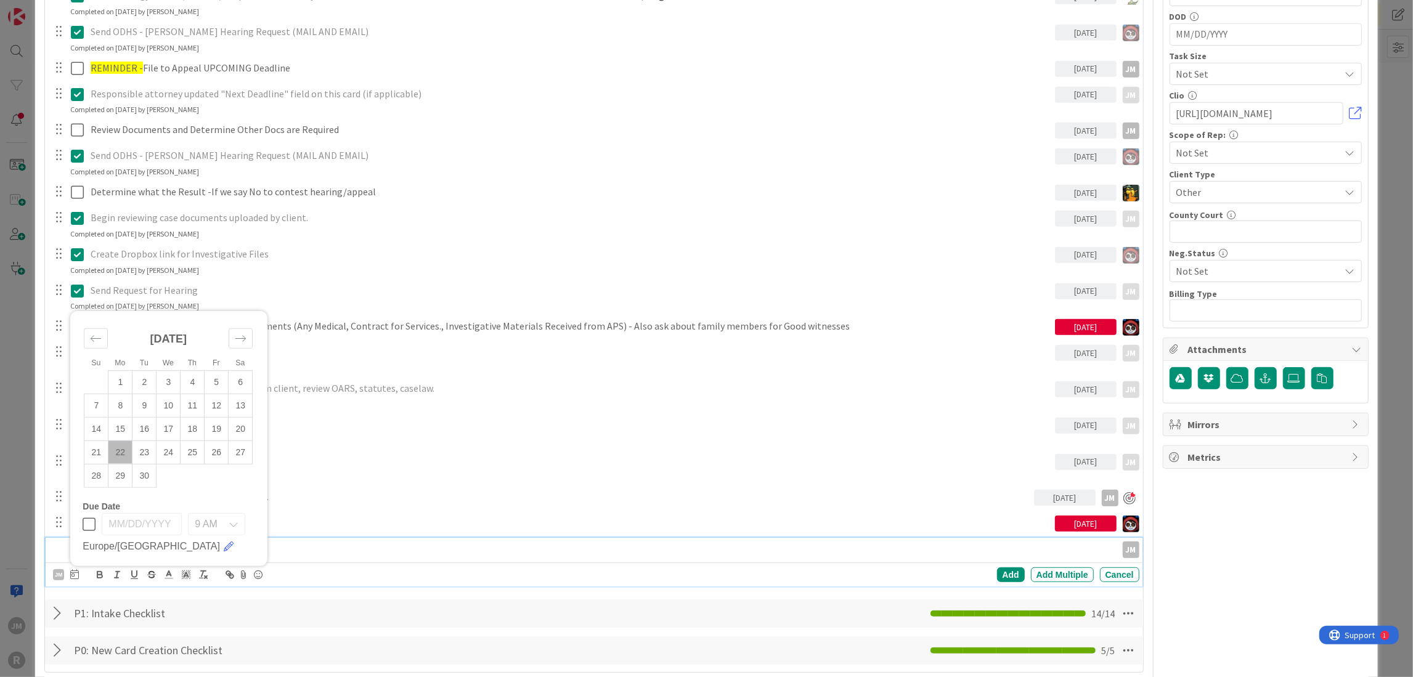
scroll to position [740, 0]
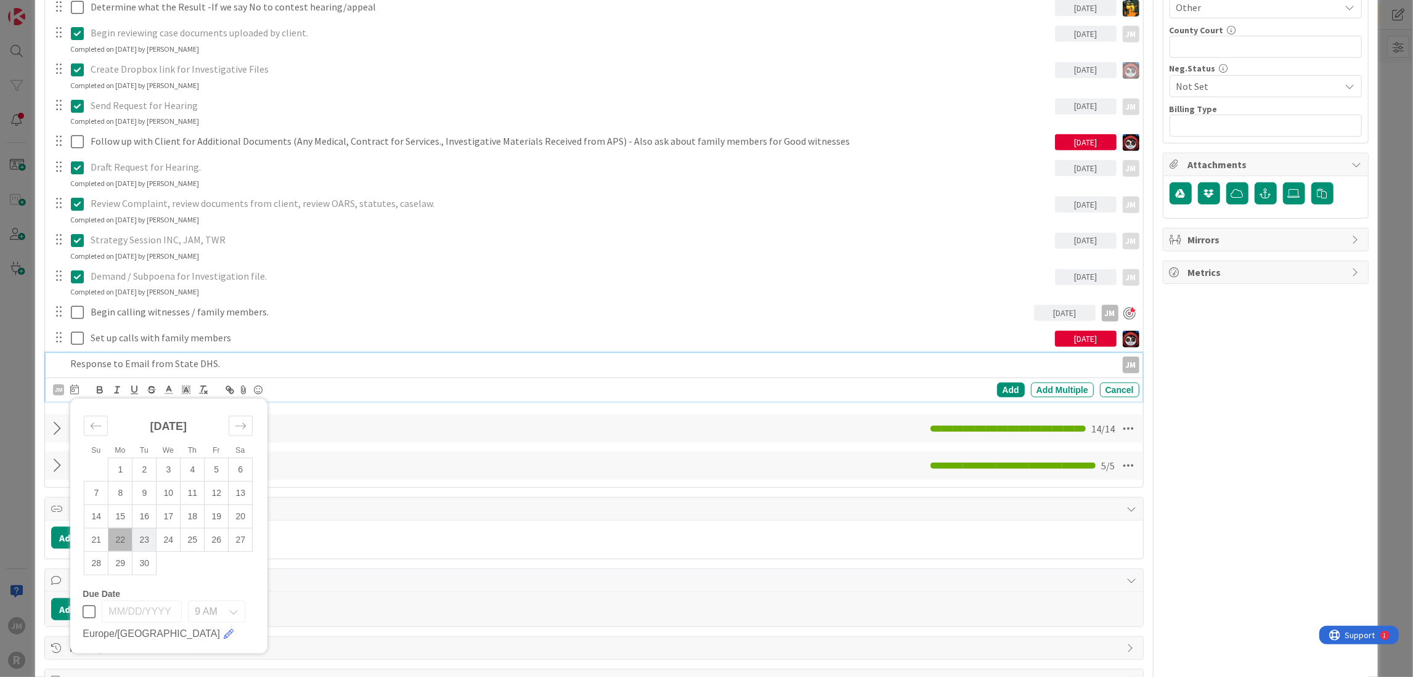
click at [145, 539] on td "23" at bounding box center [145, 539] width 24 height 23
type input "[DATE]"
click at [1003, 387] on div "Add" at bounding box center [1011, 390] width 28 height 15
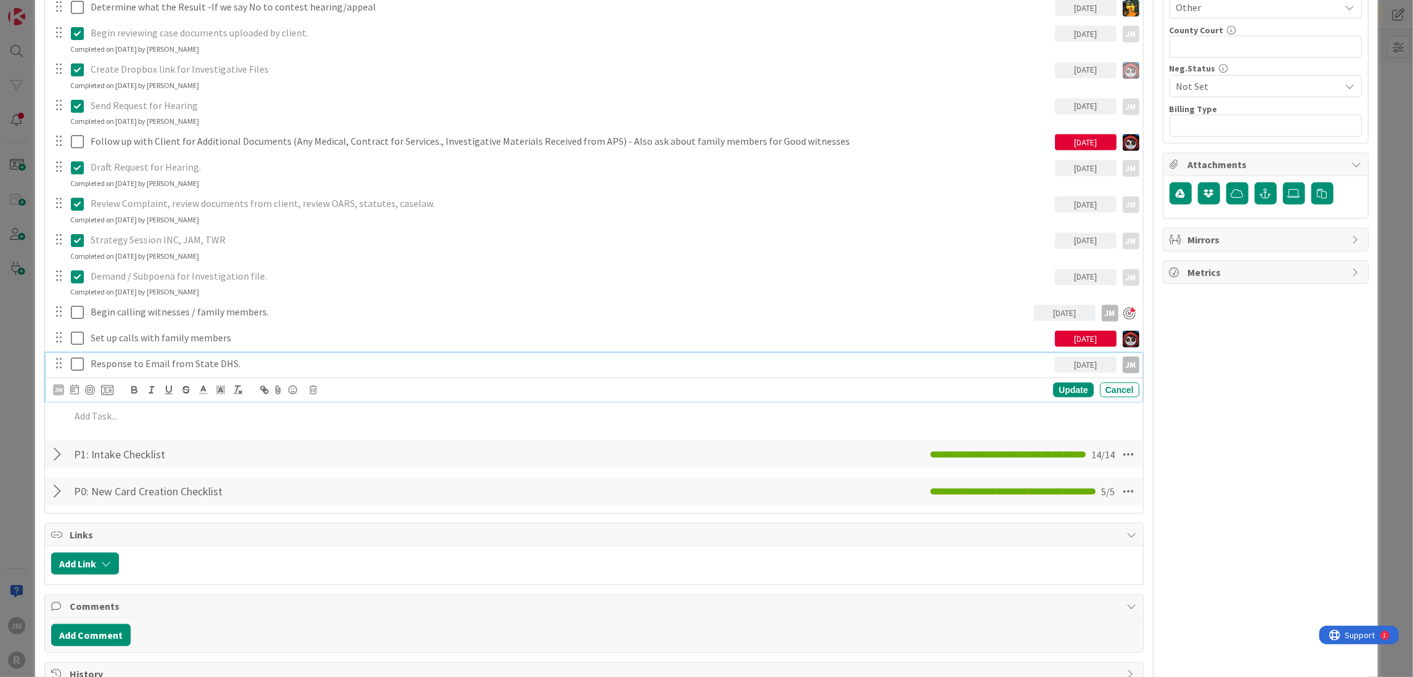
click at [217, 368] on p "Response to Email from State DHS." at bounding box center [571, 364] width 960 height 14
click at [88, 396] on div "JM Update Cancel" at bounding box center [596, 390] width 1086 height 17
click at [88, 391] on div at bounding box center [90, 390] width 10 height 10
click at [1064, 388] on div "Update" at bounding box center [1073, 390] width 40 height 15
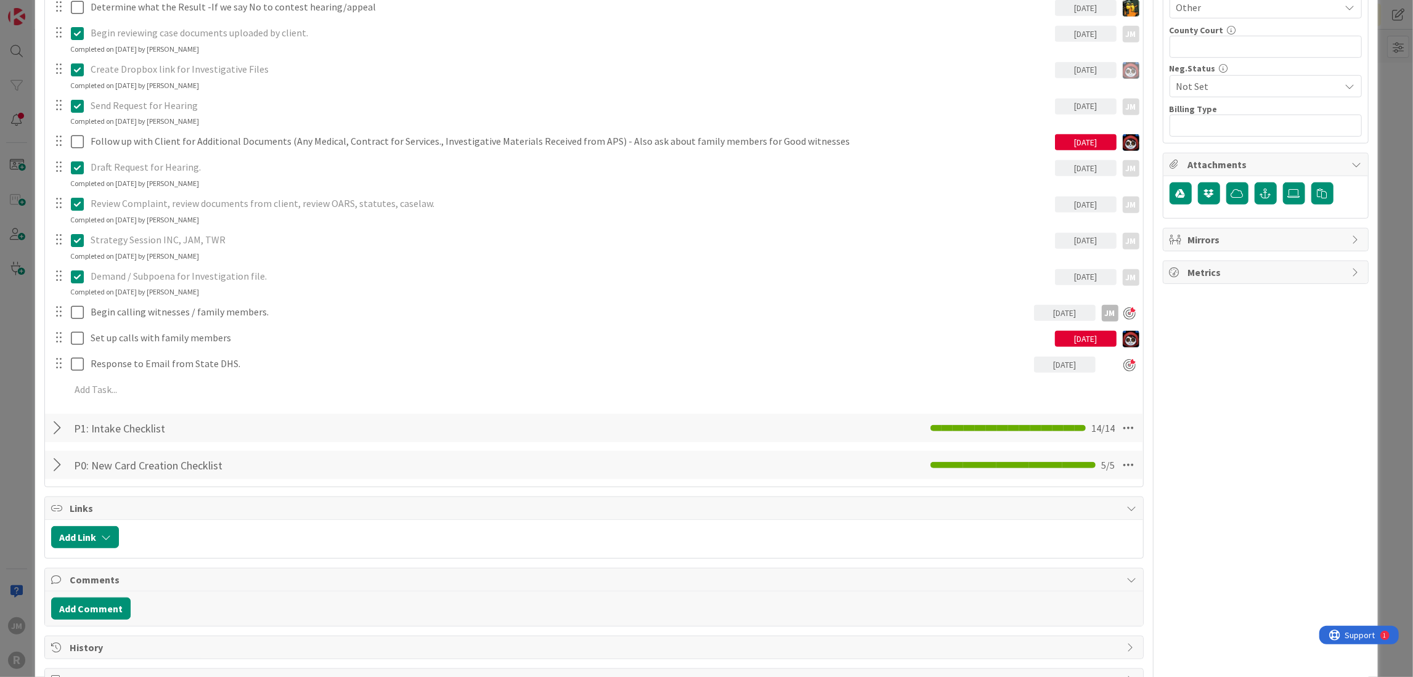
click at [20, 418] on div "ID 2688 Litigation Matter Workflow (FL2) Strategy In Progress Title 14 / 128 [P…" at bounding box center [706, 338] width 1413 height 677
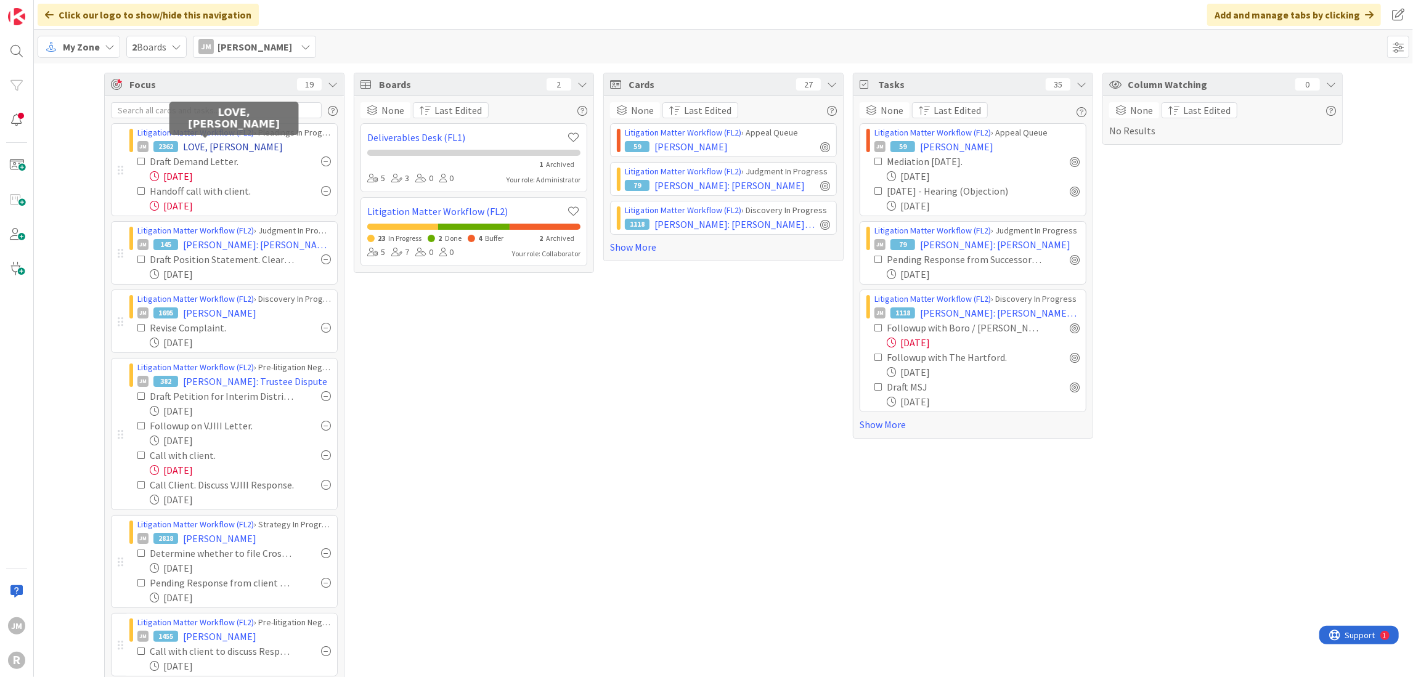
click at [222, 149] on span "LOVE, [PERSON_NAME]" at bounding box center [233, 146] width 100 height 15
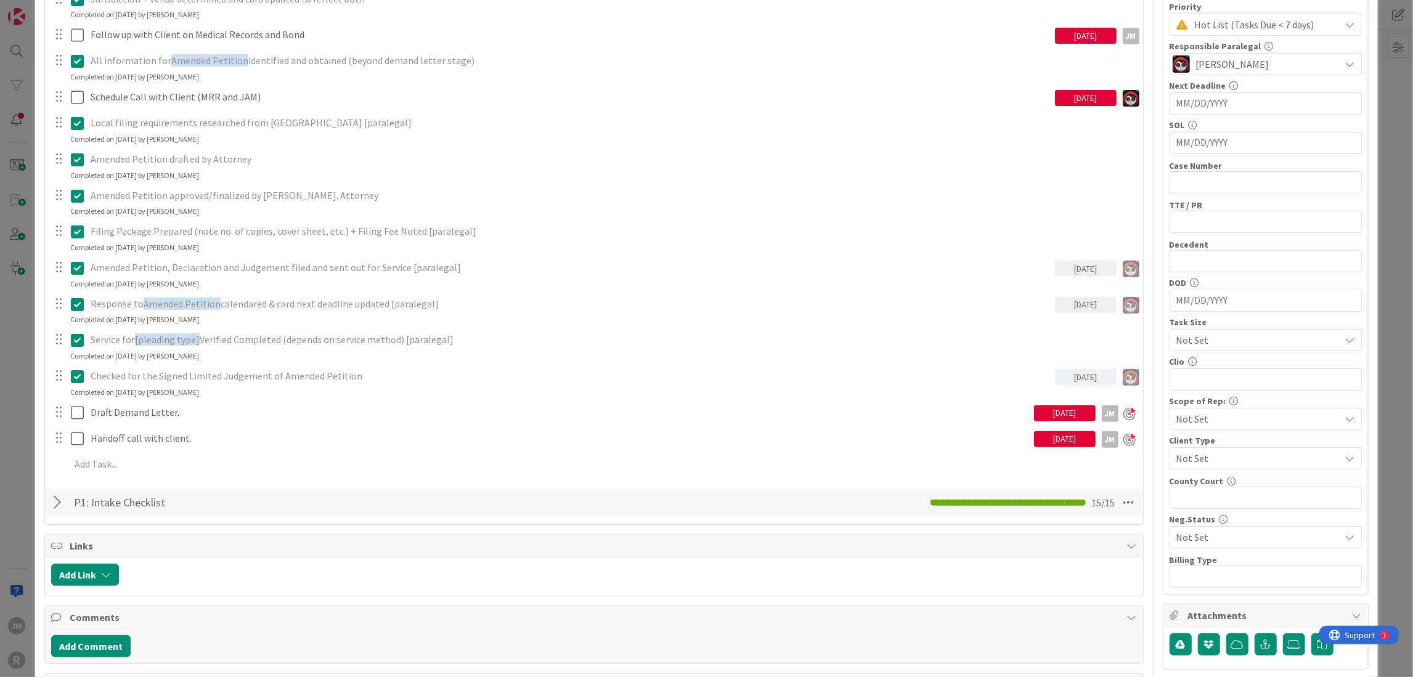
scroll to position [308, 0]
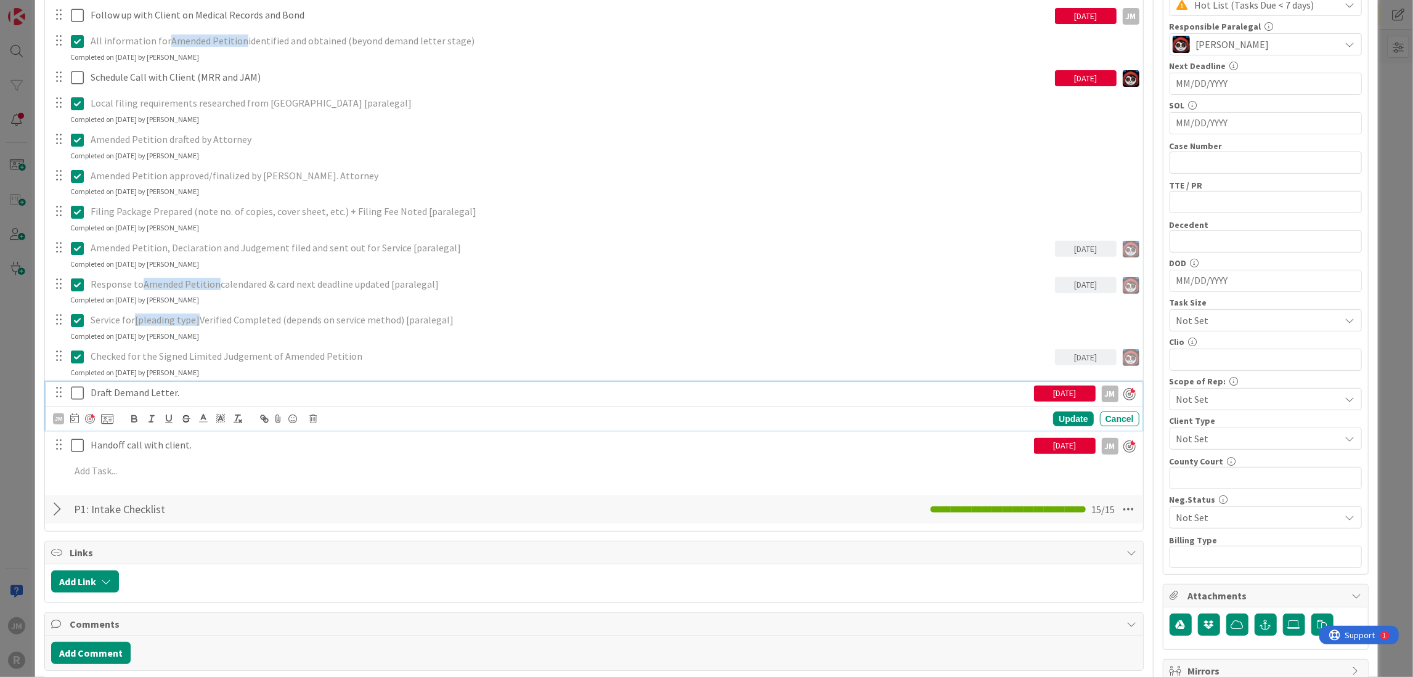
click at [163, 393] on p "Draft Demand Letter." at bounding box center [560, 393] width 939 height 14
click at [75, 415] on icon at bounding box center [74, 419] width 9 height 10
click at [212, 565] on td "26" at bounding box center [217, 568] width 24 height 23
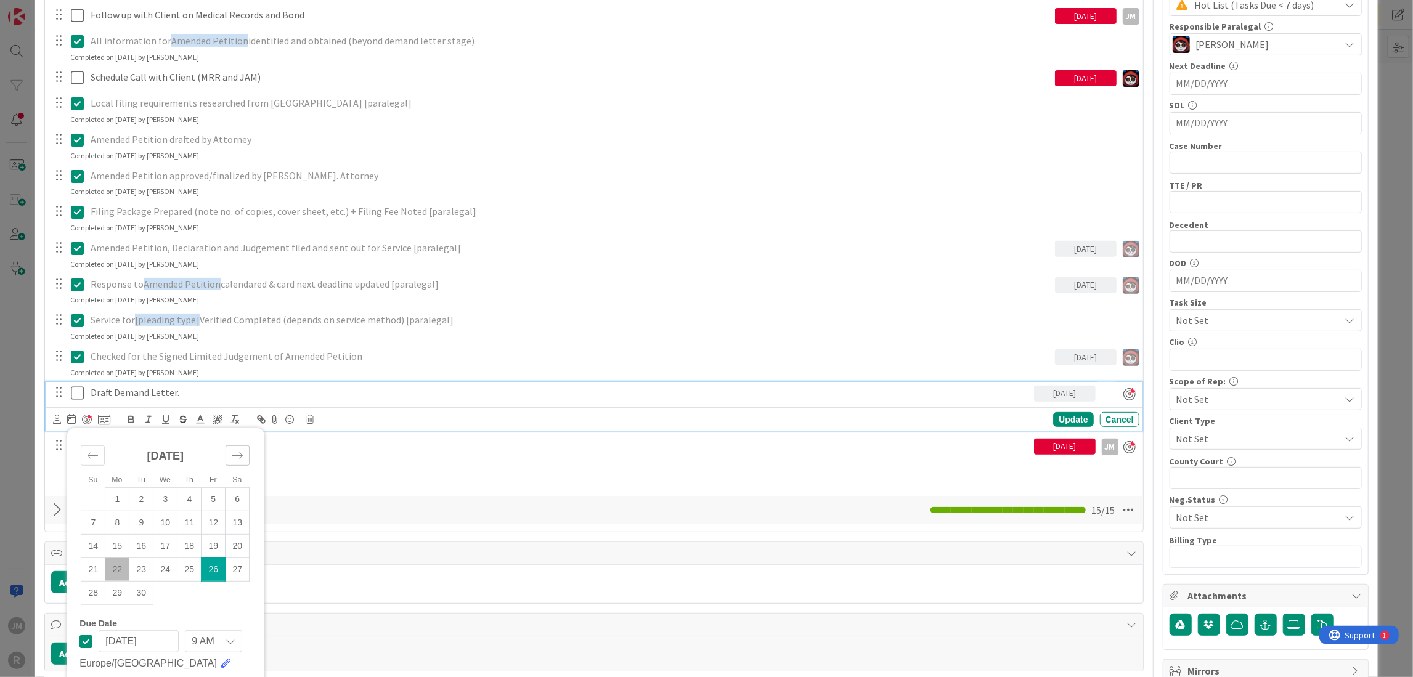
click at [245, 450] on div "Move forward to switch to the next month." at bounding box center [238, 456] width 24 height 20
click at [207, 492] on td "3" at bounding box center [214, 499] width 24 height 23
type input "[DATE]"
click at [1060, 418] on div "Update" at bounding box center [1073, 419] width 40 height 15
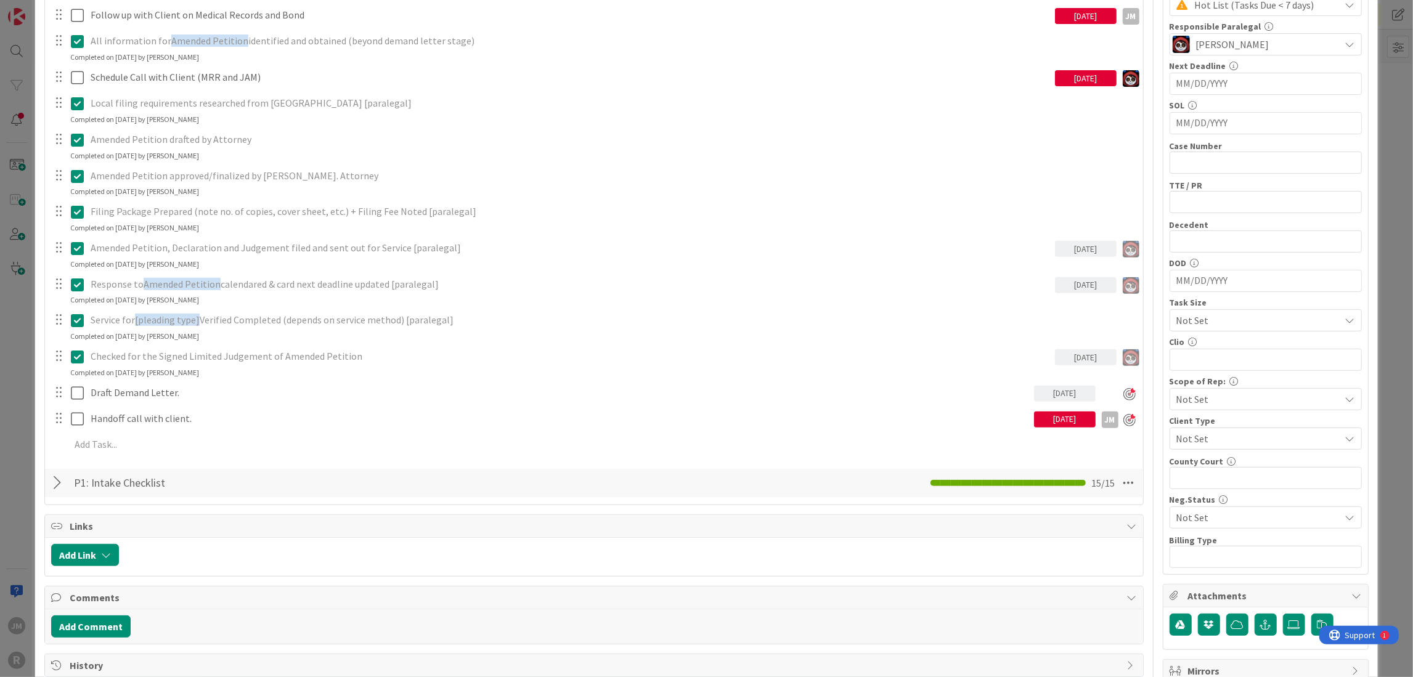
click at [16, 410] on div "ID 2362 Litigation Matter Workflow (FL2) Pleadings In Progress Title 13 / 128 L…" at bounding box center [706, 338] width 1413 height 677
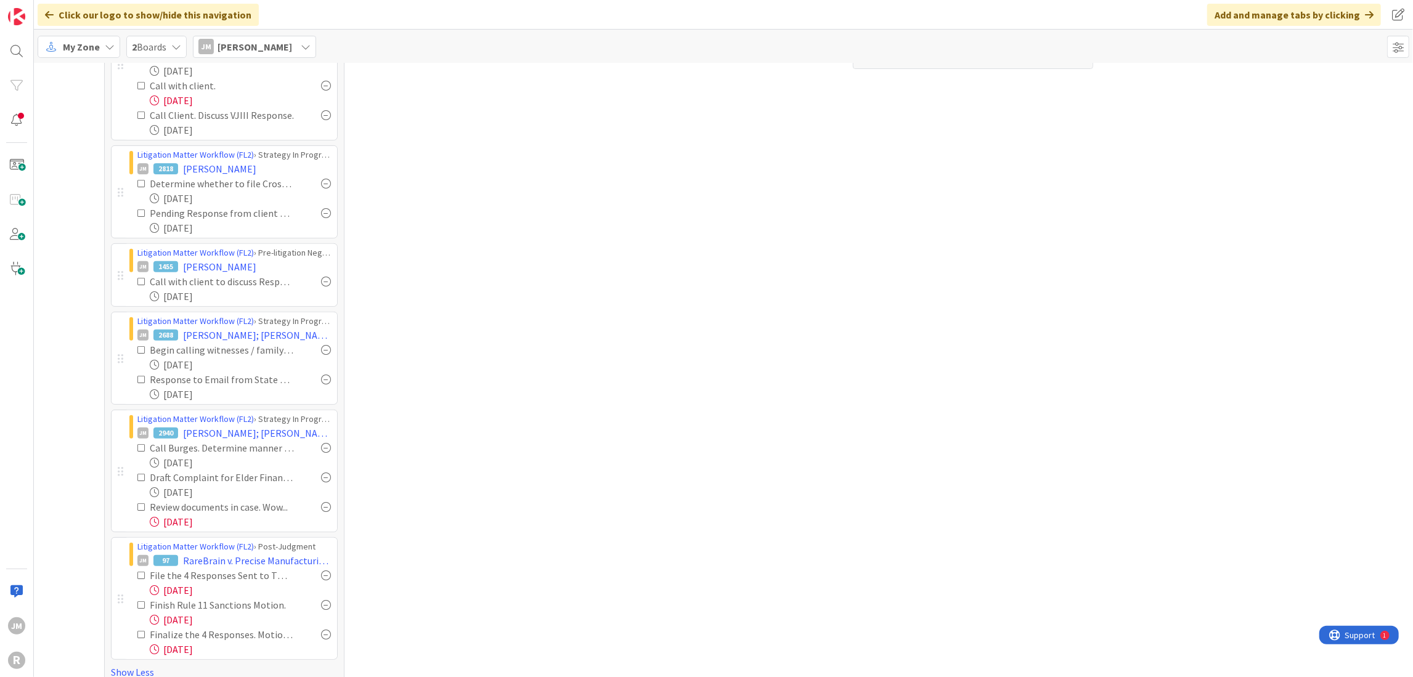
scroll to position [383, 0]
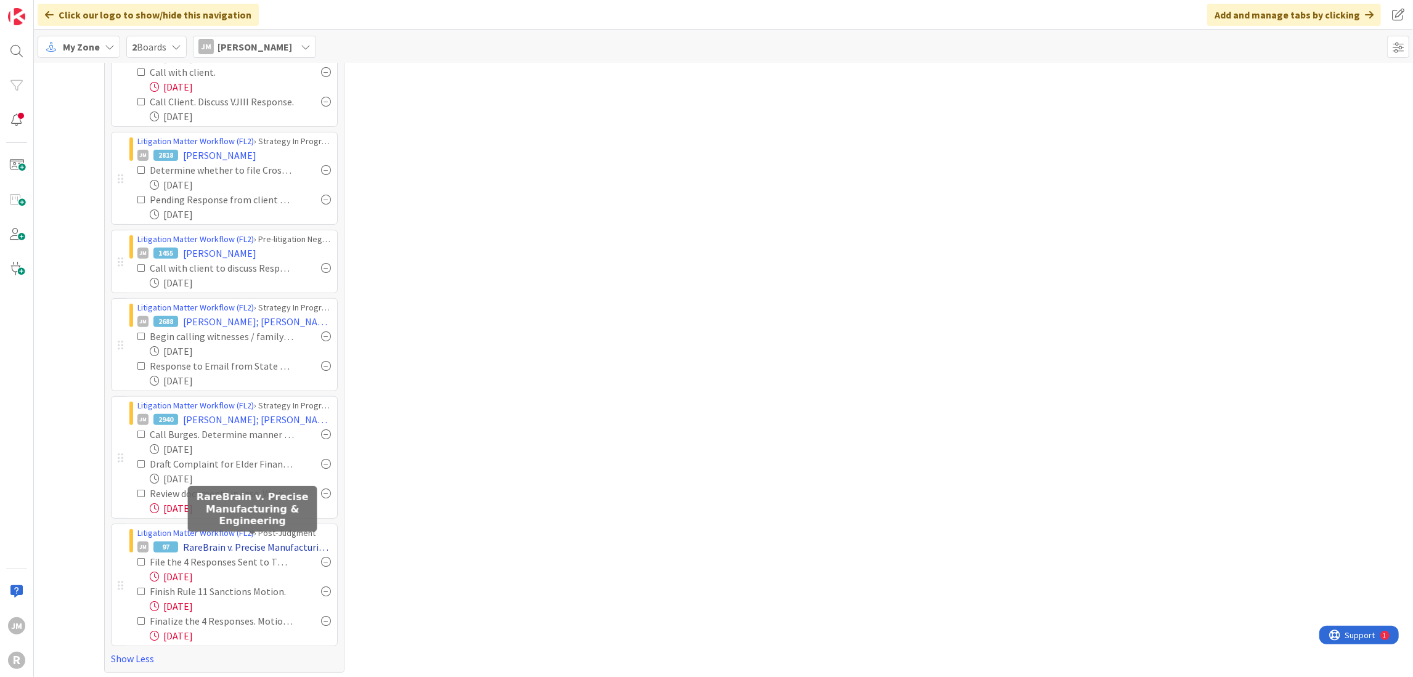
click at [201, 542] on span "RareBrain v. Precise Manufacturing & Engineering" at bounding box center [257, 547] width 148 height 15
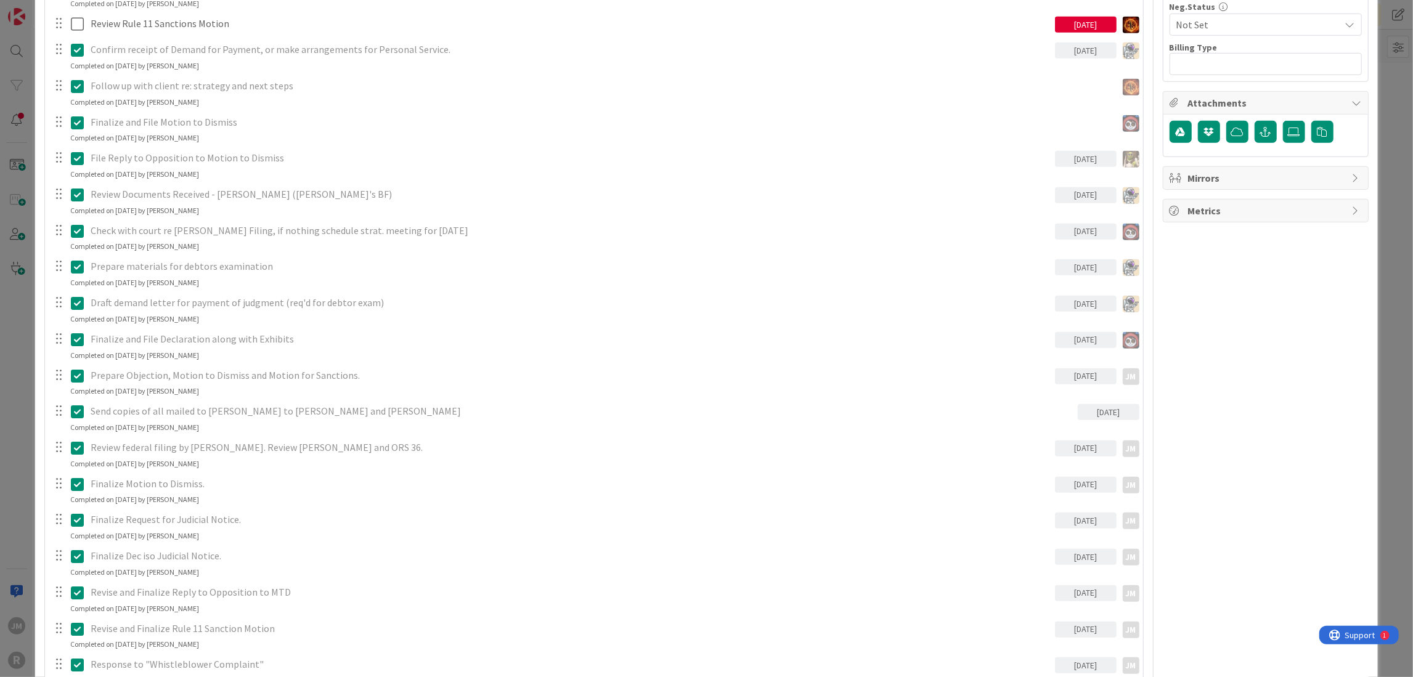
scroll to position [1109, 0]
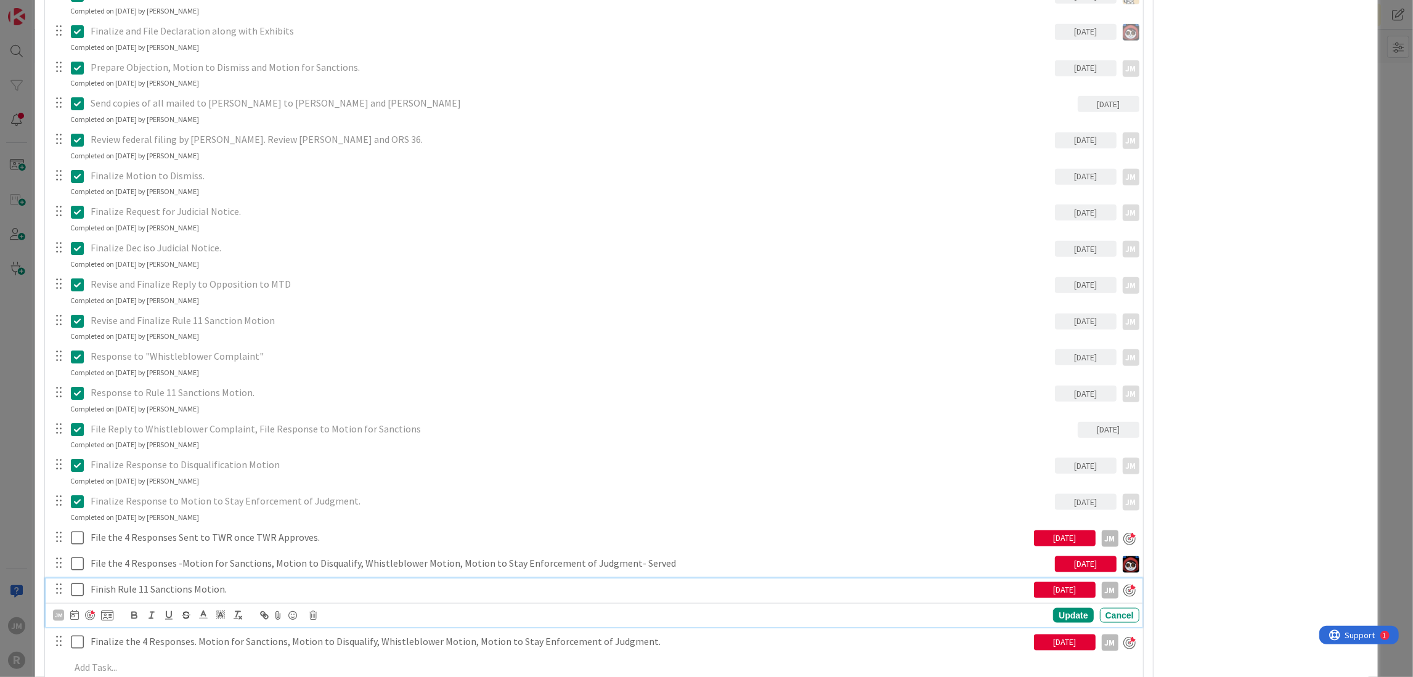
click at [189, 589] on p "Finish Rule 11 Sanctions Motion." at bounding box center [560, 589] width 939 height 14
click at [77, 618] on icon at bounding box center [74, 615] width 9 height 10
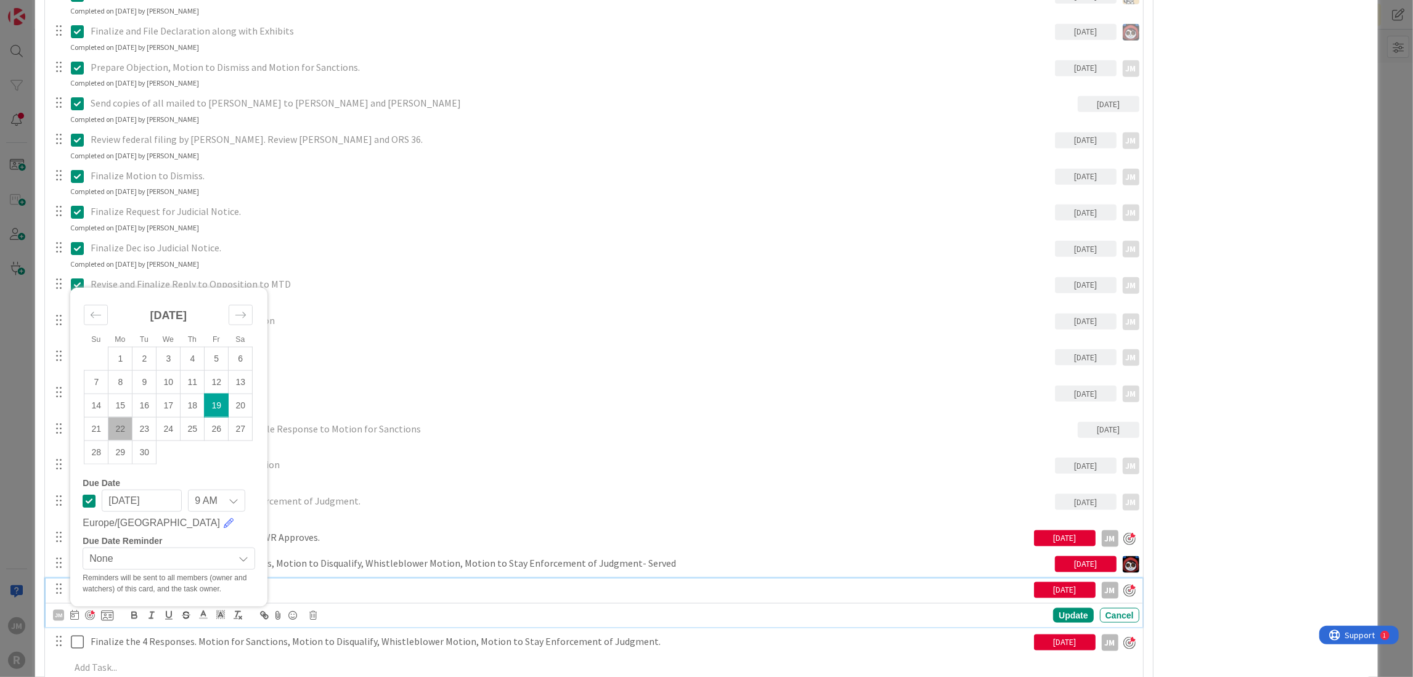
click at [126, 422] on td "22" at bounding box center [120, 428] width 24 height 23
type input "[DATE]"
click at [1065, 612] on div "Update" at bounding box center [1073, 616] width 40 height 15
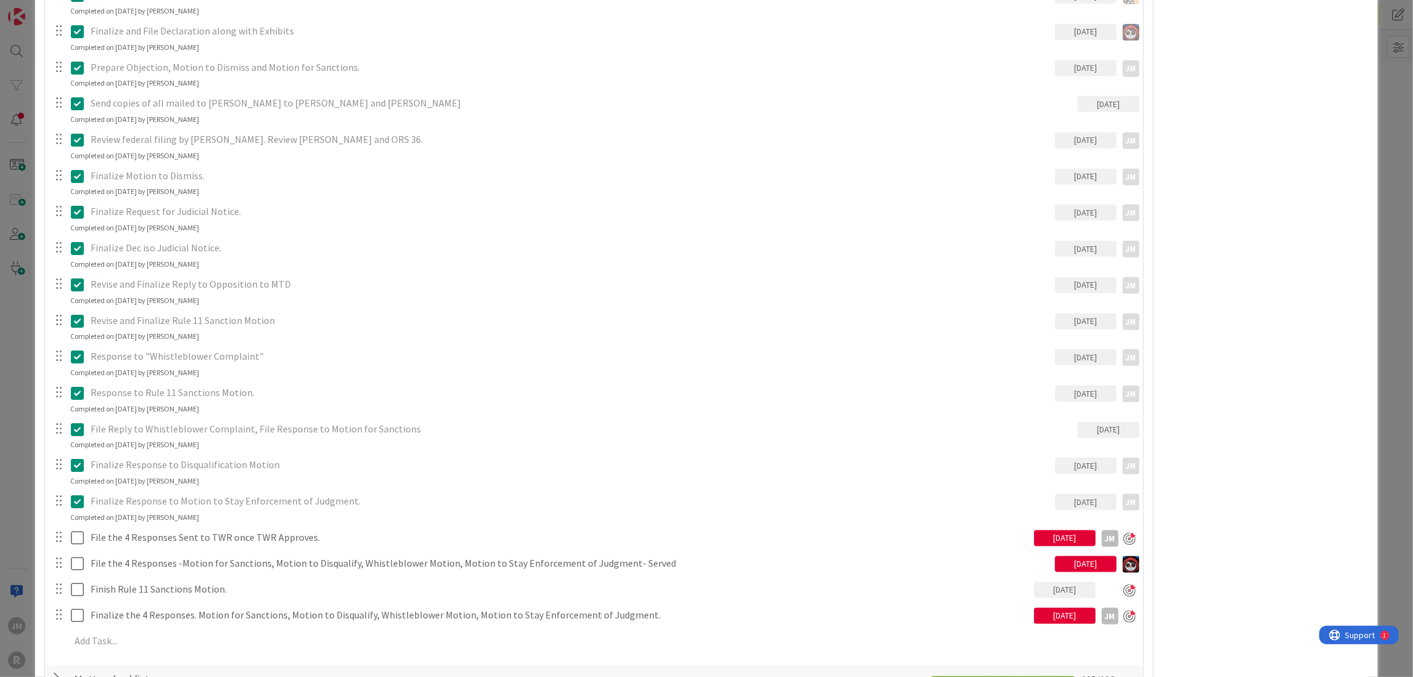
click at [33, 510] on div "ID 97 Litigation Matter Workflow (FL2) Post-Judgment Title 48 / 128 RareBrain v…" at bounding box center [706, 338] width 1413 height 677
